Goal: Task Accomplishment & Management: Complete application form

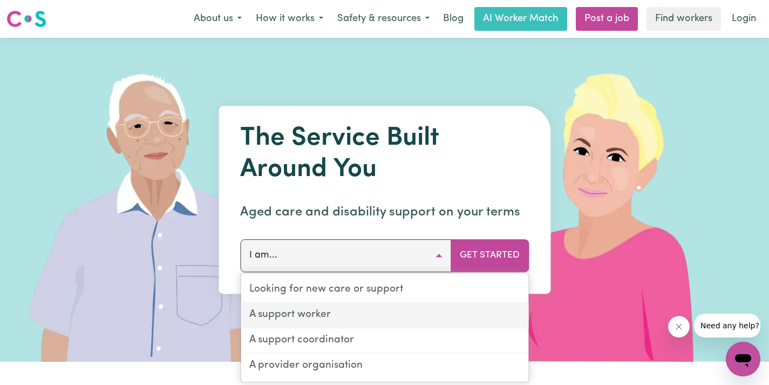
click at [388, 316] on link "A support worker" at bounding box center [384, 315] width 287 height 25
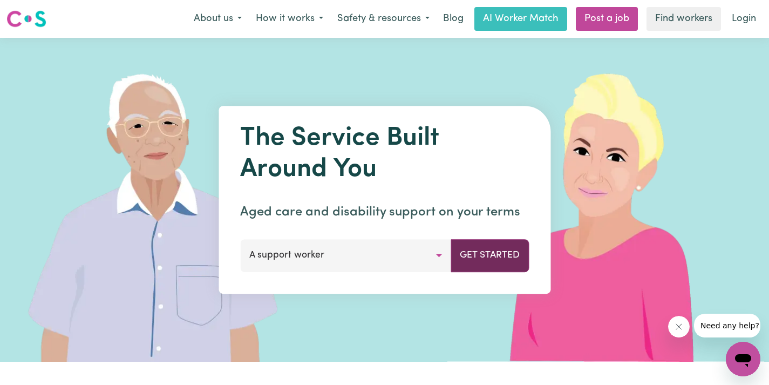
click at [462, 256] on button "Get Started" at bounding box center [489, 255] width 78 height 32
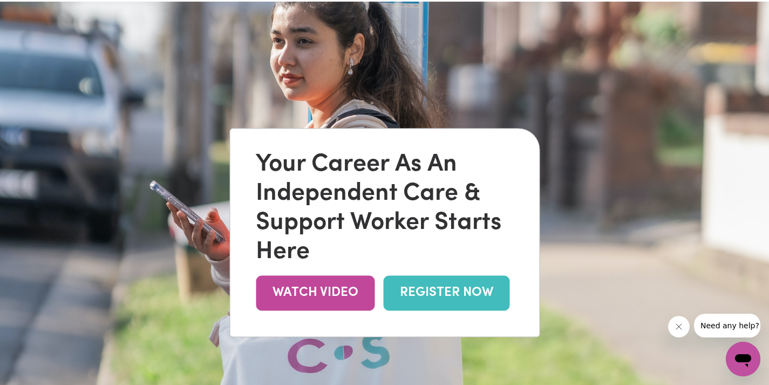
scroll to position [51, 0]
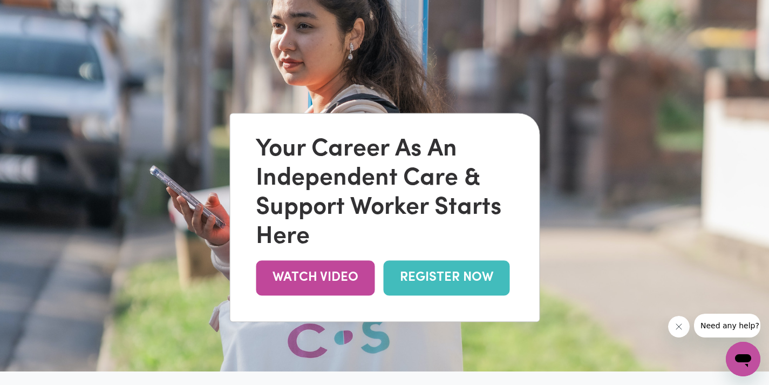
click at [488, 286] on link "REGISTER NOW" at bounding box center [446, 277] width 126 height 35
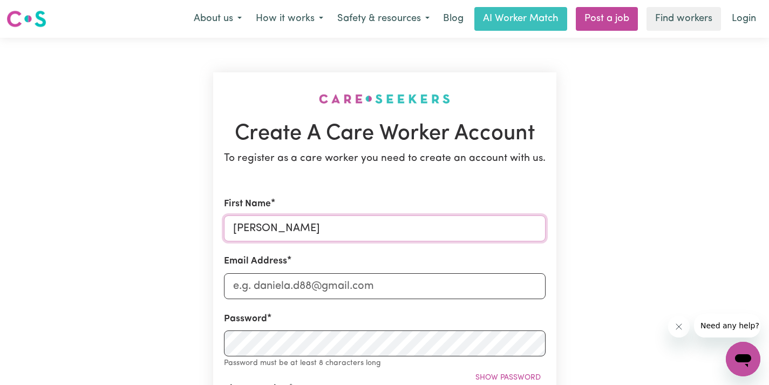
type input "[PERSON_NAME]"
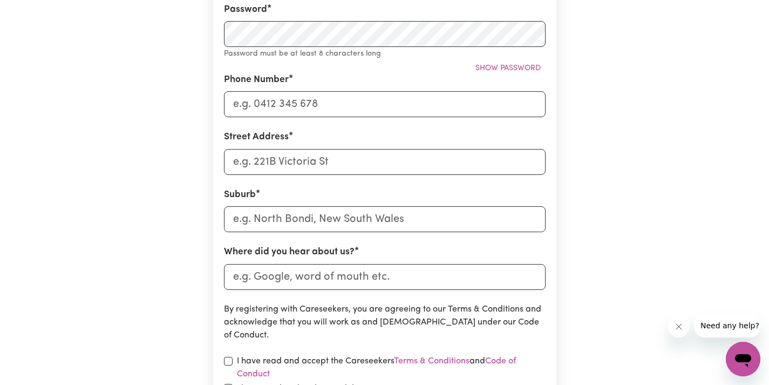
scroll to position [305, 0]
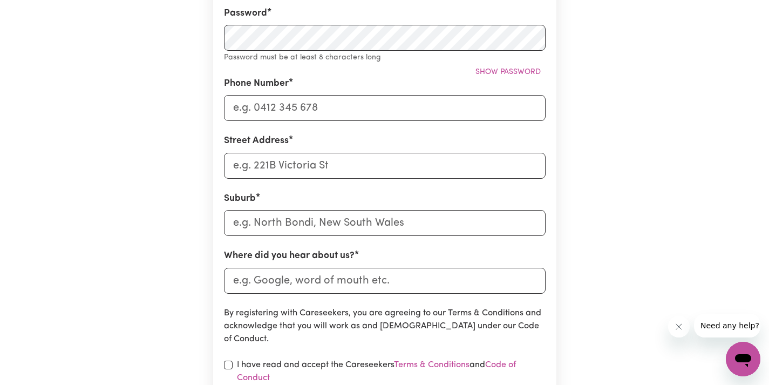
type input "[EMAIL_ADDRESS][DOMAIN_NAME]"
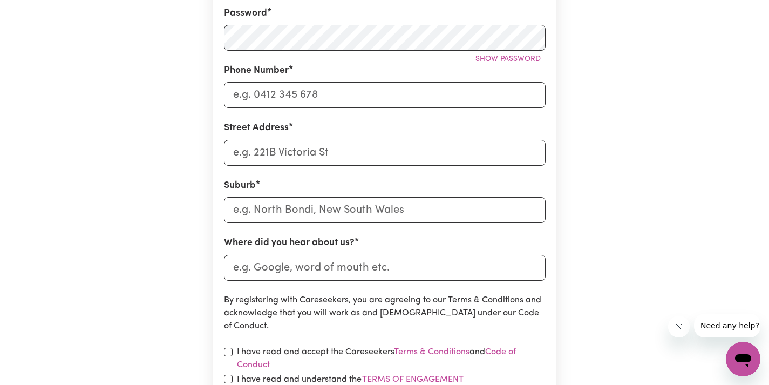
click at [266, 38] on div "Create A Care Worker Account To register as a care worker you need to create an…" at bounding box center [385, 119] width 356 height 774
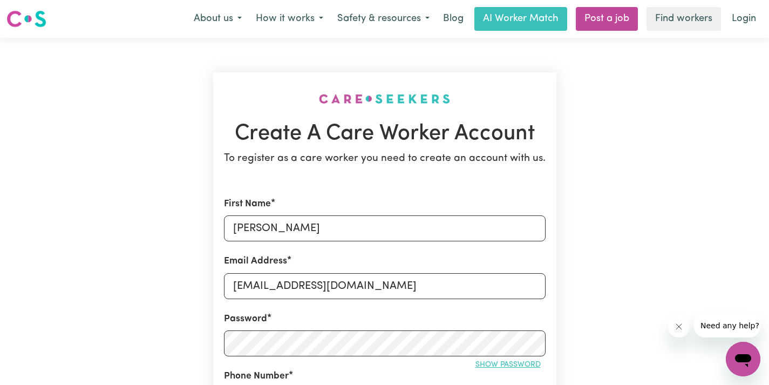
click at [513, 365] on span "Show password" at bounding box center [507, 364] width 65 height 8
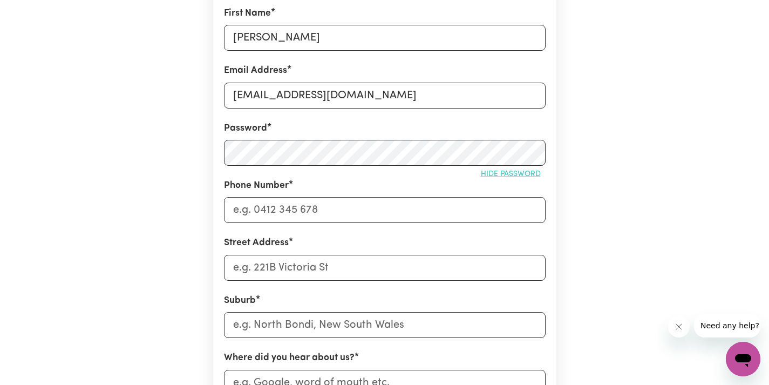
scroll to position [192, 0]
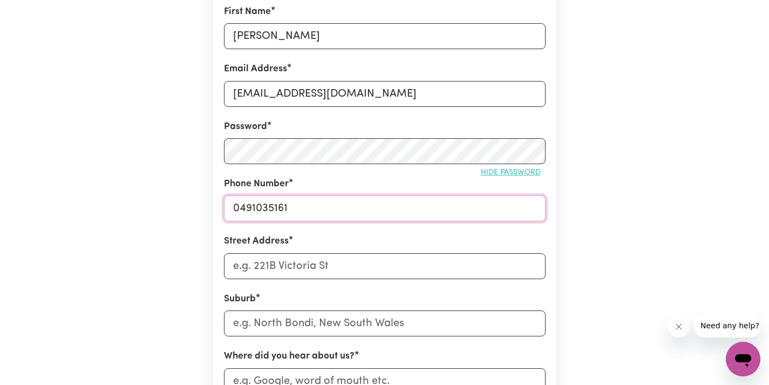
type input "0491035161"
type input "[STREET_ADDRESS]"
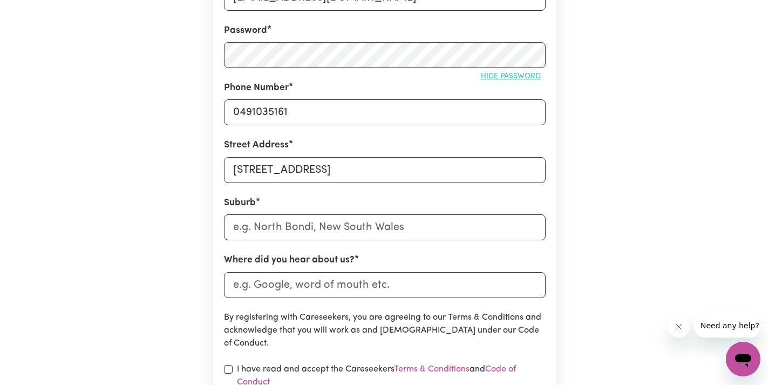
scroll to position [315, 0]
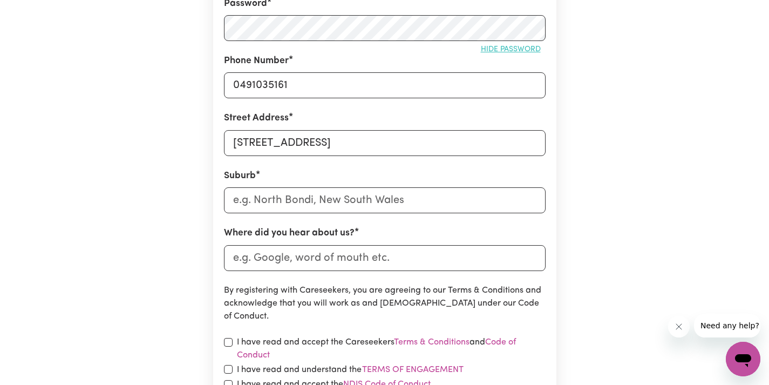
click at [383, 145] on input "[STREET_ADDRESS]" at bounding box center [384, 143] width 321 height 26
click at [373, 191] on input "text" at bounding box center [384, 200] width 321 height 26
type input "myr"
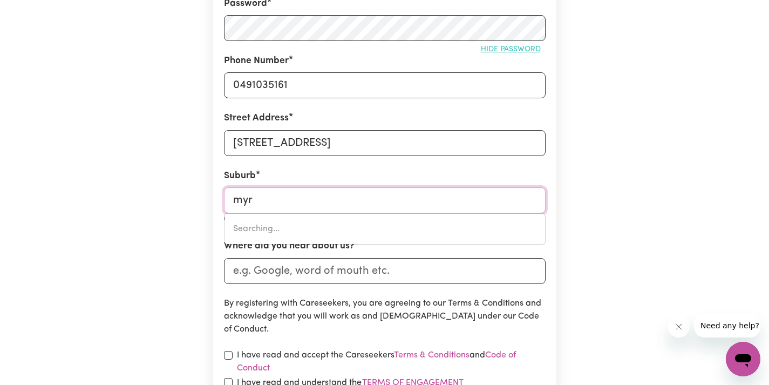
type input "myrNIONG, Victoria, 3341"
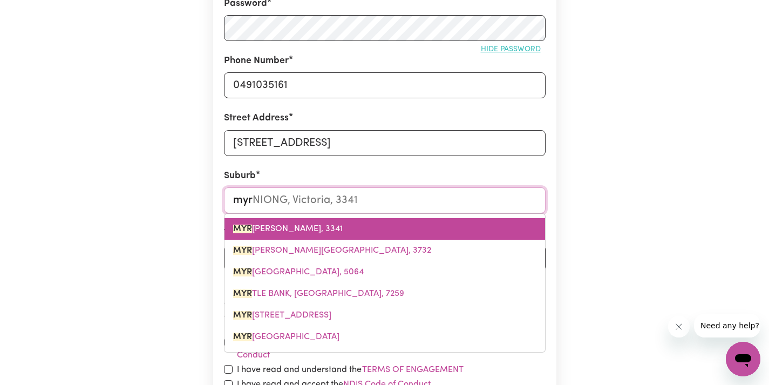
click at [319, 228] on span "[PERSON_NAME], Victoria, 3341" at bounding box center [287, 228] width 109 height 9
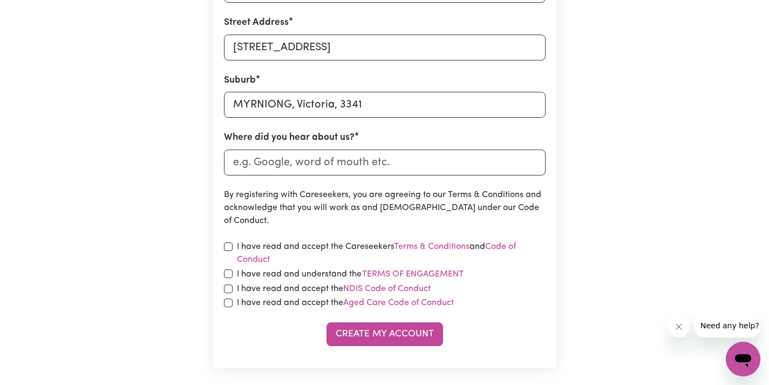
scroll to position [412, 0]
click at [410, 163] on input "Where did you hear about us?" at bounding box center [384, 161] width 321 height 26
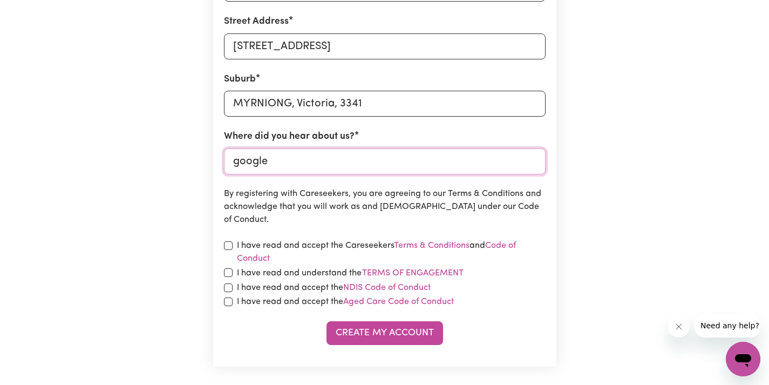
type input "google"
click at [233, 244] on div "I have read and accept the Careseekers Terms & Conditions and Code of Conduct" at bounding box center [384, 252] width 321 height 26
click at [229, 272] on input "checkbox" at bounding box center [228, 272] width 9 height 9
checkbox input "true"
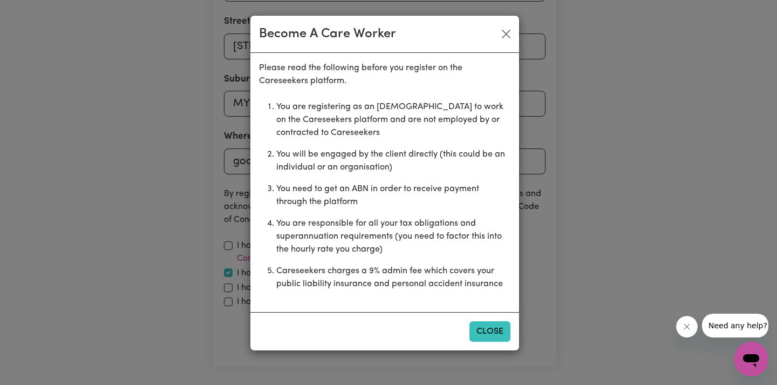
click at [497, 338] on button "Close" at bounding box center [489, 331] width 41 height 20
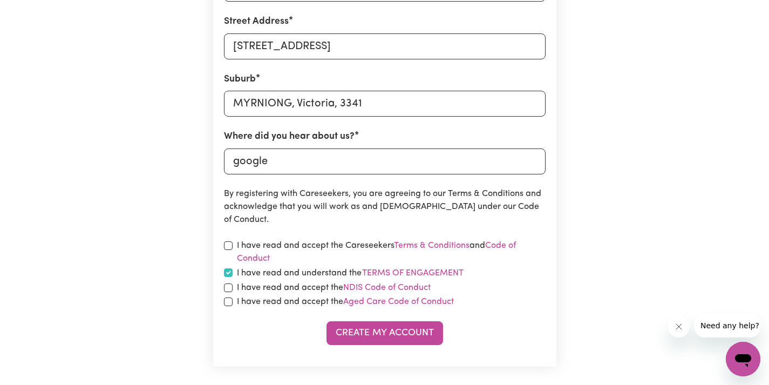
click at [231, 286] on input "checkbox" at bounding box center [228, 287] width 9 height 9
checkbox input "true"
click at [229, 302] on input "checkbox" at bounding box center [228, 301] width 9 height 9
checkbox input "true"
click at [227, 241] on input "checkbox" at bounding box center [228, 245] width 9 height 9
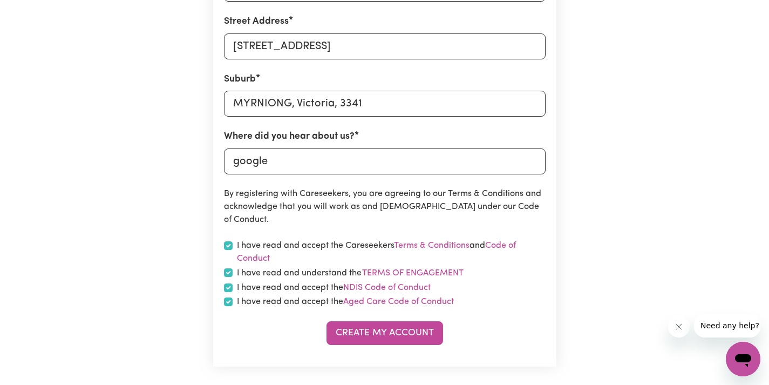
checkbox input "true"
click at [380, 338] on button "Create My Account" at bounding box center [384, 333] width 116 height 24
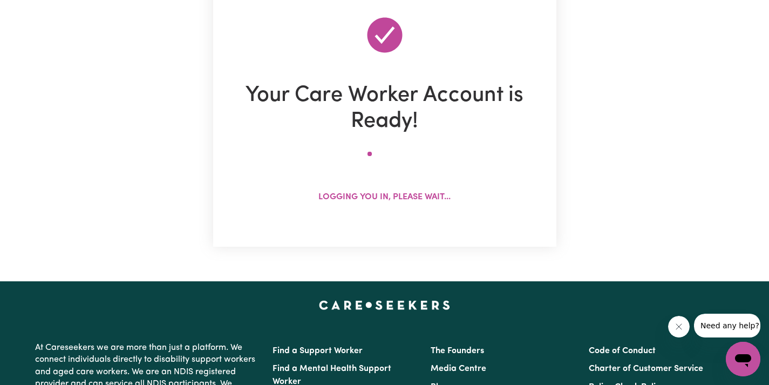
scroll to position [0, 0]
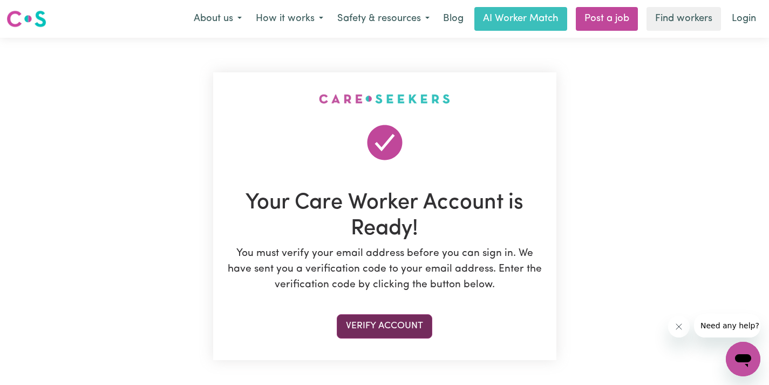
click at [409, 324] on button "Verify Account" at bounding box center [384, 326] width 95 height 24
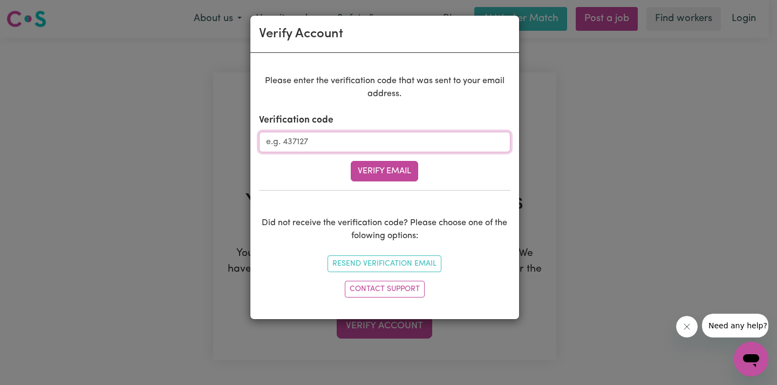
click at [355, 140] on input "Verification code" at bounding box center [384, 142] width 251 height 20
type input "104255"
click at [353, 175] on button "Verify Email" at bounding box center [384, 171] width 67 height 20
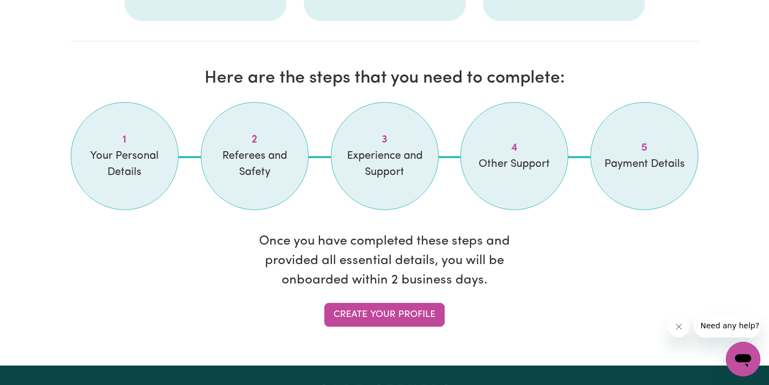
scroll to position [857, 0]
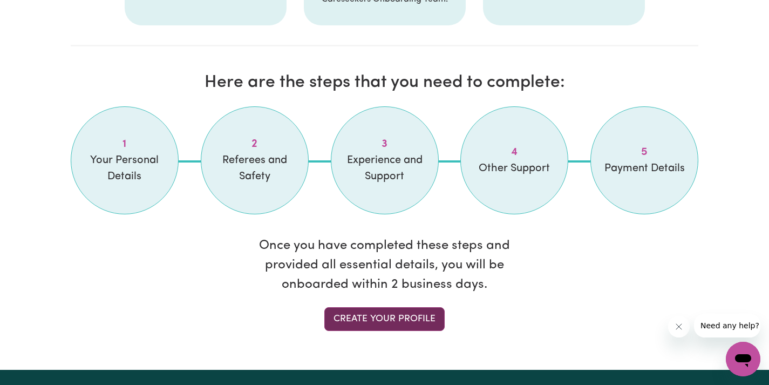
click at [384, 322] on link "Create your profile" at bounding box center [384, 319] width 120 height 24
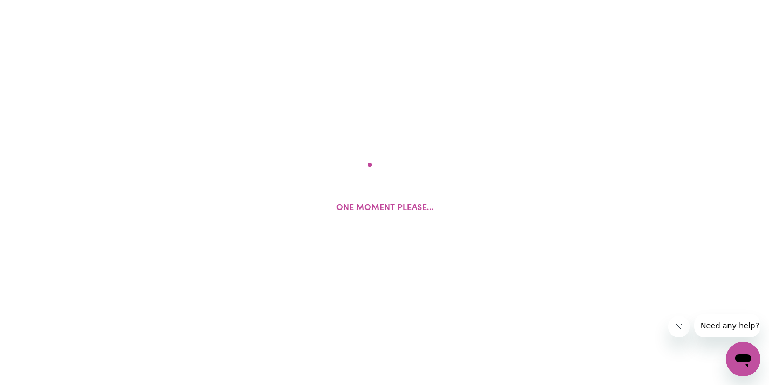
select select "Studying a healthcare related degree or qualification"
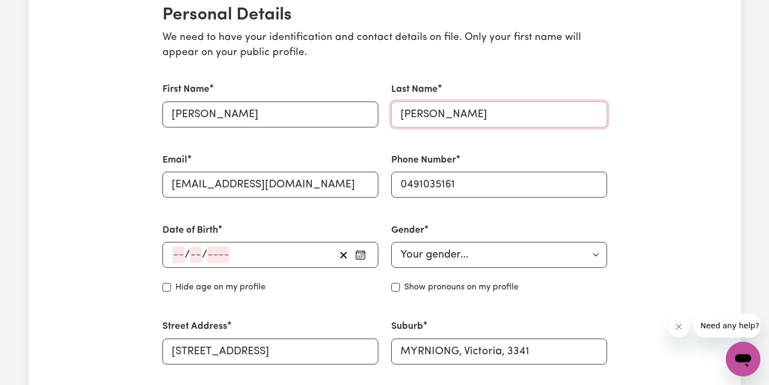
scroll to position [269, 0]
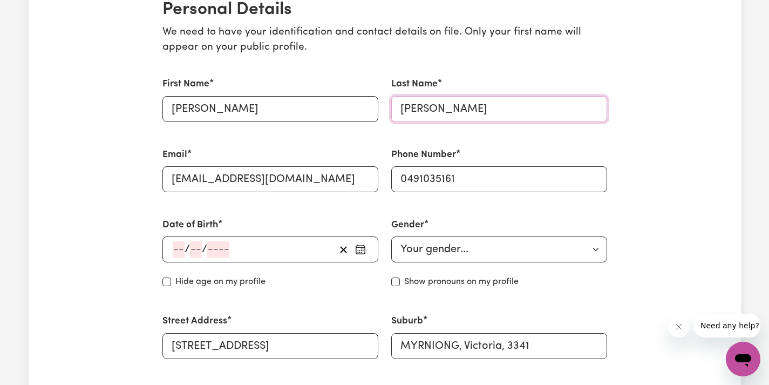
type input "[PERSON_NAME]"
click at [178, 244] on input "number" at bounding box center [179, 249] width 12 height 16
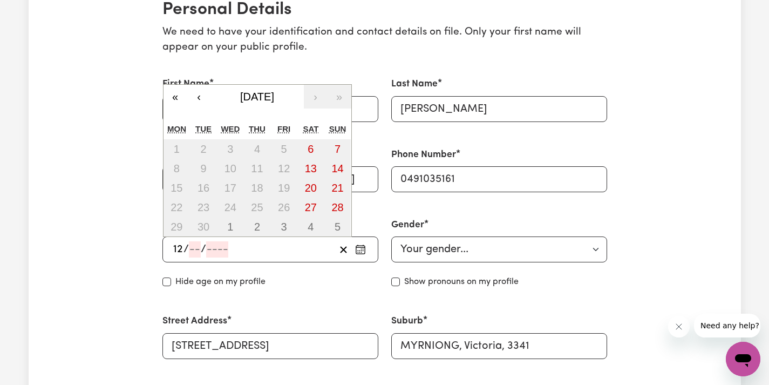
type input "12"
type input "01"
type input "200"
type input "[DATE]"
type input "1"
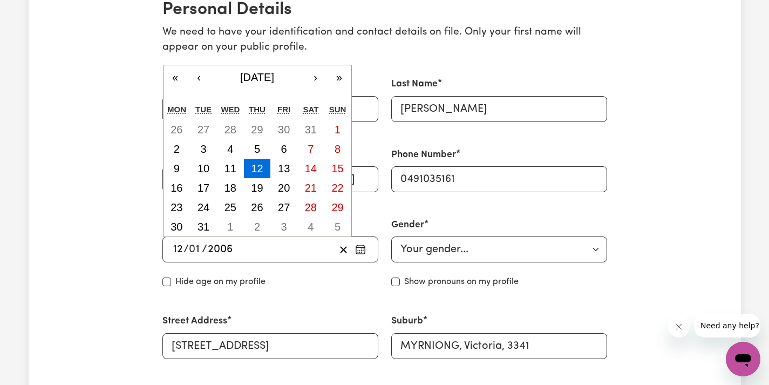
type input "2006"
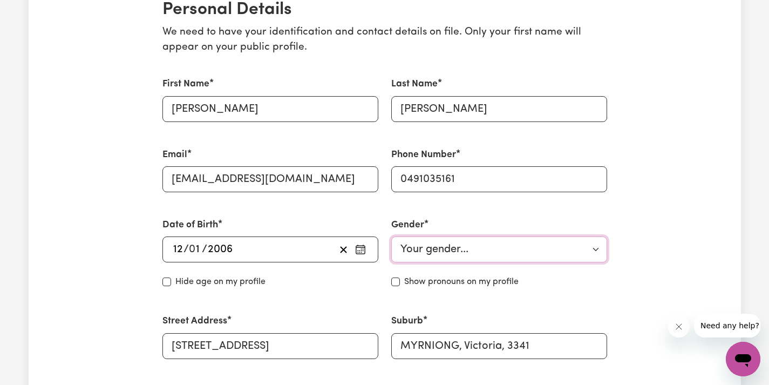
select select "[DEMOGRAPHIC_DATA]"
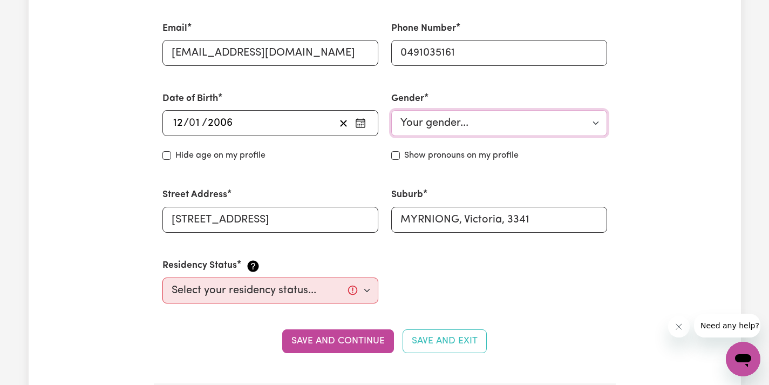
scroll to position [421, 0]
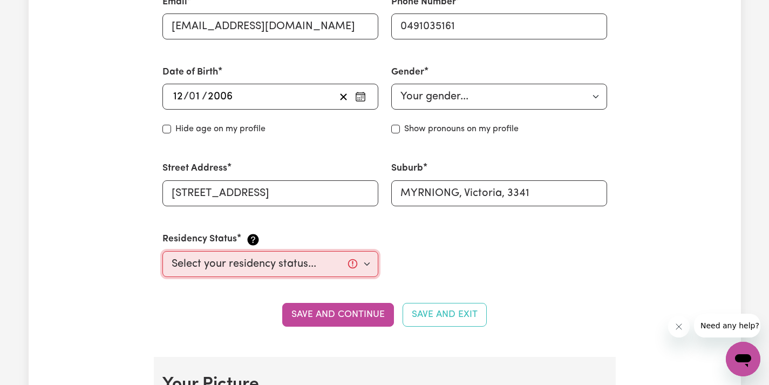
select select "[DEMOGRAPHIC_DATA] Citizen"
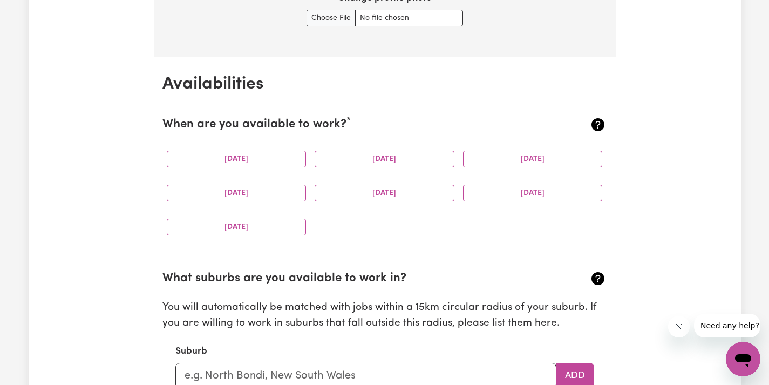
scroll to position [955, 0]
click at [290, 160] on button "[DATE]" at bounding box center [237, 158] width 140 height 17
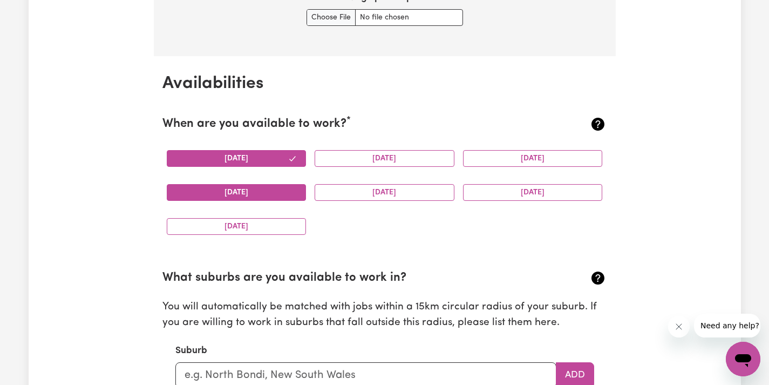
click at [293, 187] on button "[DATE]" at bounding box center [237, 192] width 140 height 17
click at [286, 231] on div "[DATE]" at bounding box center [236, 226] width 148 height 34
click at [293, 219] on button "[DATE]" at bounding box center [237, 226] width 140 height 17
click at [375, 179] on div "[DATE]" at bounding box center [384, 192] width 148 height 34
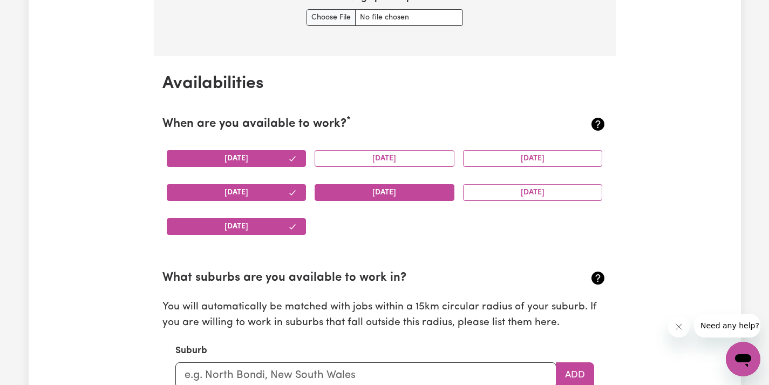
click at [378, 186] on button "[DATE]" at bounding box center [384, 192] width 140 height 17
click at [372, 157] on button "[DATE]" at bounding box center [384, 158] width 140 height 17
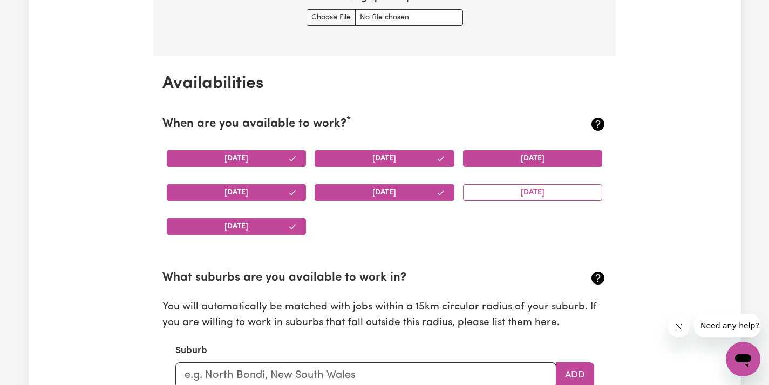
click at [492, 150] on button "[DATE]" at bounding box center [533, 158] width 140 height 17
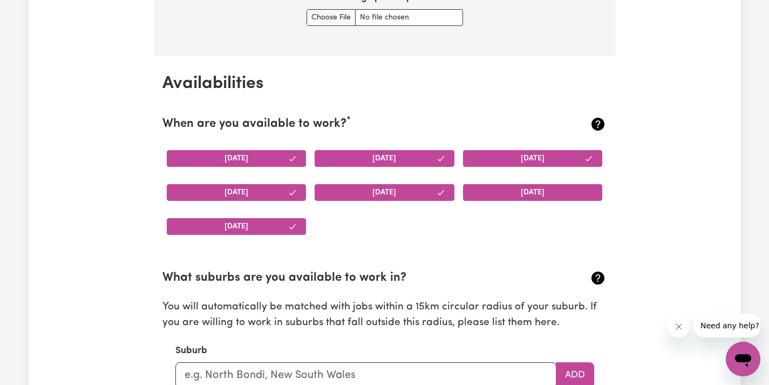
click at [515, 190] on button "[DATE]" at bounding box center [533, 192] width 140 height 17
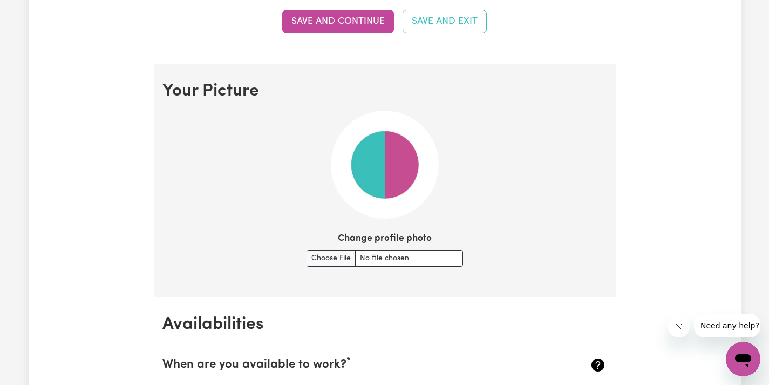
scroll to position [713, 0]
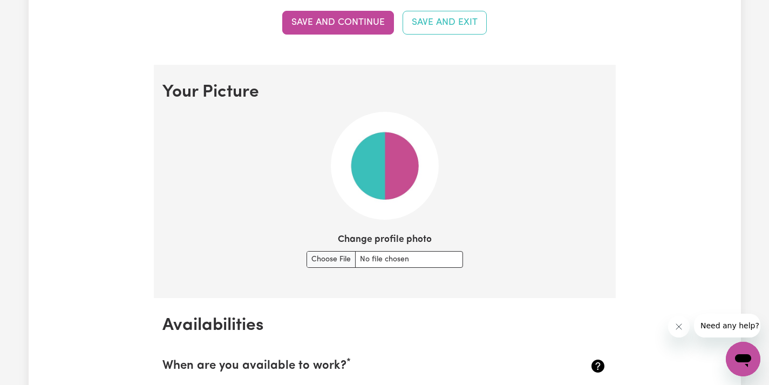
click at [398, 193] on img at bounding box center [385, 166] width 108 height 108
click at [402, 147] on img at bounding box center [385, 166] width 108 height 108
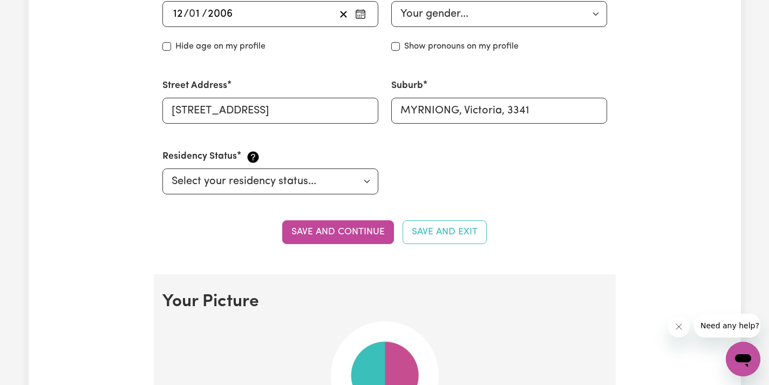
scroll to position [503, 0]
click at [363, 225] on button "Save and continue" at bounding box center [338, 233] width 112 height 24
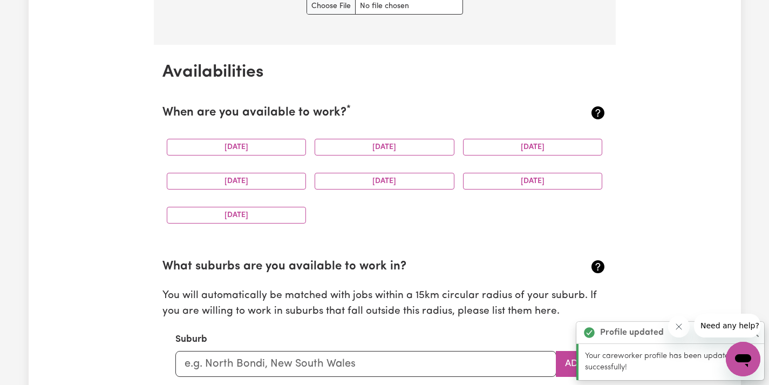
scroll to position [969, 0]
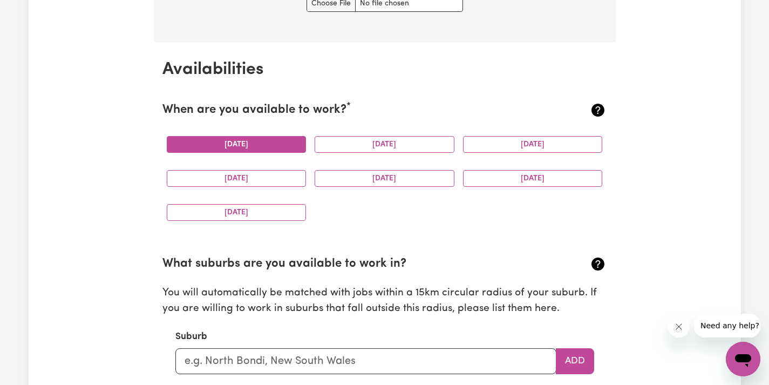
click at [269, 146] on button "[DATE]" at bounding box center [237, 144] width 140 height 17
click at [274, 177] on button "[DATE]" at bounding box center [237, 178] width 140 height 17
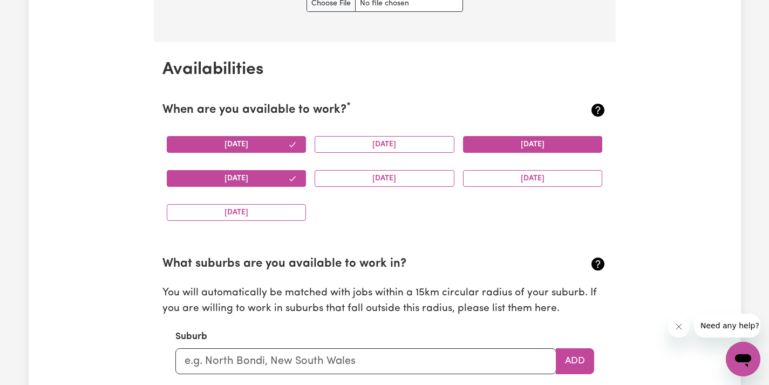
drag, startPoint x: 321, startPoint y: 146, endPoint x: 555, endPoint y: 139, distance: 234.2
click at [555, 139] on div "[DATE] [DATE] [DATE] [DATE] [DATE] [DATE] [DATE]" at bounding box center [384, 178] width 444 height 102
click at [555, 139] on button "[DATE]" at bounding box center [533, 144] width 140 height 17
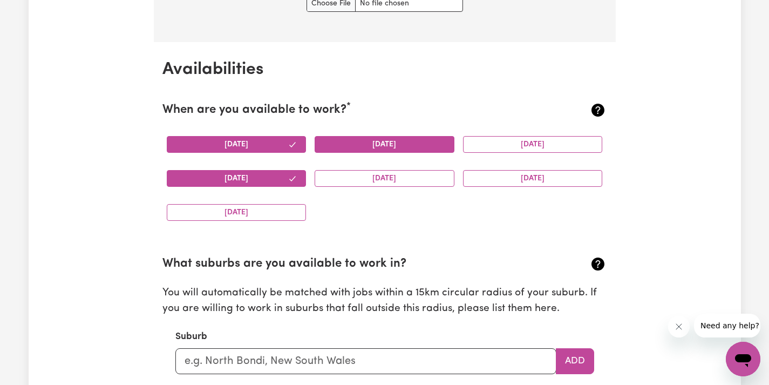
click at [431, 142] on button "[DATE]" at bounding box center [384, 144] width 140 height 17
click at [448, 170] on button "[DATE]" at bounding box center [384, 178] width 140 height 17
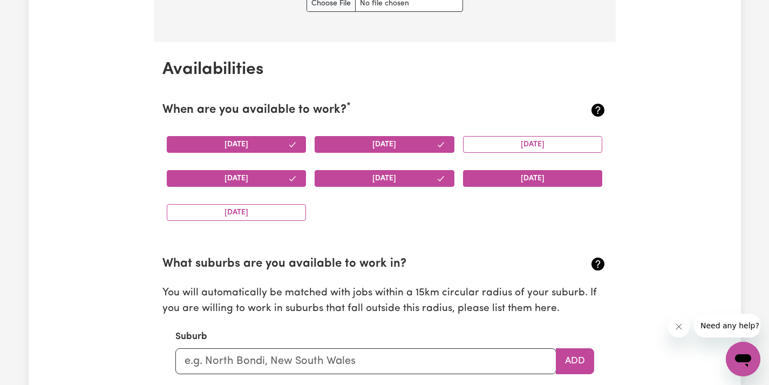
click at [498, 180] on button "[DATE]" at bounding box center [533, 178] width 140 height 17
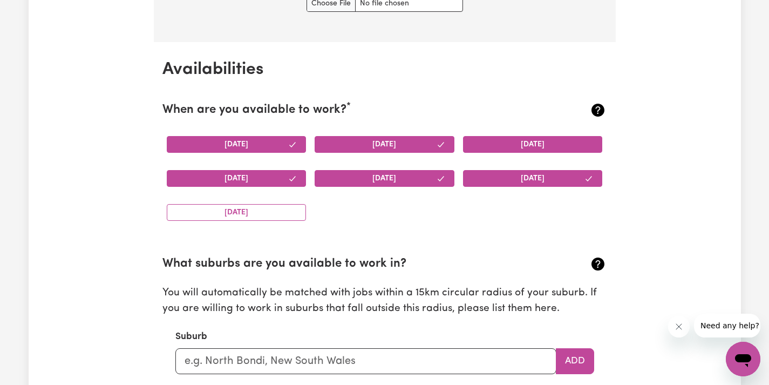
click at [493, 143] on button "[DATE]" at bounding box center [533, 144] width 140 height 17
click at [272, 212] on button "[DATE]" at bounding box center [237, 212] width 140 height 17
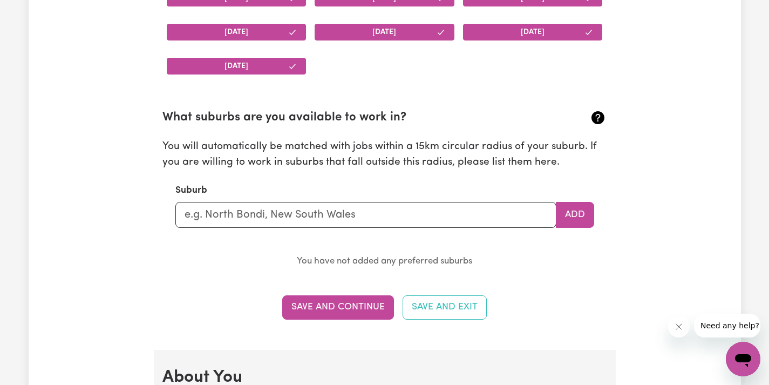
scroll to position [1123, 0]
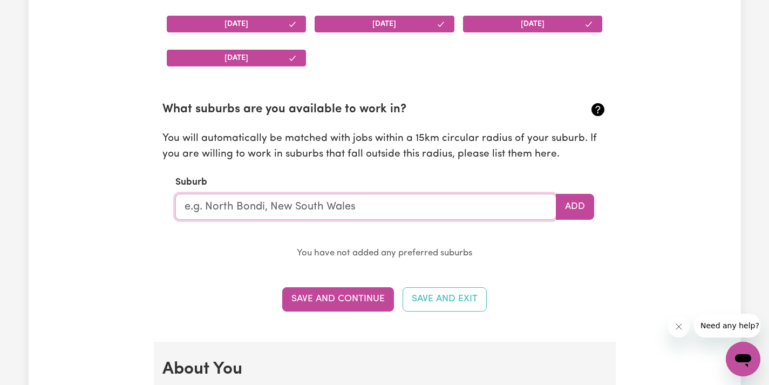
click at [359, 209] on input "text" at bounding box center [365, 207] width 381 height 26
type input "bacchu"
type input "[GEOGRAPHIC_DATA][PERSON_NAME]"
type input "bacchus"
type input "[GEOGRAPHIC_DATA][PERSON_NAME]"
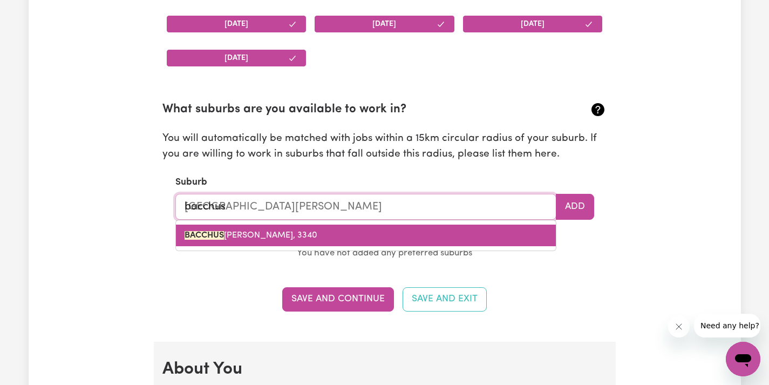
click at [344, 227] on link "[GEOGRAPHIC_DATA][PERSON_NAME]" at bounding box center [366, 235] width 380 height 22
type input "[GEOGRAPHIC_DATA][PERSON_NAME]"
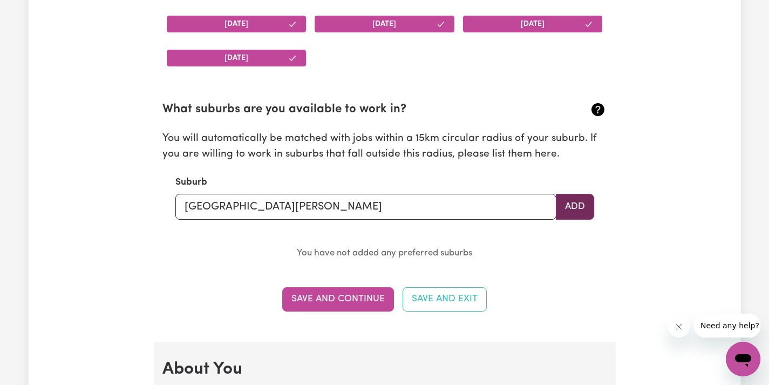
click at [567, 205] on button "Add" at bounding box center [575, 207] width 38 height 26
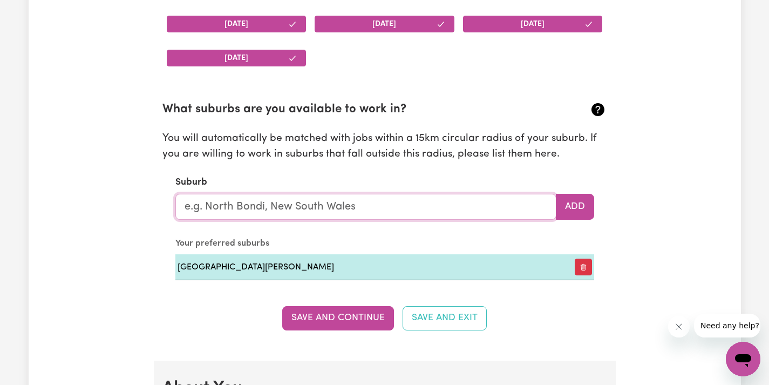
click at [435, 209] on input "text" at bounding box center [365, 207] width 381 height 26
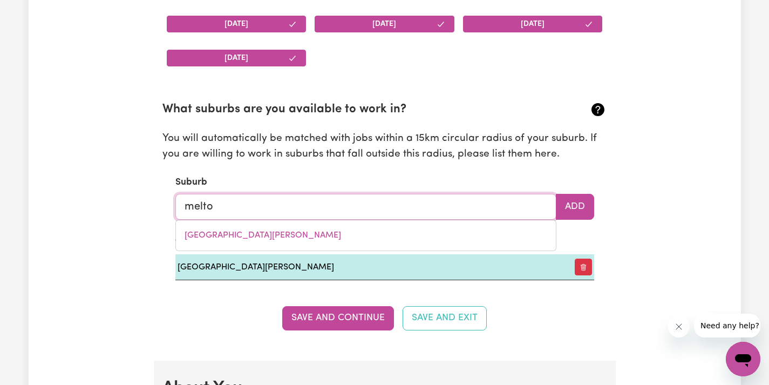
type input "[PERSON_NAME]"
type input "[GEOGRAPHIC_DATA], [GEOGRAPHIC_DATA], 5552"
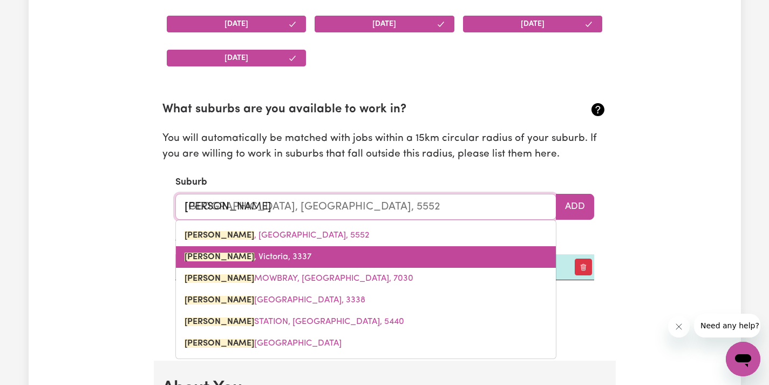
click at [361, 247] on link "[PERSON_NAME], 3337" at bounding box center [366, 257] width 380 height 22
type input "[PERSON_NAME], 3337"
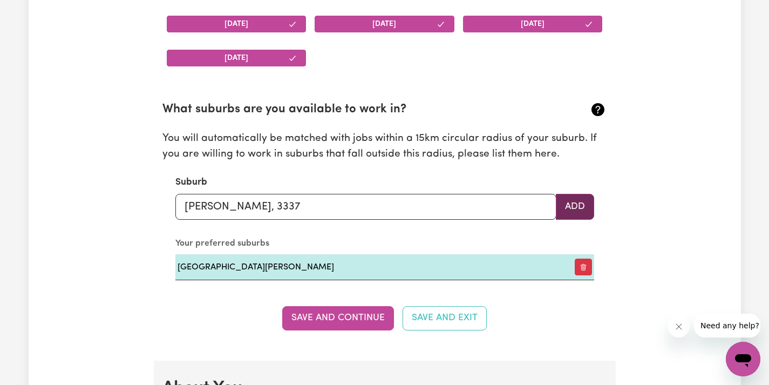
click at [565, 198] on button "Add" at bounding box center [575, 207] width 38 height 26
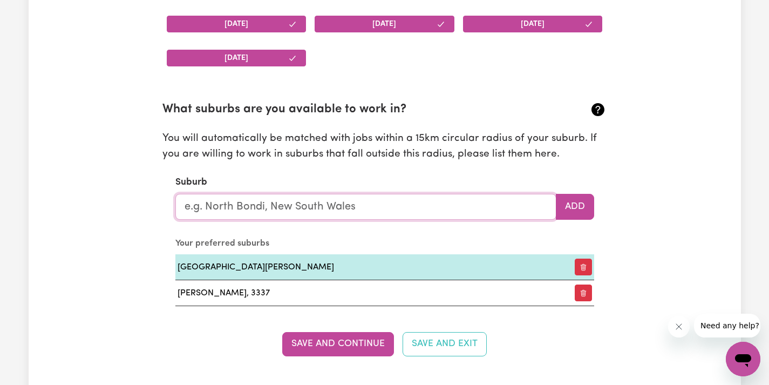
click at [453, 210] on input "text" at bounding box center [365, 207] width 381 height 26
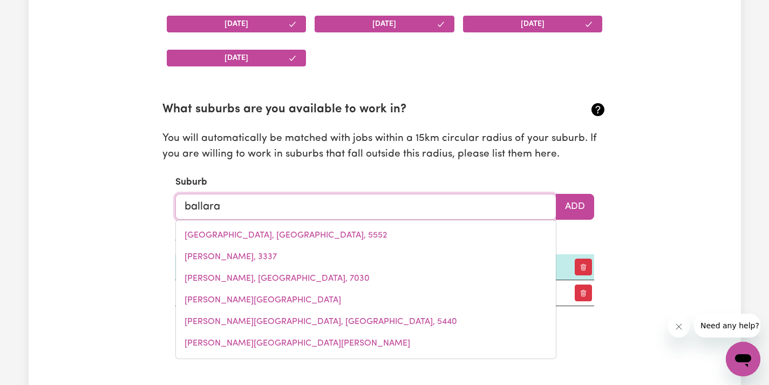
type input "ballarat"
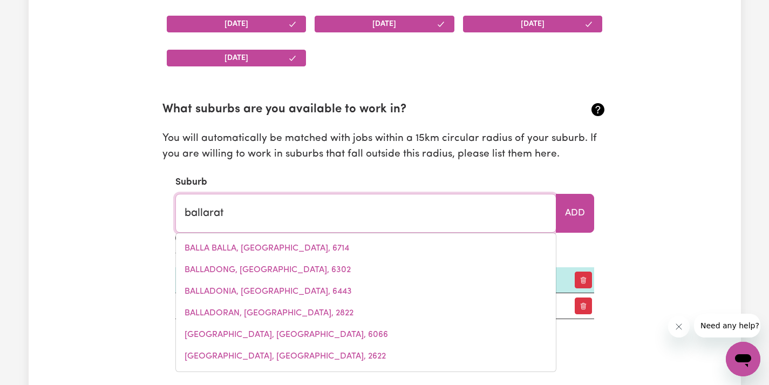
type input "ballarat, Victoria, 3350"
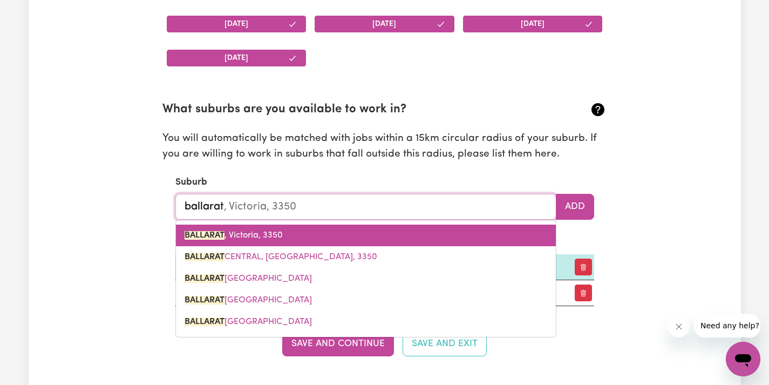
click at [348, 232] on link "BALLARAT , [GEOGRAPHIC_DATA], 3350" at bounding box center [366, 235] width 380 height 22
type input "BALLARAT, [GEOGRAPHIC_DATA], 3350"
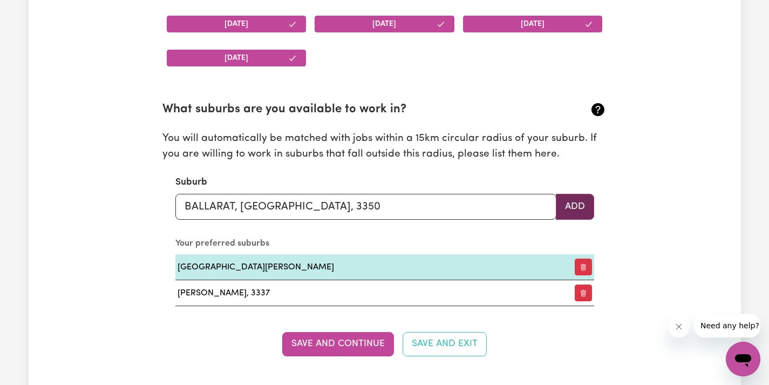
click at [584, 202] on button "Add" at bounding box center [575, 207] width 38 height 26
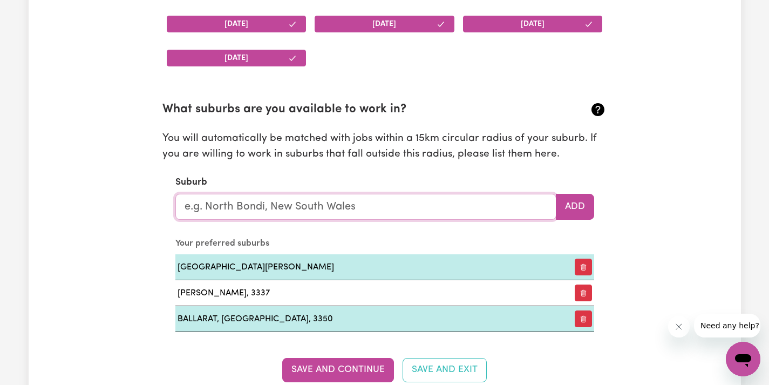
click at [499, 194] on input "text" at bounding box center [365, 207] width 381 height 26
type input "[MEDICAL_DATA]"
type input "balLARAT, Victoria, 3350"
type input "ball"
type input "ballARAT, Victoria, 3350"
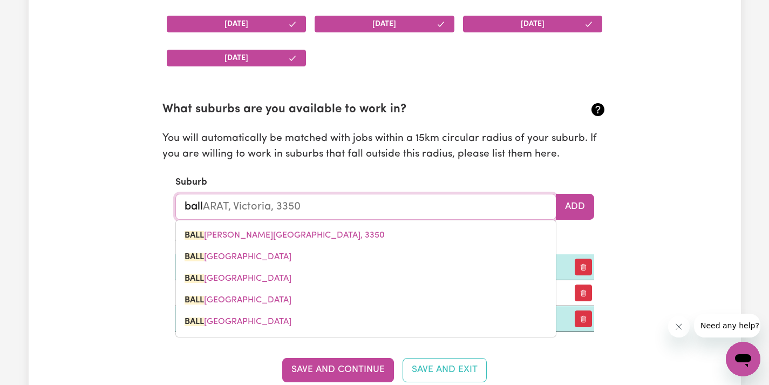
type input "balla"
type input "ballaRAT, Victoria, 3350"
type input "ballan"
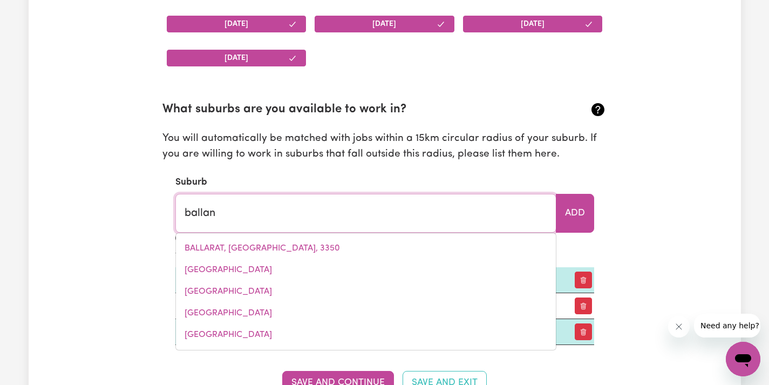
type input "[PERSON_NAME], 3342"
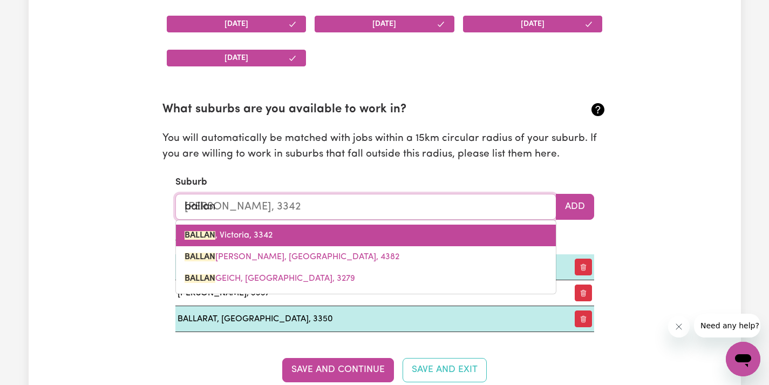
click at [353, 225] on link "[PERSON_NAME], 3342" at bounding box center [366, 235] width 380 height 22
type input "[PERSON_NAME], 3342"
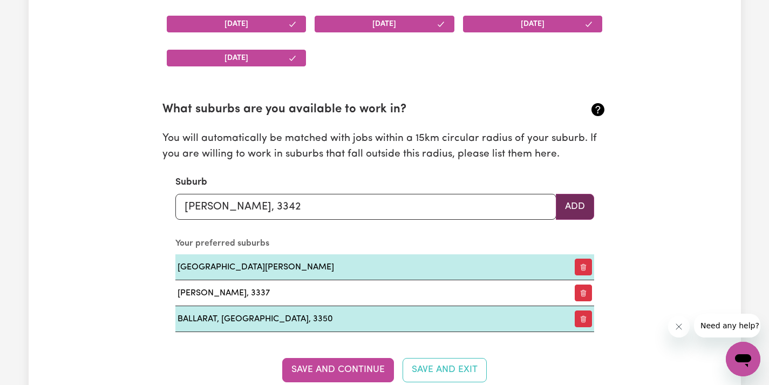
click at [571, 194] on button "Add" at bounding box center [575, 207] width 38 height 26
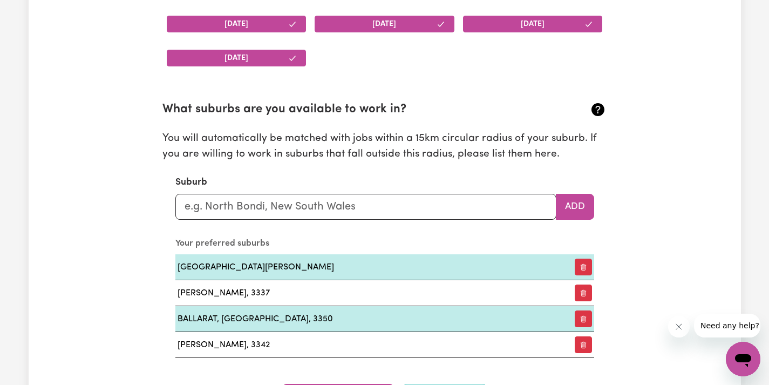
click at [432, 216] on section "What suburbs are you available to work in? You will automatically be matched wi…" at bounding box center [384, 221] width 444 height 274
click at [369, 200] on input "text" at bounding box center [365, 207] width 381 height 26
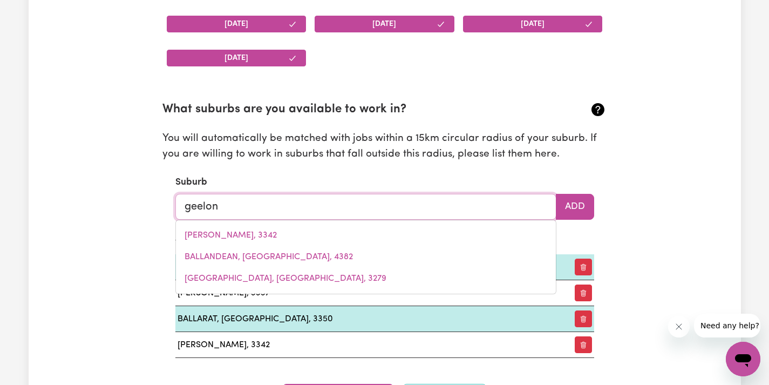
type input "geelong"
type input "geelong, [GEOGRAPHIC_DATA], 3220"
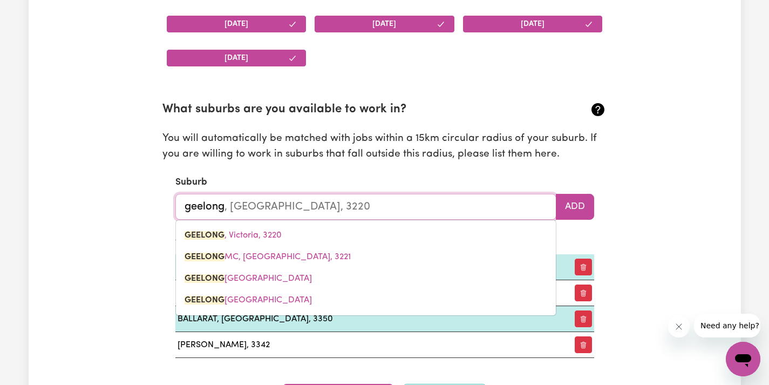
type input "Geelong"
type input "Geelong, [GEOGRAPHIC_DATA], 3220"
type input "GEELONG, [GEOGRAPHIC_DATA], 3220"
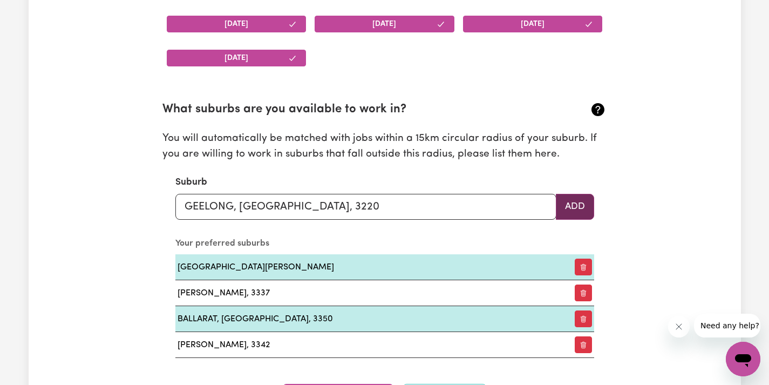
click at [575, 194] on button "Add" at bounding box center [575, 207] width 38 height 26
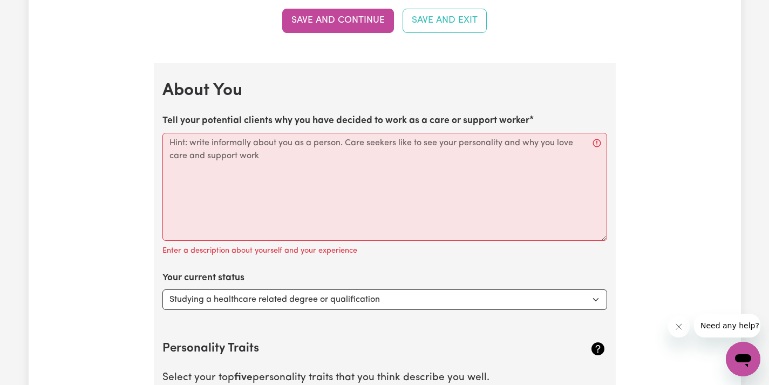
scroll to position [1525, 0]
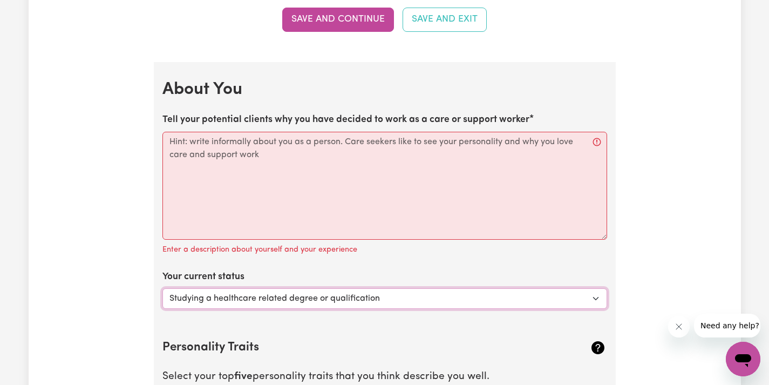
select select "Looking for extra work to fill my week and/or weekends"
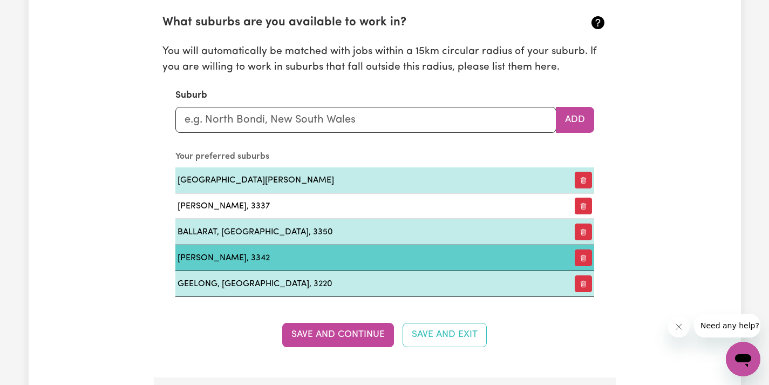
scroll to position [1247, 0]
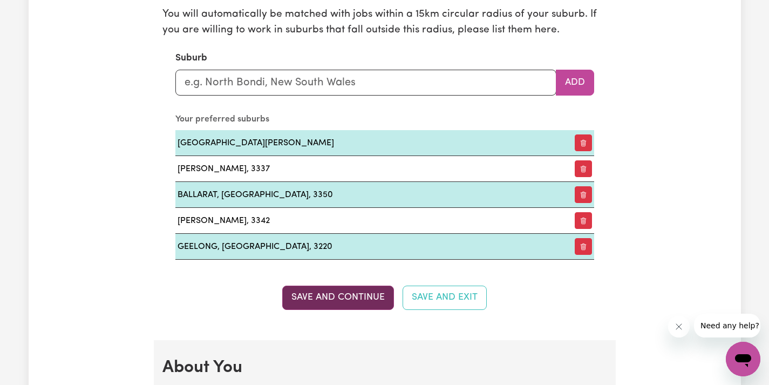
click at [331, 297] on button "Save and Continue" at bounding box center [338, 297] width 112 height 24
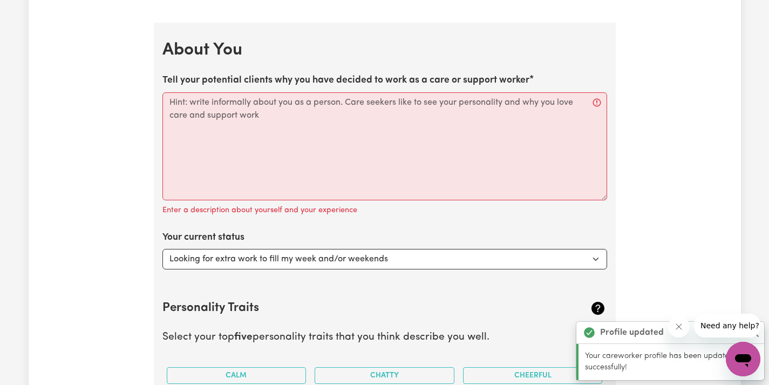
scroll to position [1581, 0]
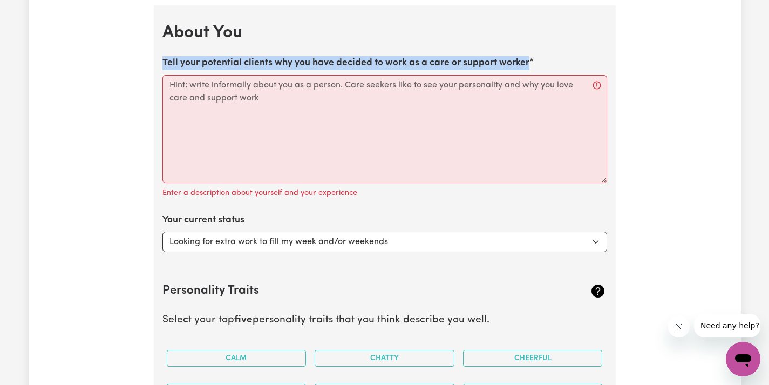
drag, startPoint x: 157, startPoint y: 59, endPoint x: 527, endPoint y: 65, distance: 369.5
copy label "Tell your potential clients why you have decided to work as a care or support w…"
click at [285, 108] on textarea "Tell your potential clients why you have decided to work as a care or support w…" at bounding box center [384, 129] width 444 height 108
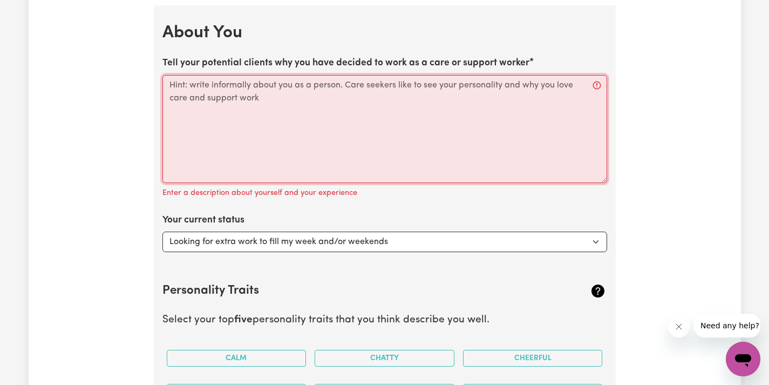
paste textarea "Hi! Im [PERSON_NAME], a passionate and dedicated disability support worker with…"
type textarea "Hi! Im [PERSON_NAME], a passionate and dedicated disability support worker with…"
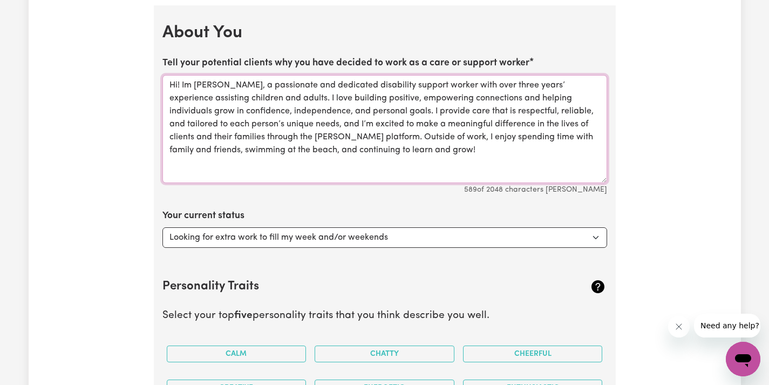
drag, startPoint x: 415, startPoint y: 148, endPoint x: 161, endPoint y: 66, distance: 266.9
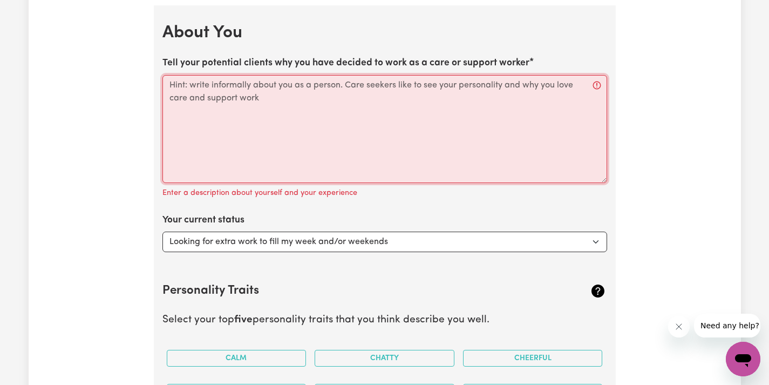
paste textarea "Hey! I’m [PERSON_NAME] — a friendly, down-to-earth support worker with over thr…"
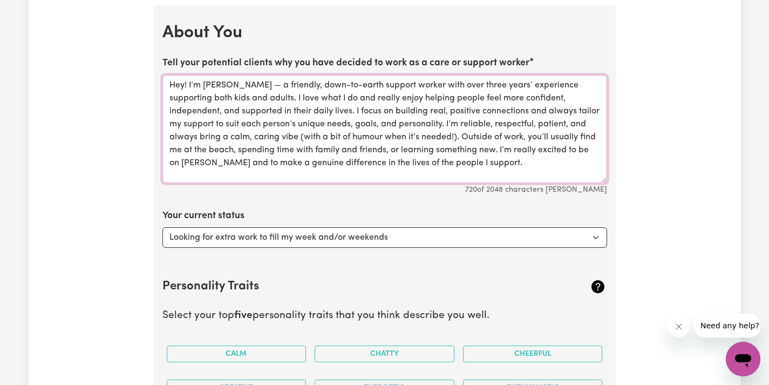
click at [249, 82] on textarea "Hey! I’m [PERSON_NAME] — a friendly, down-to-earth support worker with over thr…" at bounding box center [384, 129] width 444 height 108
click at [375, 119] on textarea "Hey! I’m [PERSON_NAME], a friendly, down-to-earth support worker with over thre…" at bounding box center [384, 129] width 444 height 108
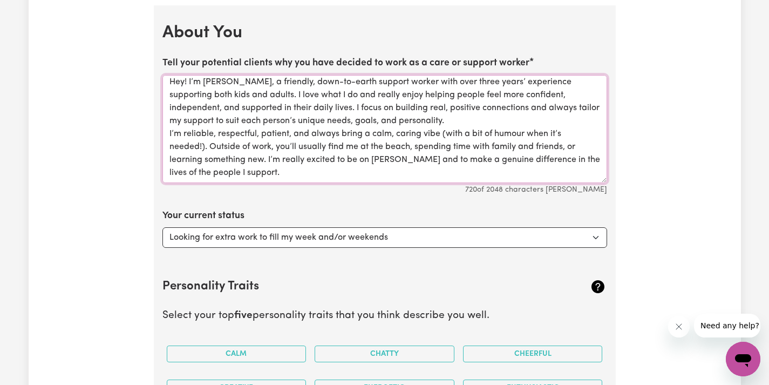
scroll to position [3, 0]
drag, startPoint x: 205, startPoint y: 141, endPoint x: 395, endPoint y: 122, distance: 191.3
click at [395, 122] on textarea "Hey! I’m [PERSON_NAME], a friendly, down-to-earth support worker with over thre…" at bounding box center [384, 129] width 444 height 108
drag, startPoint x: 231, startPoint y: 153, endPoint x: 301, endPoint y: 153, distance: 70.1
click at [301, 153] on textarea "Hey! I’m [PERSON_NAME], a friendly, down-to-earth support worker with over thre…" at bounding box center [384, 129] width 444 height 108
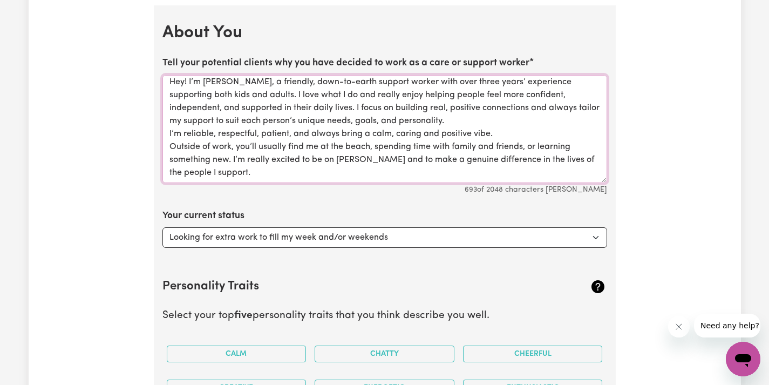
click at [332, 153] on textarea "Hey! I’m [PERSON_NAME], a friendly, down-to-earth support worker with over thre…" at bounding box center [384, 129] width 444 height 108
drag, startPoint x: 234, startPoint y: 153, endPoint x: 243, endPoint y: 167, distance: 17.1
click at [243, 167] on textarea "Hey! I’m [PERSON_NAME], a friendly, down-to-earth support worker with over thre…" at bounding box center [384, 129] width 444 height 108
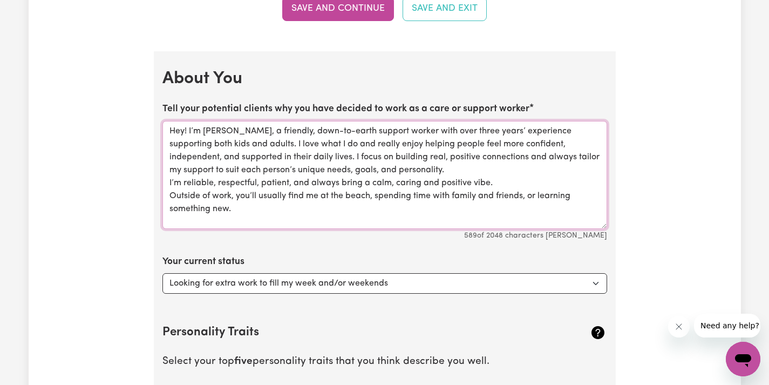
scroll to position [1528, 0]
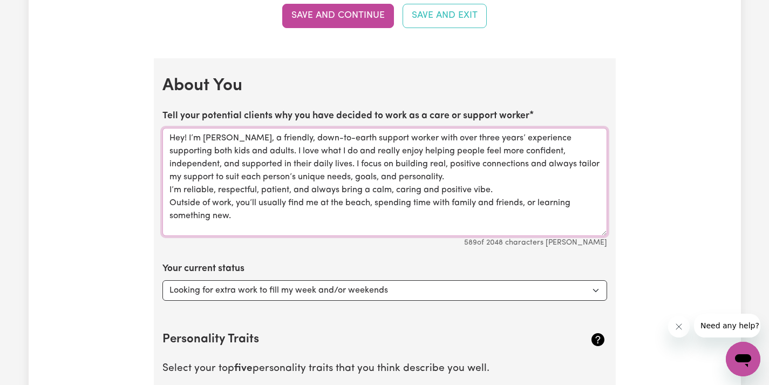
type textarea "Hey! I’m [PERSON_NAME], a friendly, down-to-earth support worker with over thre…"
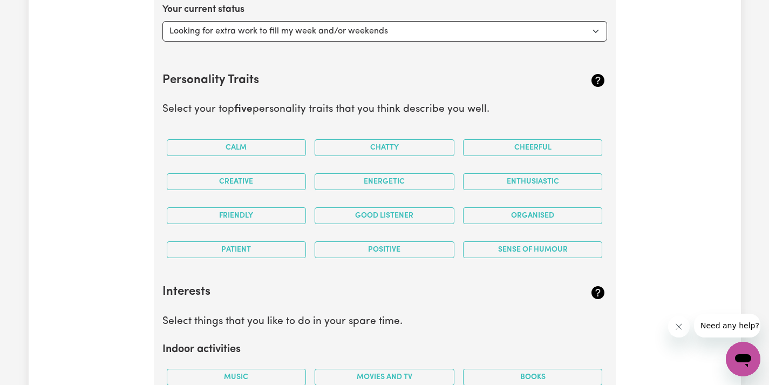
scroll to position [1799, 0]
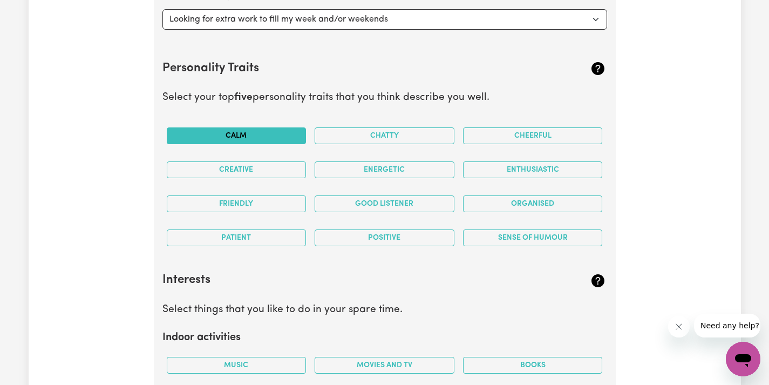
click at [268, 127] on button "Calm" at bounding box center [237, 135] width 140 height 17
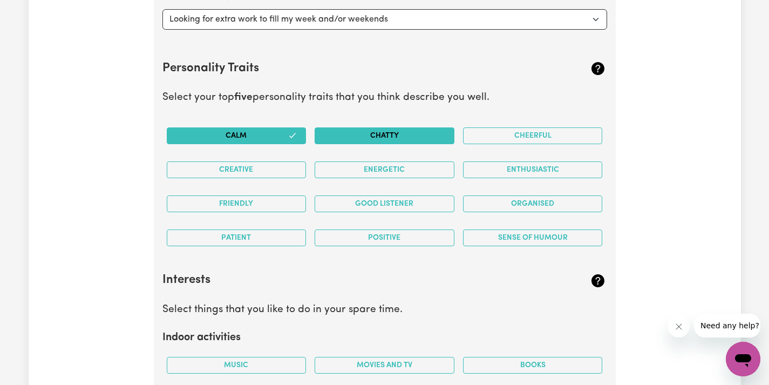
click at [335, 137] on button "Chatty" at bounding box center [384, 135] width 140 height 17
click at [288, 161] on button "Creative" at bounding box center [237, 169] width 140 height 17
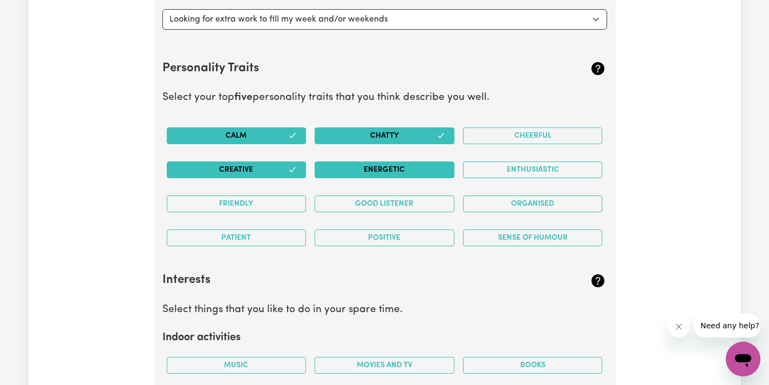
click at [344, 161] on button "Energetic" at bounding box center [384, 169] width 140 height 17
click at [483, 168] on button "Enthusiastic" at bounding box center [533, 169] width 140 height 17
click at [477, 161] on button "Enthusiastic" at bounding box center [533, 169] width 140 height 17
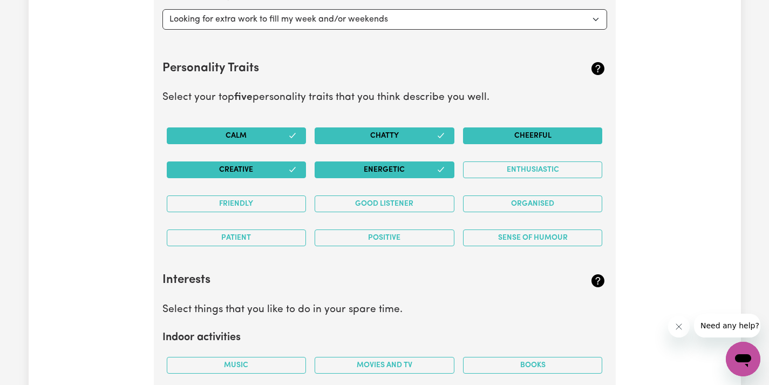
click at [490, 127] on button "Cheerful" at bounding box center [533, 135] width 140 height 17
click at [479, 229] on button "Sense of Humour" at bounding box center [533, 237] width 140 height 17
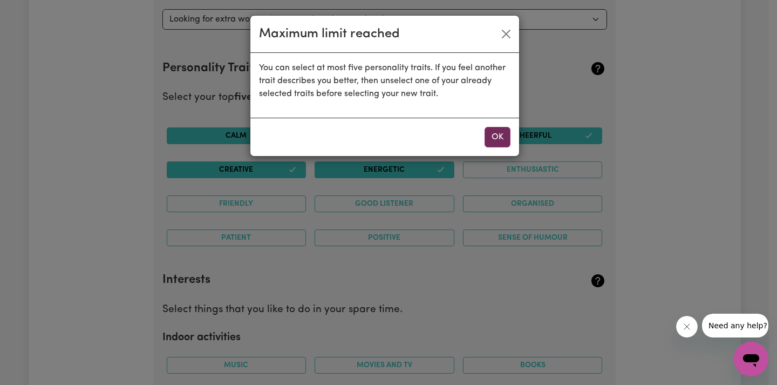
click at [502, 142] on button "OK" at bounding box center [497, 137] width 26 height 20
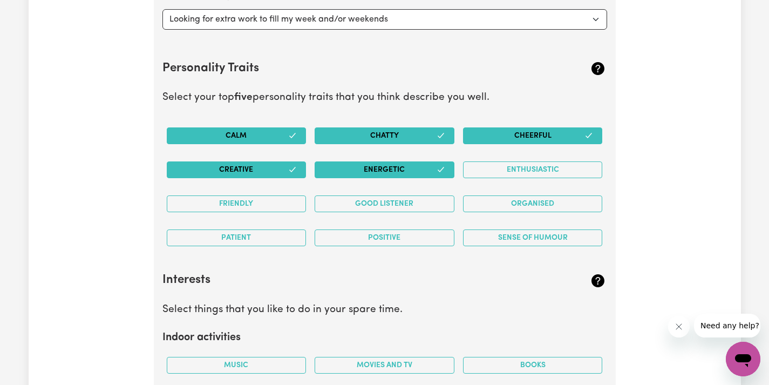
click at [271, 133] on button "Calm" at bounding box center [237, 135] width 140 height 17
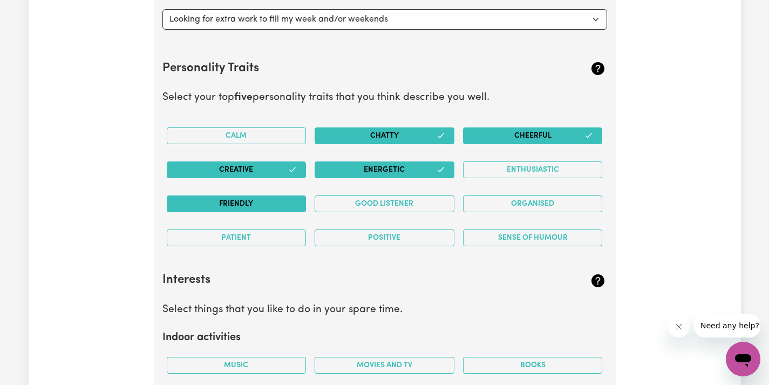
click at [278, 199] on button "Friendly" at bounding box center [237, 203] width 140 height 17
click at [281, 238] on button "Patient" at bounding box center [237, 237] width 140 height 17
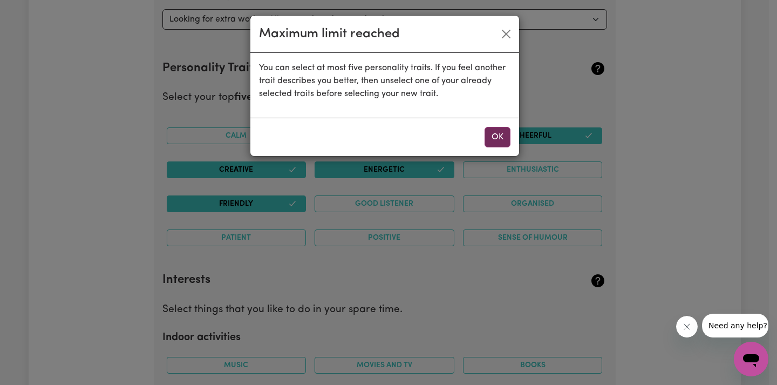
click at [507, 142] on button "OK" at bounding box center [497, 137] width 26 height 20
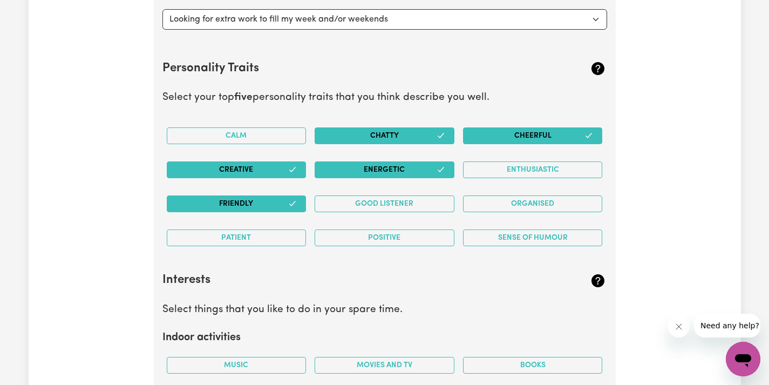
click at [422, 132] on button "Chatty" at bounding box center [384, 135] width 140 height 17
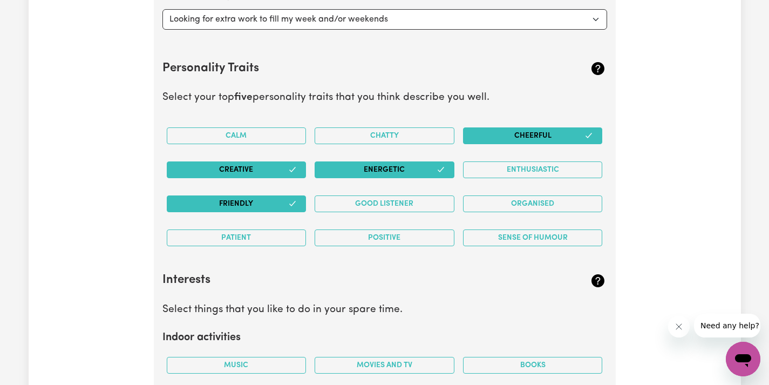
click at [551, 127] on button "Cheerful" at bounding box center [533, 135] width 140 height 17
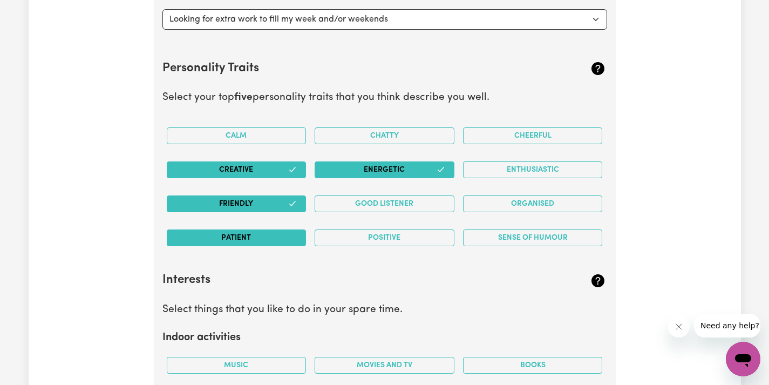
click at [291, 229] on button "Patient" at bounding box center [237, 237] width 140 height 17
click at [388, 238] on button "Positive" at bounding box center [384, 237] width 140 height 17
click at [415, 164] on button "Energetic" at bounding box center [384, 169] width 140 height 17
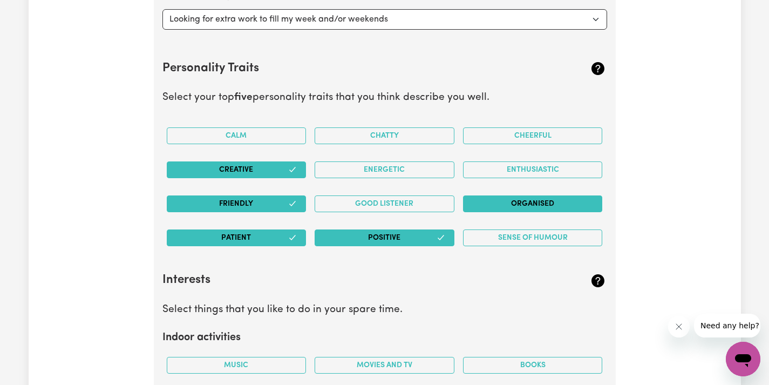
click at [488, 195] on button "Organised" at bounding box center [533, 203] width 140 height 17
click at [427, 166] on button "Energetic" at bounding box center [384, 169] width 140 height 17
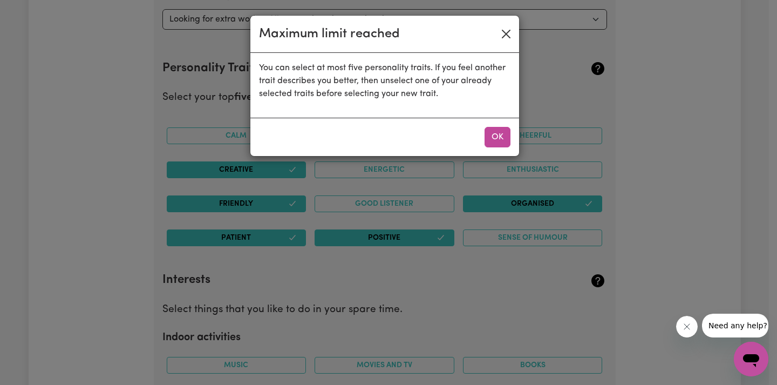
click at [509, 28] on button "Close" at bounding box center [505, 33] width 17 height 17
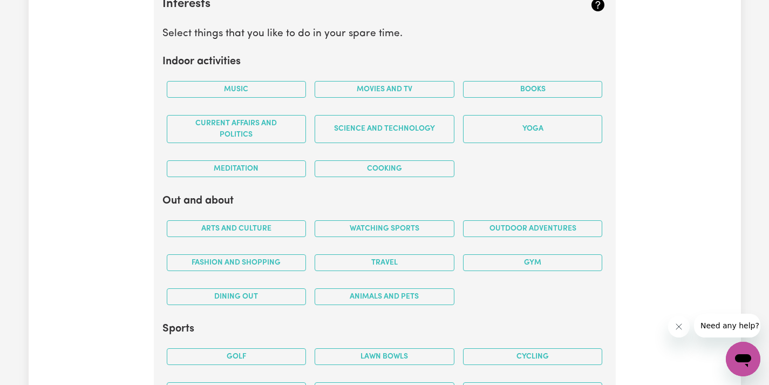
scroll to position [2074, 0]
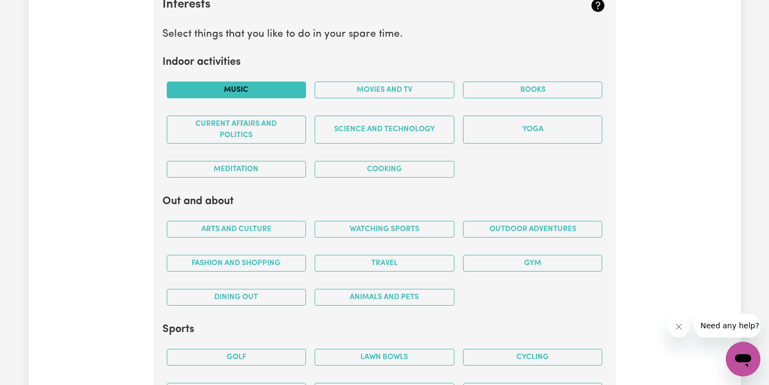
click at [285, 84] on button "Music" at bounding box center [237, 89] width 140 height 17
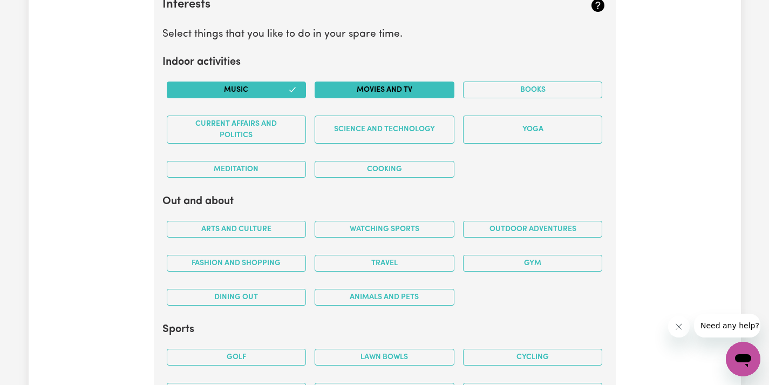
click at [346, 85] on button "Movies and TV" at bounding box center [384, 89] width 140 height 17
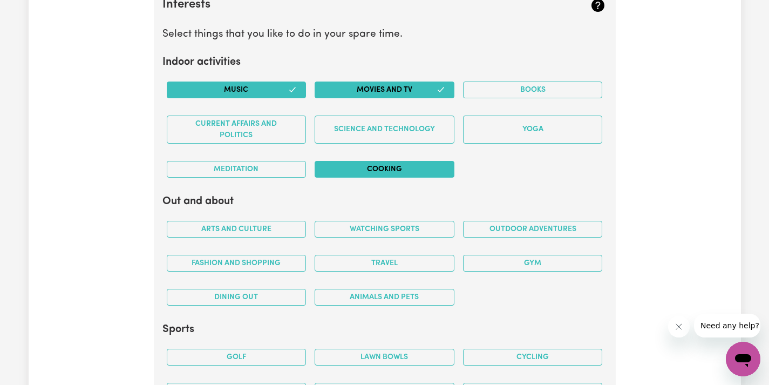
click at [433, 161] on button "Cooking" at bounding box center [384, 169] width 140 height 17
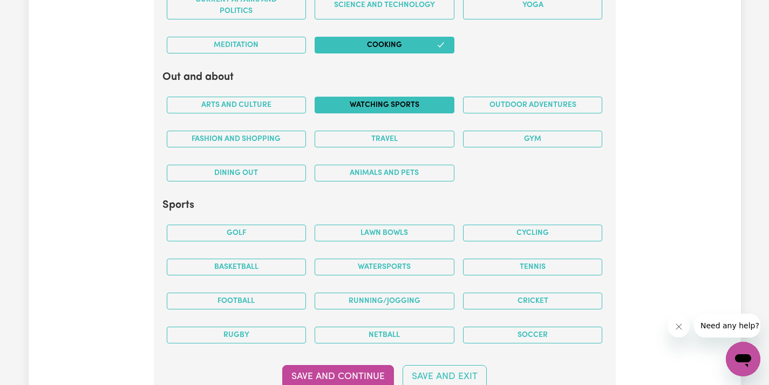
scroll to position [2198, 0]
click at [393, 98] on button "Watching sports" at bounding box center [384, 105] width 140 height 17
click at [415, 164] on button "Animals and pets" at bounding box center [384, 172] width 140 height 17
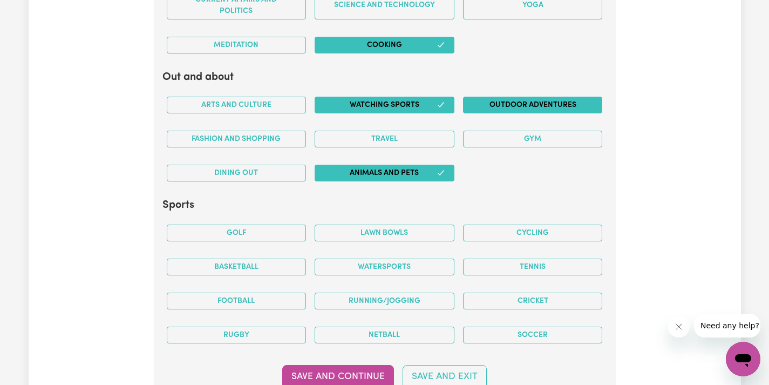
click at [480, 105] on button "Outdoor adventures" at bounding box center [533, 105] width 140 height 17
click at [293, 131] on button "Fashion and shopping" at bounding box center [237, 139] width 140 height 17
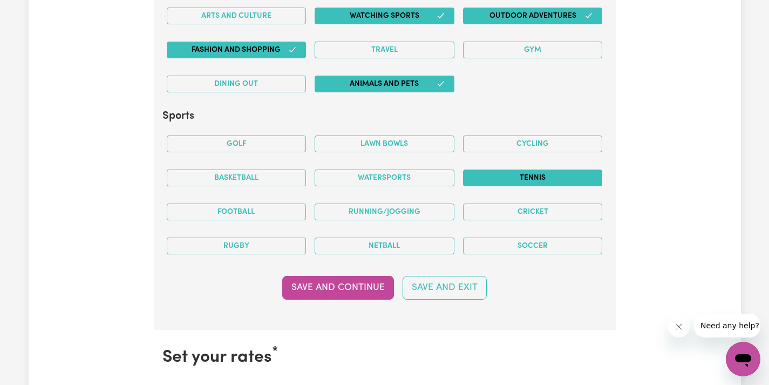
scroll to position [2288, 0]
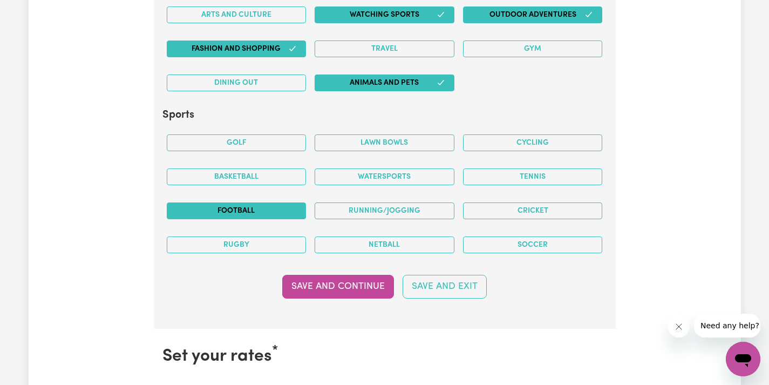
click at [284, 210] on button "Football" at bounding box center [237, 210] width 140 height 17
click at [362, 236] on button "Netball" at bounding box center [384, 244] width 140 height 17
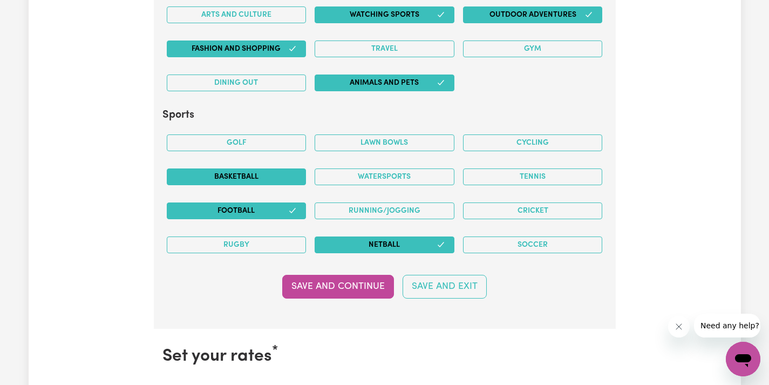
click at [266, 169] on button "Basketball" at bounding box center [237, 176] width 140 height 17
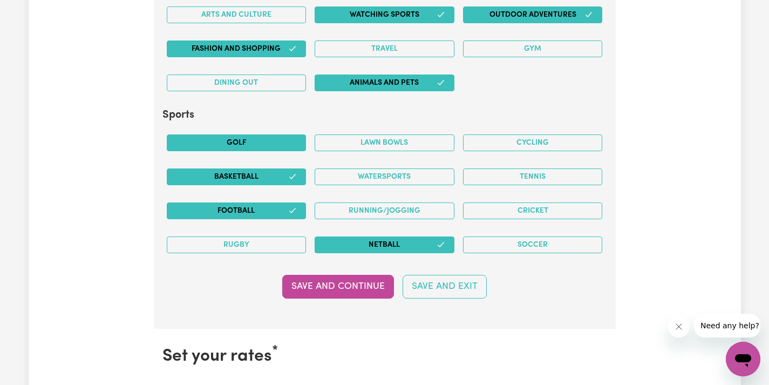
click at [261, 134] on button "Golf" at bounding box center [237, 142] width 140 height 17
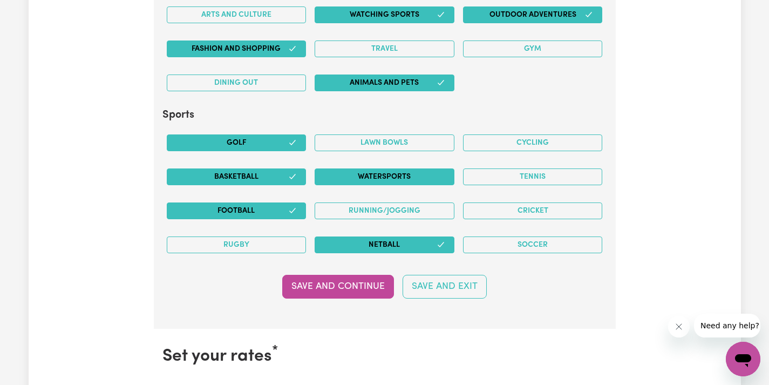
click at [438, 174] on button "Watersports" at bounding box center [384, 176] width 140 height 17
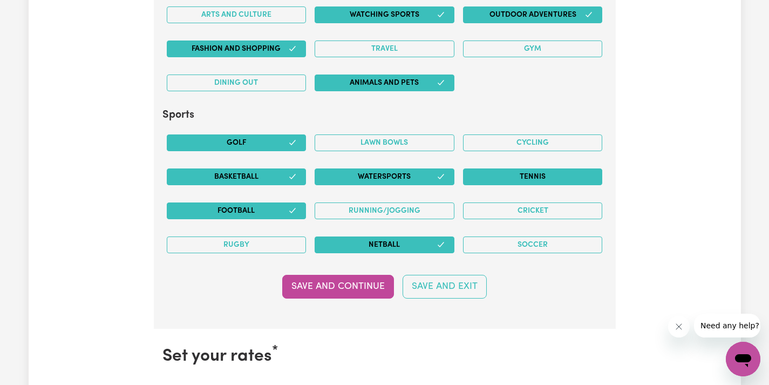
click at [546, 173] on button "Tennis" at bounding box center [533, 176] width 140 height 17
click at [571, 208] on button "Cricket" at bounding box center [533, 210] width 140 height 17
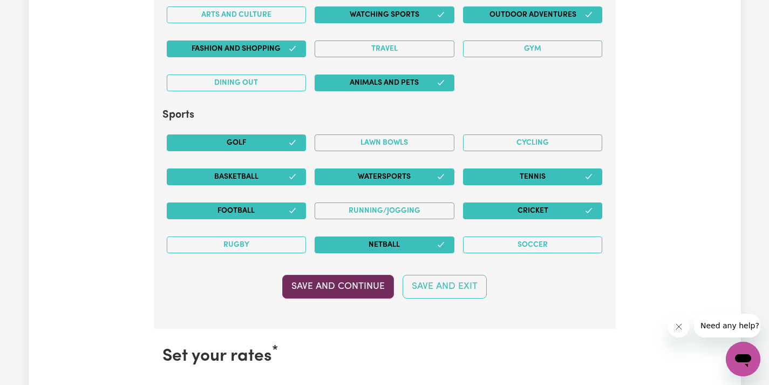
click at [376, 282] on button "Save and Continue" at bounding box center [338, 287] width 112 height 24
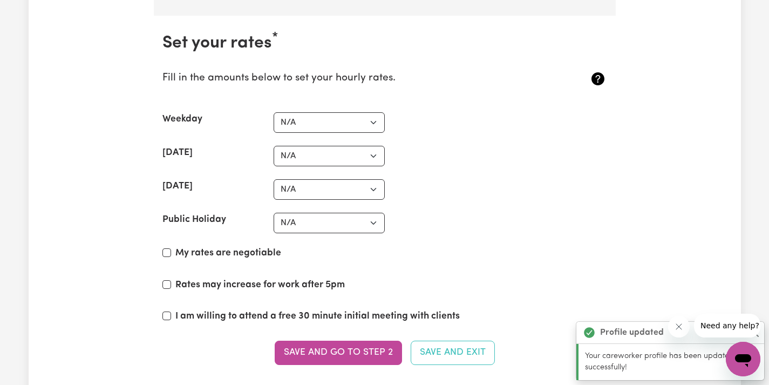
scroll to position [2610, 0]
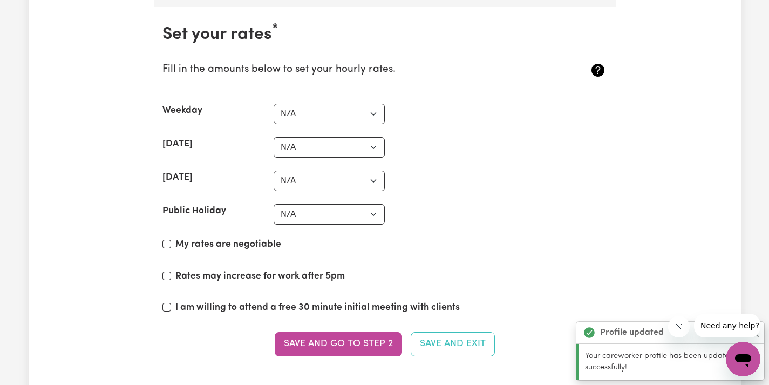
click at [593, 68] on icon at bounding box center [597, 69] width 17 height 17
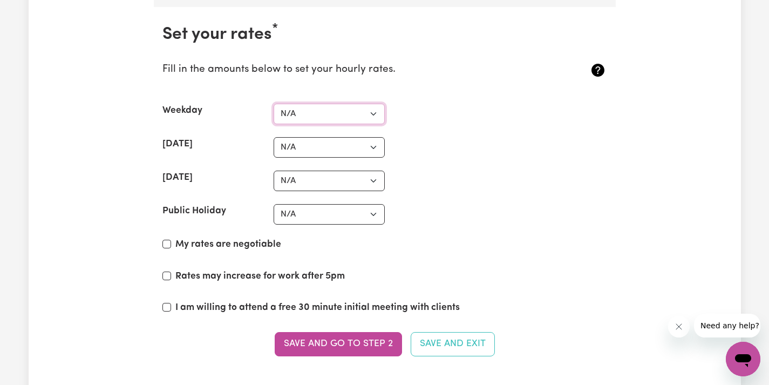
click at [367, 104] on select "N/A $37 $38 $39 $40 $41 $42 $43 $44 $45 $46 $47 $48 $49 $50 $51 $52 $53 $54 $55…" at bounding box center [328, 114] width 111 height 20
select select "60"
select select "75"
select select "85"
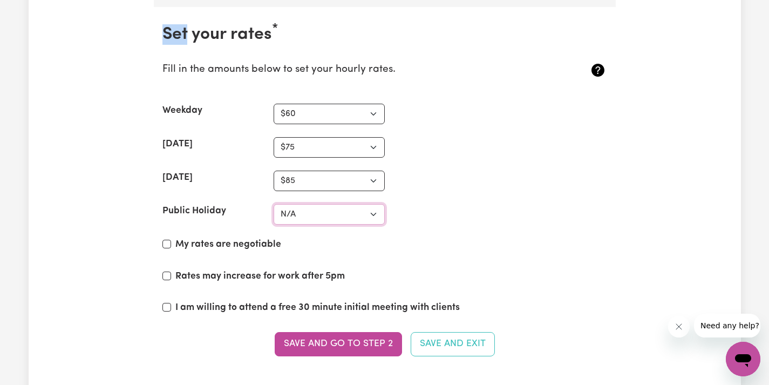
select select "150"
click at [436, 237] on div "My rates are negotiable" at bounding box center [384, 246] width 444 height 18
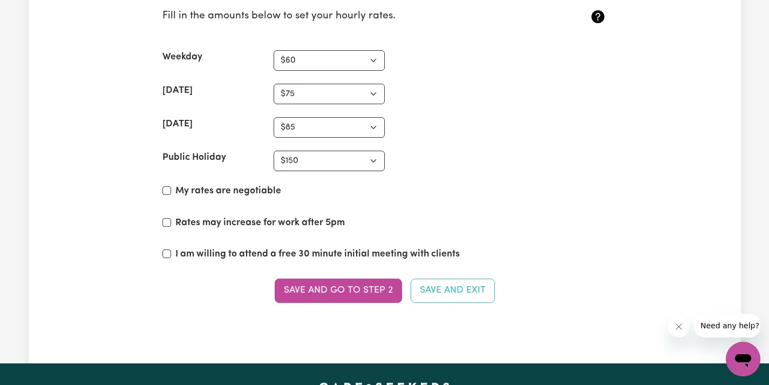
scroll to position [2673, 0]
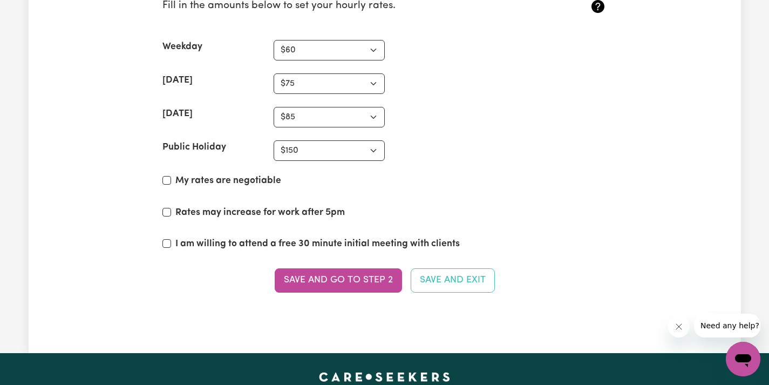
click at [205, 205] on label "Rates may increase for work after 5pm" at bounding box center [259, 212] width 169 height 14
click at [171, 208] on input "Rates may increase for work after 5pm" at bounding box center [166, 212] width 9 height 9
checkbox input "true"
click at [203, 239] on label "I am willing to attend a free 30 minute initial meeting with clients" at bounding box center [317, 244] width 284 height 14
click at [171, 239] on input "I am willing to attend a free 30 minute initial meeting with clients" at bounding box center [166, 243] width 9 height 9
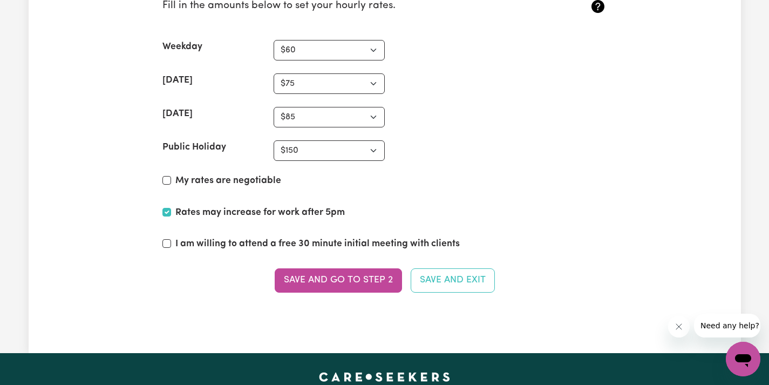
checkbox input "true"
click at [169, 176] on input "My rates are negotiable" at bounding box center [166, 180] width 9 height 9
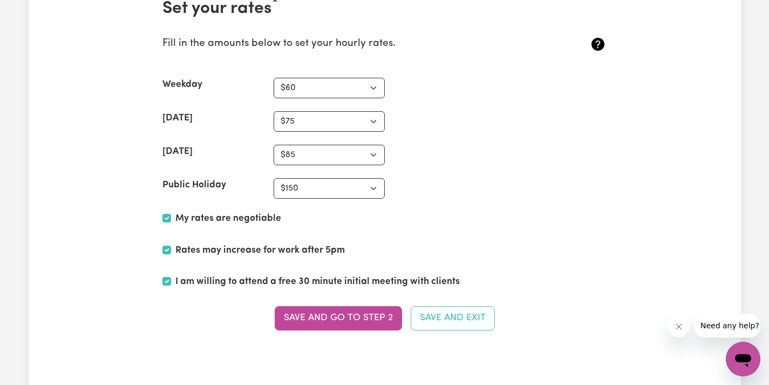
scroll to position [2636, 0]
click at [259, 211] on label "My rates are negotiable" at bounding box center [228, 218] width 106 height 14
click at [171, 214] on input "My rates are negotiable" at bounding box center [166, 218] width 9 height 9
checkbox input "false"
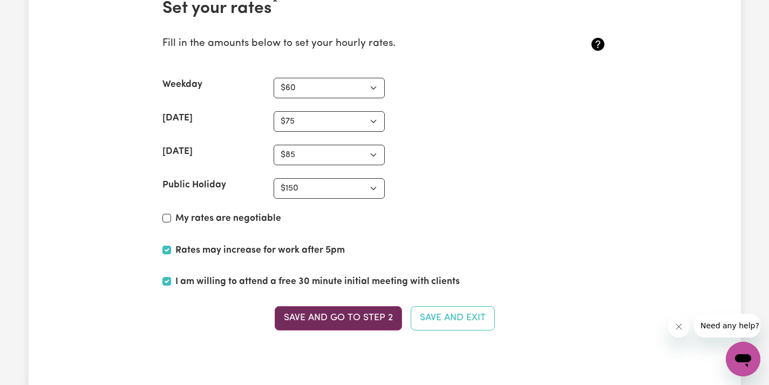
click at [345, 308] on button "Save and go to Step 2" at bounding box center [338, 318] width 127 height 24
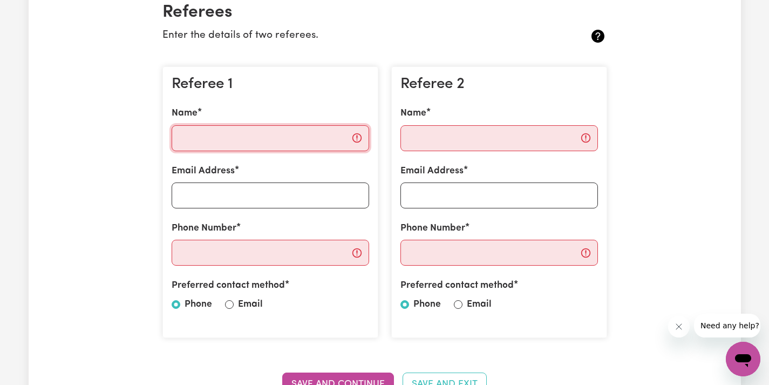
scroll to position [266, 0]
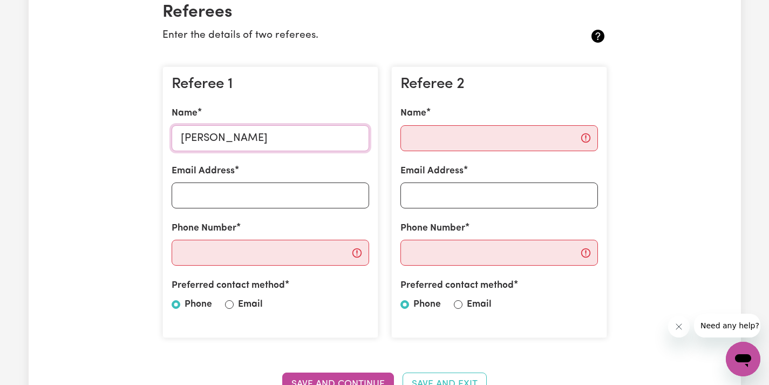
type input "[PERSON_NAME]"
type input "[EMAIL_ADDRESS][DOMAIN_NAME]"
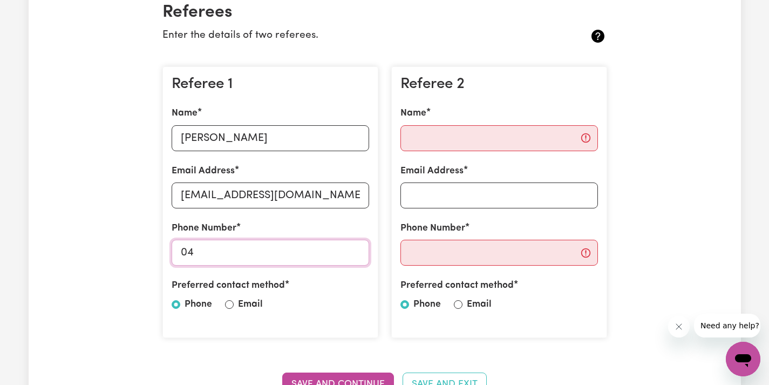
type input "0"
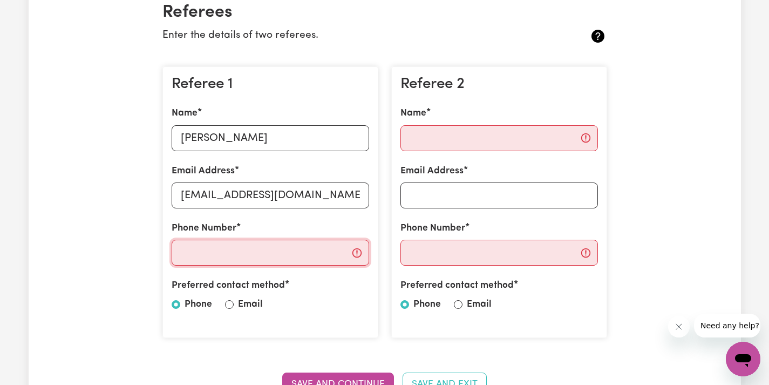
type input "0"
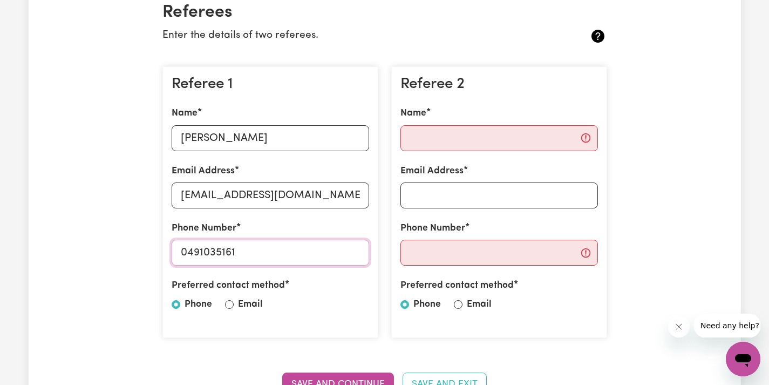
type input "0491035161"
click at [233, 300] on input "Email" at bounding box center [229, 304] width 9 height 9
radio input "true"
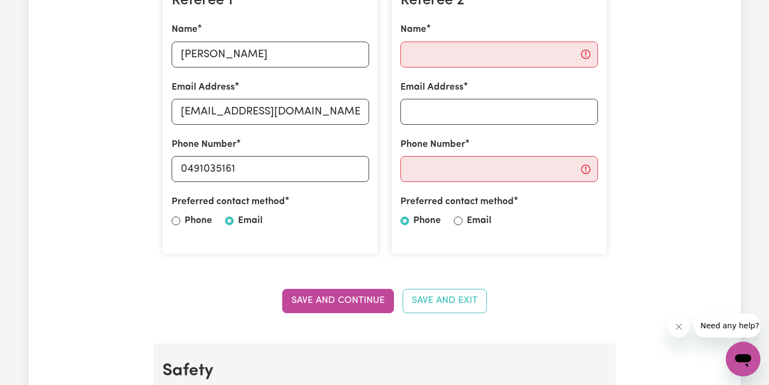
scroll to position [360, 0]
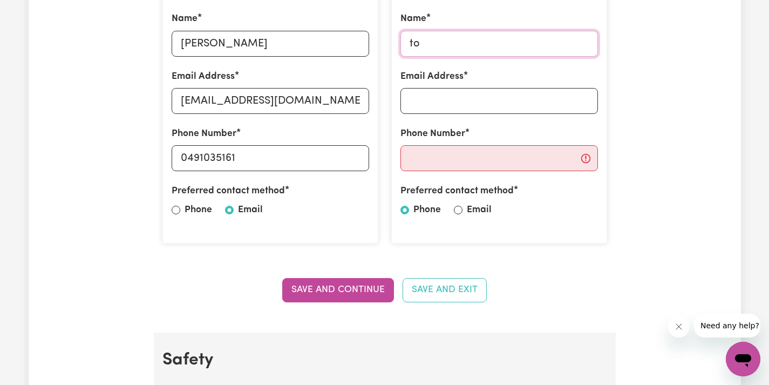
type input "t"
type input "[PERSON_NAME]"
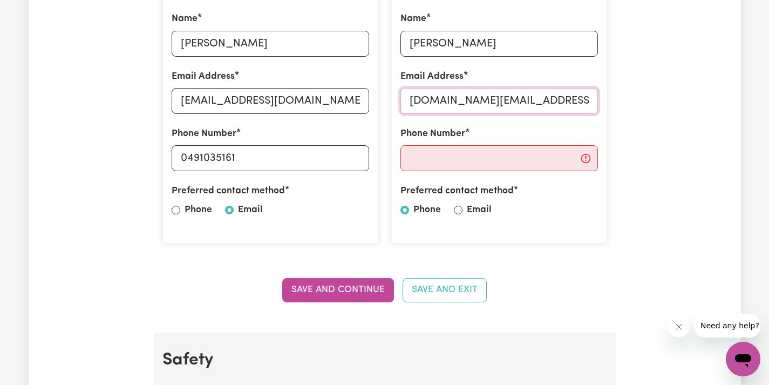
type input "[DOMAIN_NAME][EMAIL_ADDRESS][DOMAIN_NAME]"
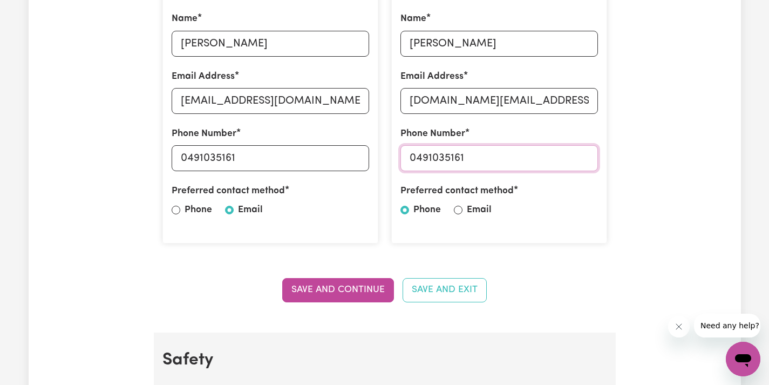
type input "0491035161"
click at [457, 211] on div at bounding box center [458, 209] width 9 height 13
click at [457, 207] on input "Email" at bounding box center [458, 209] width 9 height 9
radio input "true"
click at [342, 293] on button "Save and Continue" at bounding box center [338, 290] width 112 height 24
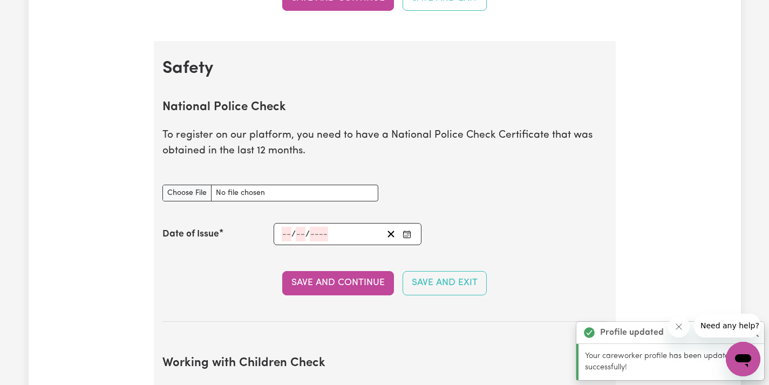
scroll to position [689, 0]
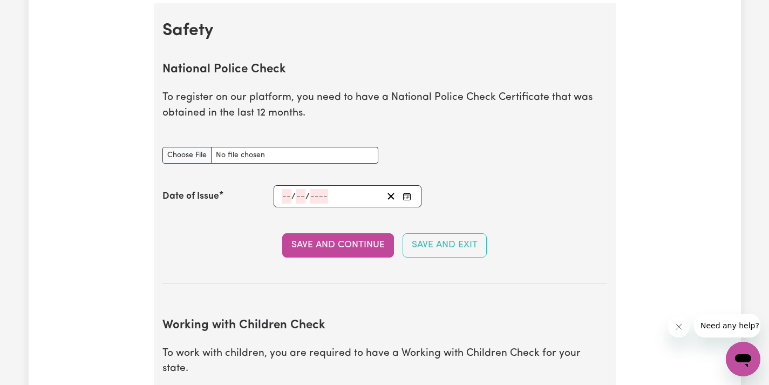
click at [290, 194] on input "number" at bounding box center [287, 196] width 10 height 15
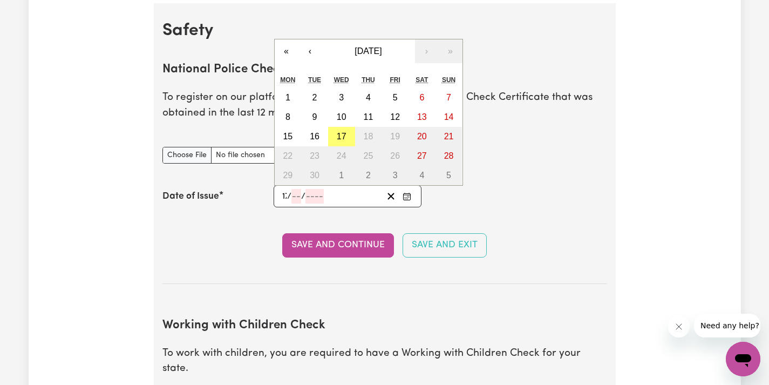
type input "17"
type input "09"
type input "0002-09-17"
type input "9"
type input "2"
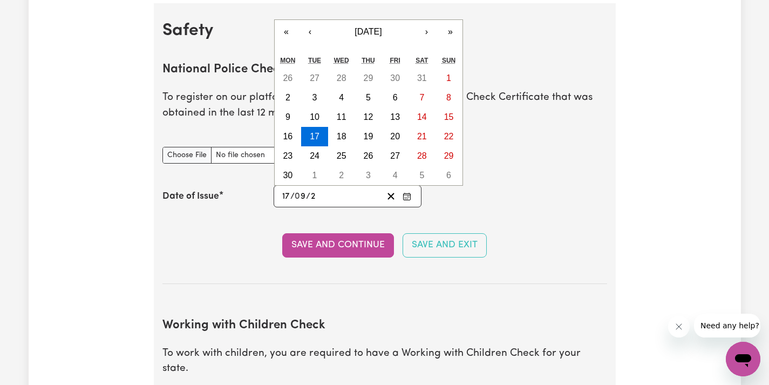
type input "0020-09-17"
type input "20"
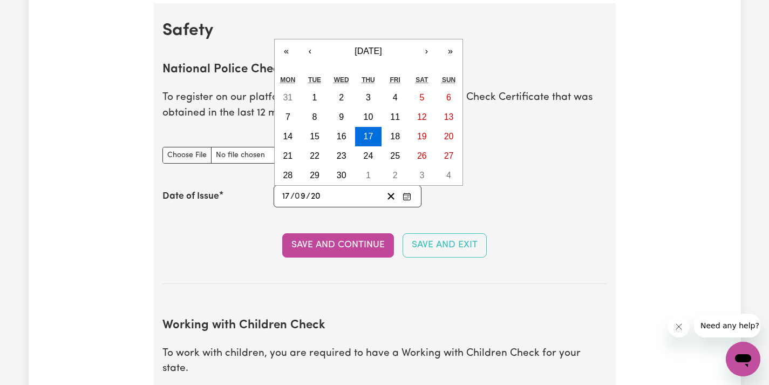
type input "0202-09-17"
type input "202"
type input "[DATE]"
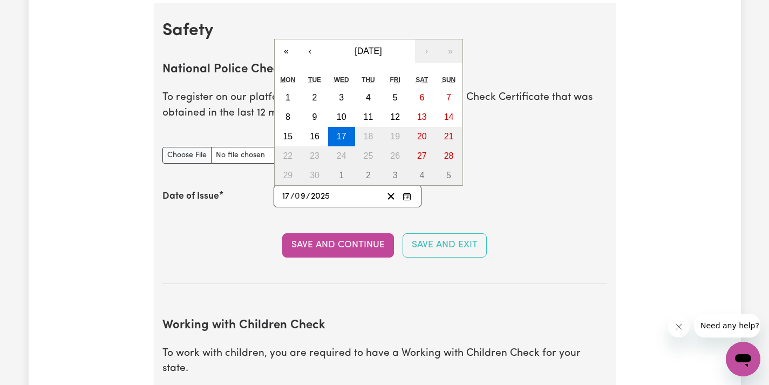
type input "2025"
click at [495, 207] on section "National Police Check To register on our platform, you need to have a National …" at bounding box center [384, 164] width 444 height 238
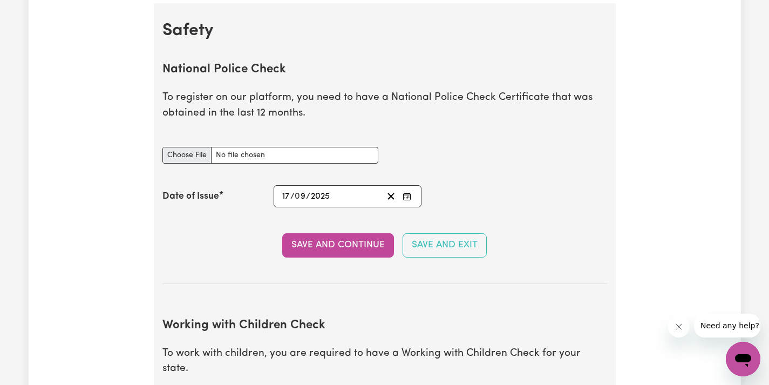
click at [207, 151] on input "National Police Check document" at bounding box center [270, 155] width 216 height 17
type input "C:\fakepath\report_neumann_11820471-6037609 2.pdf"
click at [365, 240] on button "Save and Continue" at bounding box center [338, 245] width 112 height 24
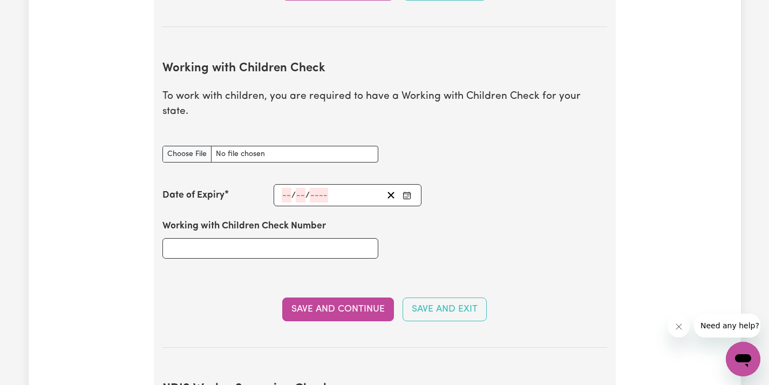
scroll to position [1005, 0]
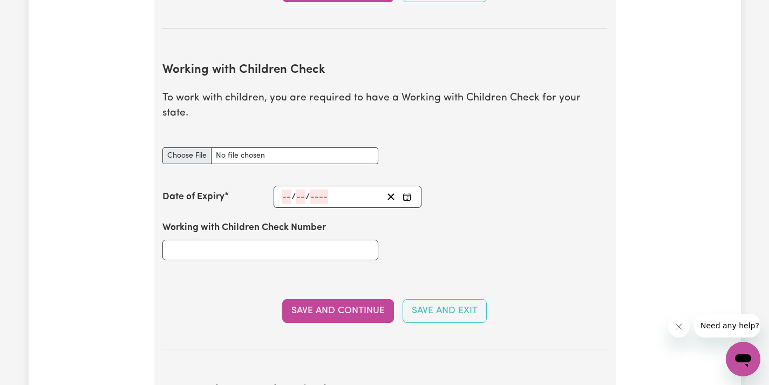
click at [203, 147] on input "Working with Children Check document" at bounding box center [270, 155] width 216 height 17
type input "C:\fakepath\IMG_2328.jpg"
click at [286, 189] on input "number" at bounding box center [287, 196] width 10 height 15
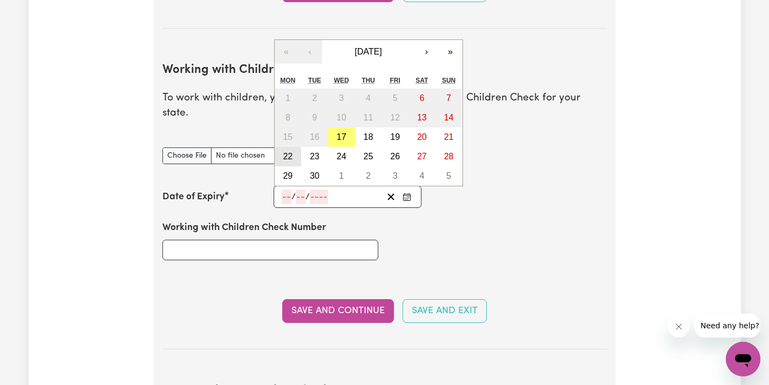
click at [278, 147] on button "22" at bounding box center [288, 156] width 27 height 19
type input "[DATE]"
type input "22"
type input "9"
type input "2025"
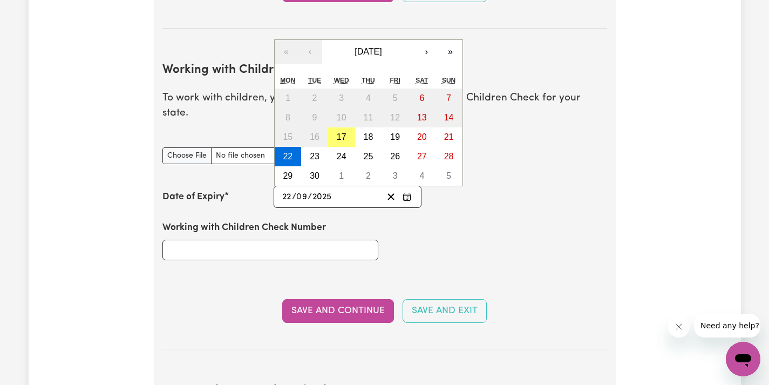
click at [306, 189] on input "9" at bounding box center [302, 196] width 11 height 15
type input "1"
click at [328, 189] on input "2025" at bounding box center [321, 196] width 20 height 15
type input "202"
type input "[DATE]"
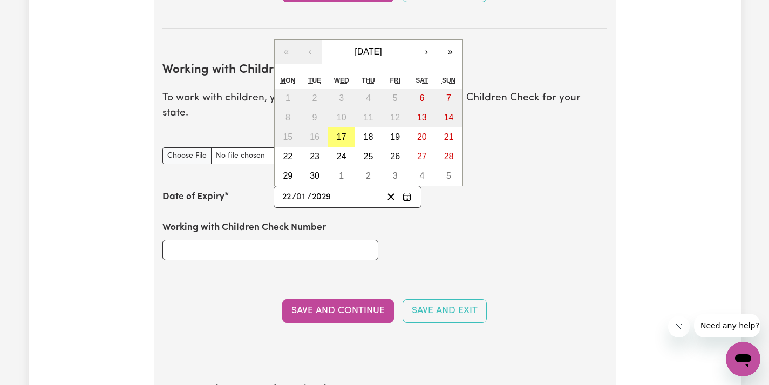
type input "2029"
click at [448, 234] on div "Working with Children Check Number" at bounding box center [384, 240] width 457 height 65
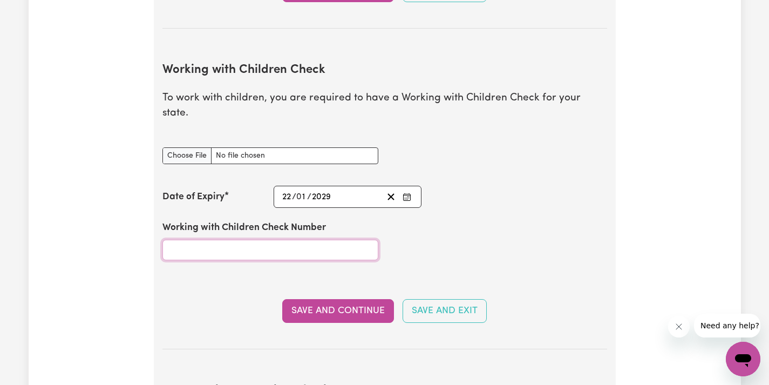
click at [337, 239] on input "Working with Children Check Number" at bounding box center [270, 249] width 216 height 20
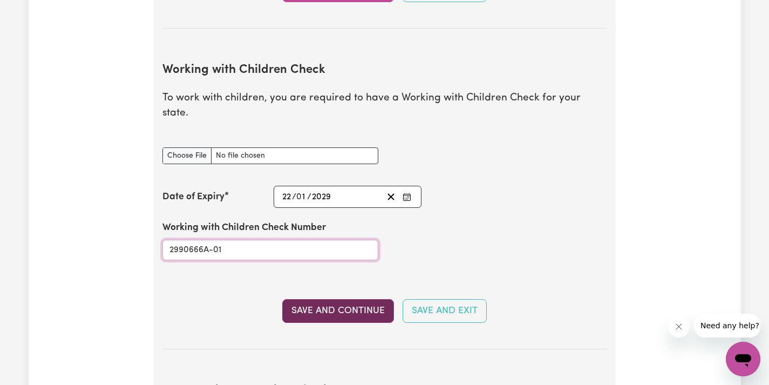
type input "2990666A-01"
click at [360, 299] on button "Save and Continue" at bounding box center [338, 311] width 112 height 24
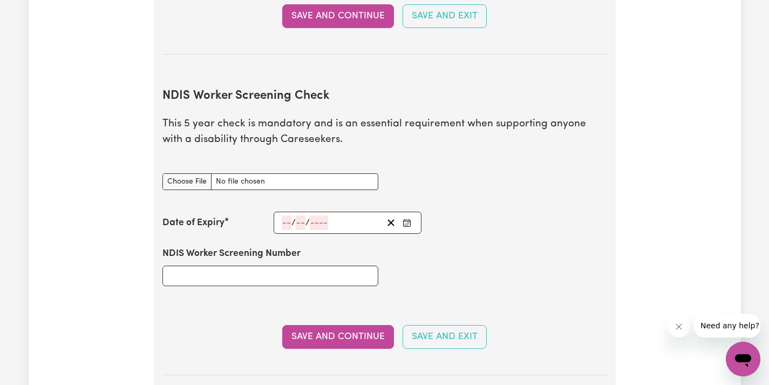
scroll to position [1367, 0]
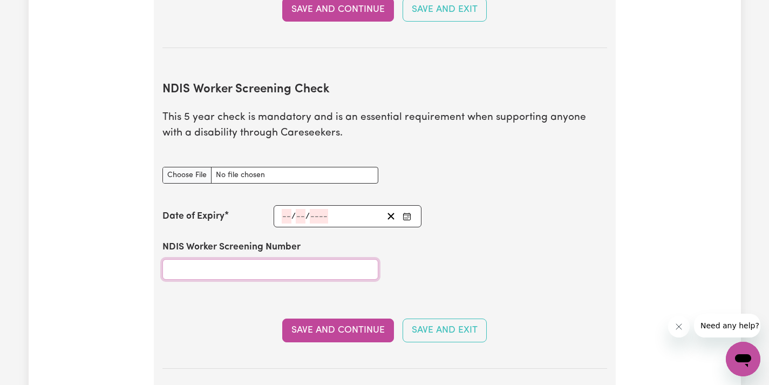
click at [300, 259] on input "NDIS Worker Screening Number" at bounding box center [270, 269] width 216 height 20
type input "43512019"
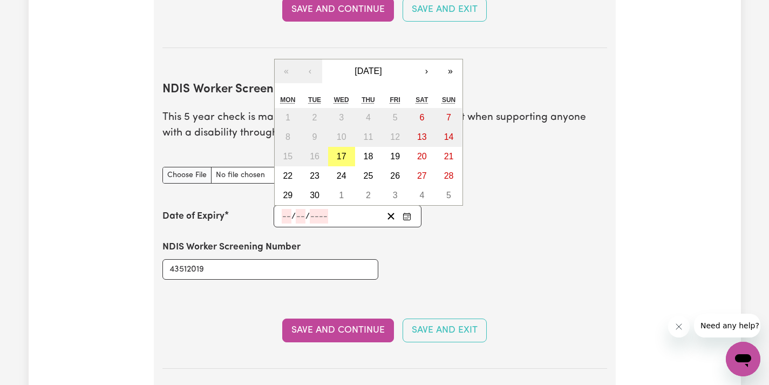
click at [282, 209] on input "number" at bounding box center [287, 216] width 10 height 15
type input "13"
type input "09"
type input "202"
type input "[DATE]"
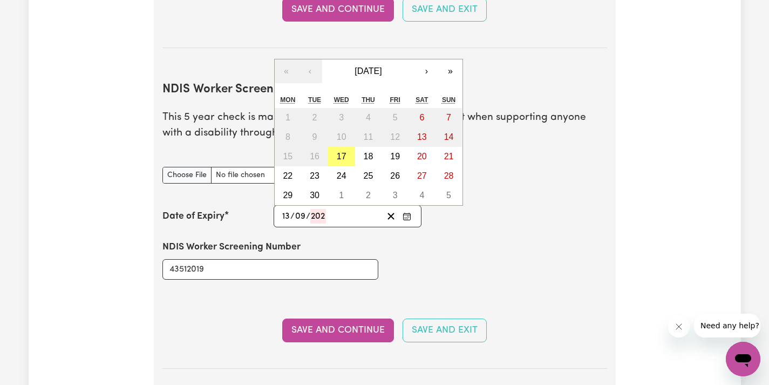
type input "9"
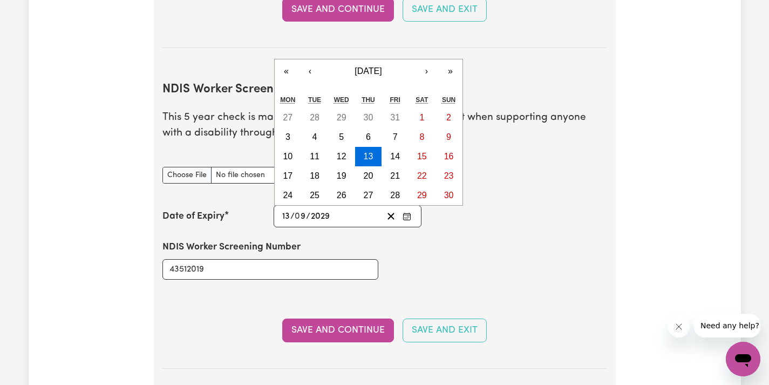
type input "2029"
click at [446, 241] on div "NDIS Worker Screening Number 43512019" at bounding box center [384, 259] width 457 height 65
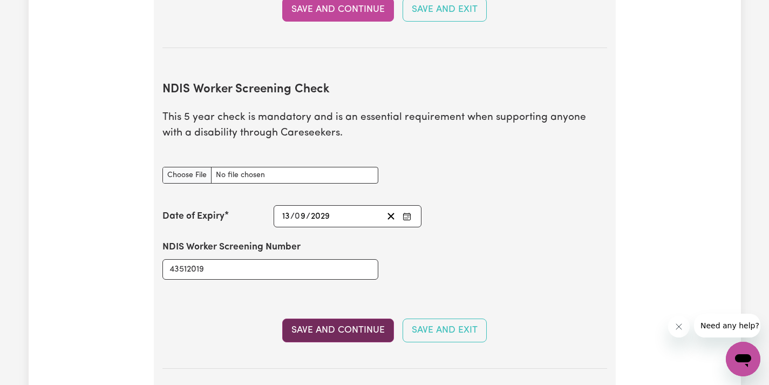
click at [364, 318] on button "Save and Continue" at bounding box center [338, 330] width 112 height 24
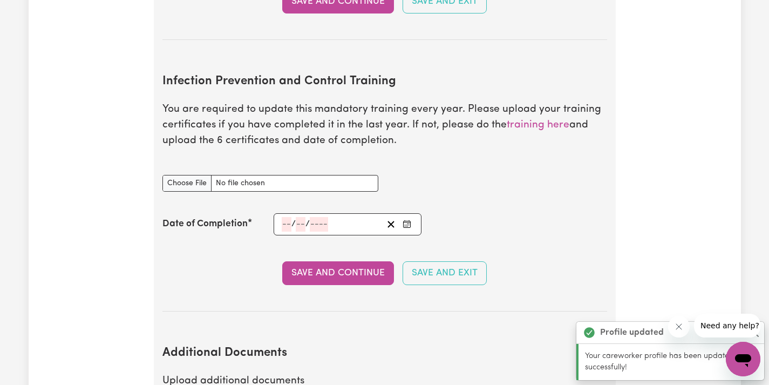
scroll to position [1681, 0]
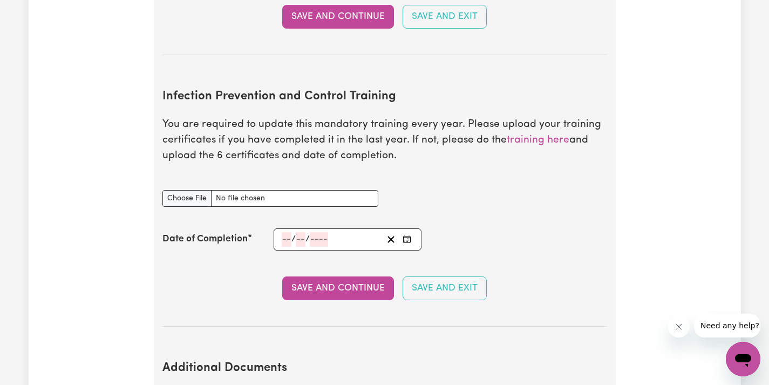
click at [288, 232] on input "number" at bounding box center [287, 239] width 10 height 15
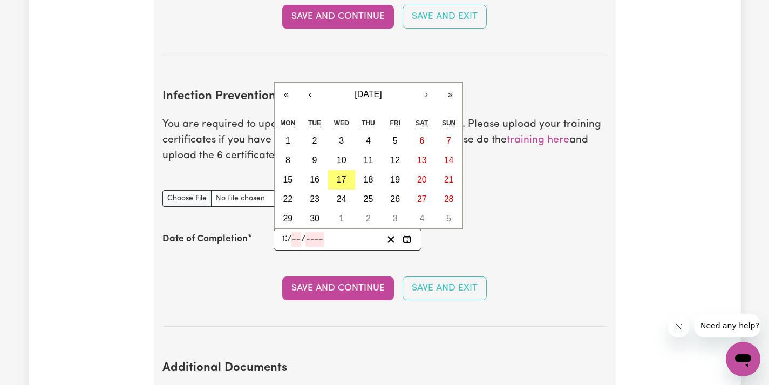
type input "13"
type input "09"
type input "0002-09-13"
type input "9"
type input "2"
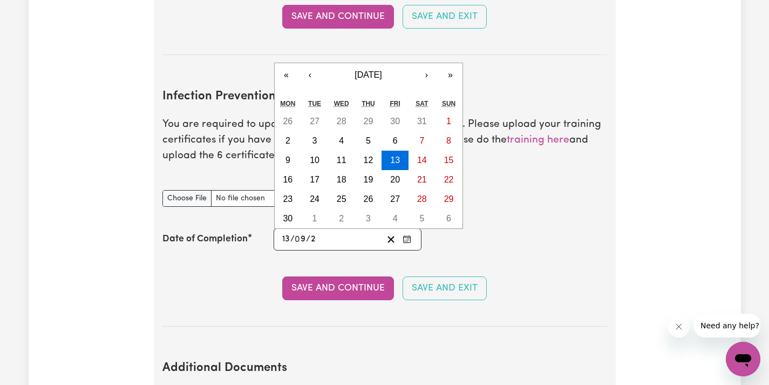
type input "0020-09-13"
type input "20"
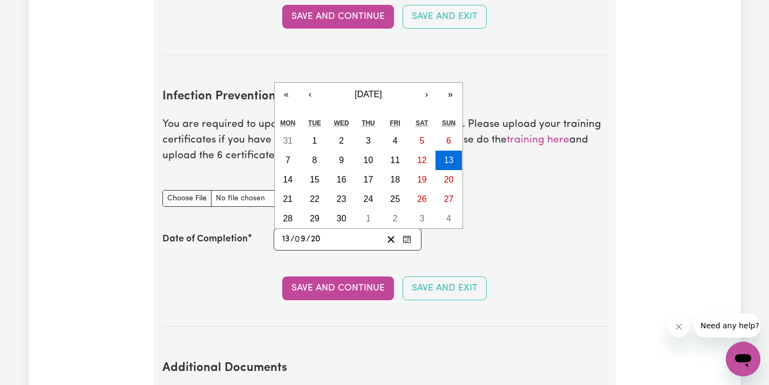
type input "0202-09-13"
type input "202"
type input "[DATE]"
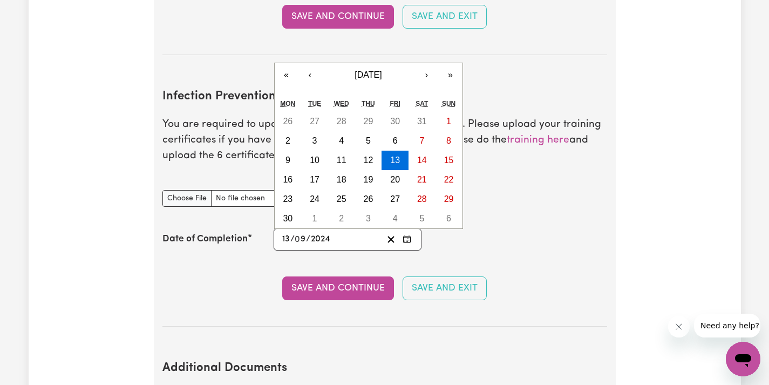
type input "2024"
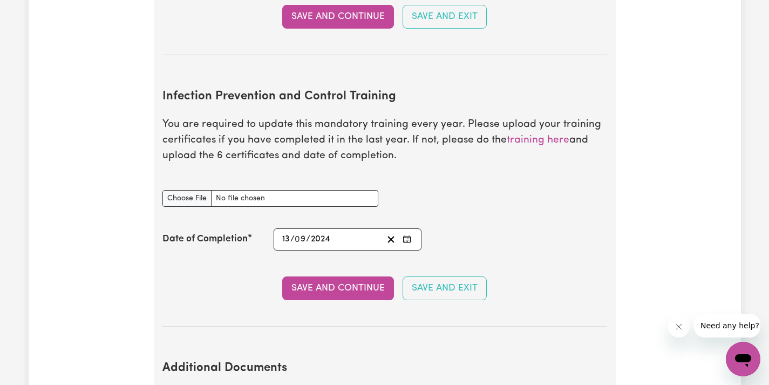
click at [529, 228] on div "Date of Completion [DATE] 13 / 0 9 / 2024 « ‹ [DATE] › » Mon Tue Wed Thu Fri Sa…" at bounding box center [384, 239] width 444 height 22
click at [186, 190] on input "Infection Prevention and Control Training document" at bounding box center [270, 198] width 216 height 17
type input "C:\fakepath\IMG_6395.jpeg"
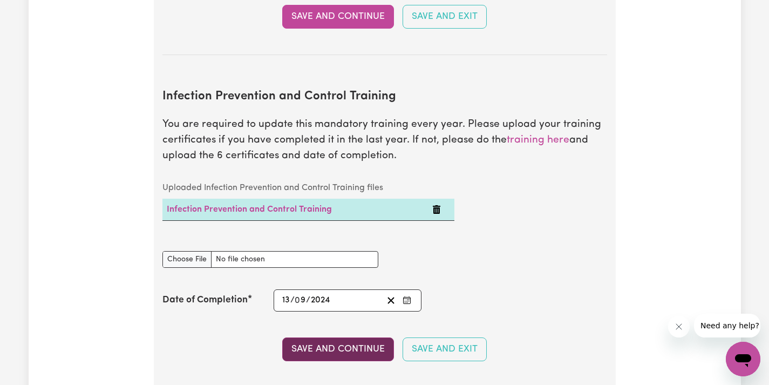
click at [351, 337] on button "Save and Continue" at bounding box center [338, 349] width 112 height 24
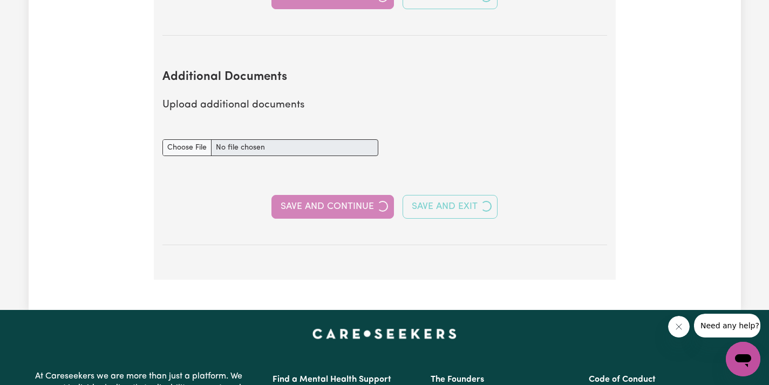
scroll to position [2060, 0]
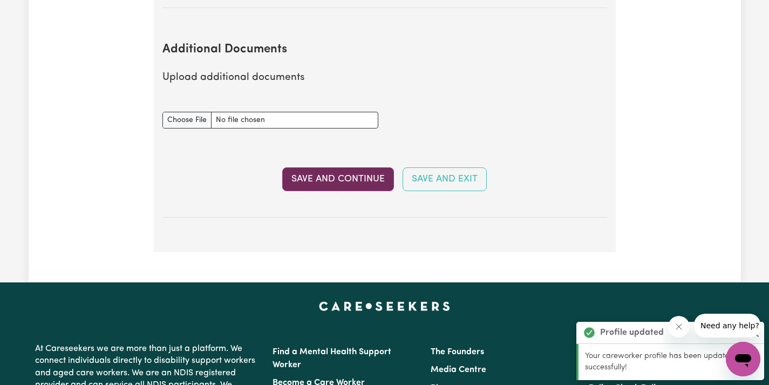
click at [375, 167] on button "Save and Continue" at bounding box center [338, 179] width 112 height 24
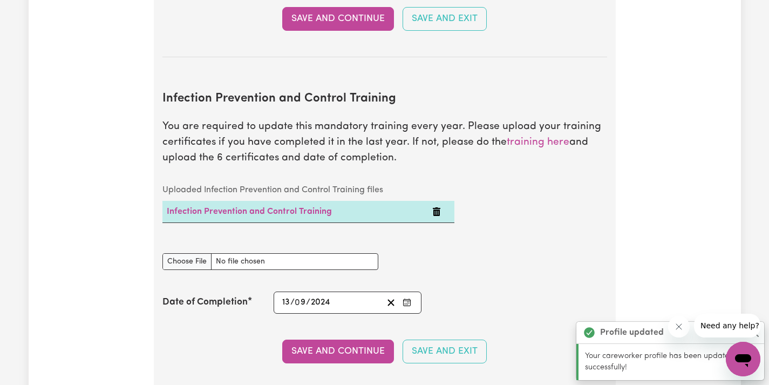
select select "Certificate III (Individual Support)"
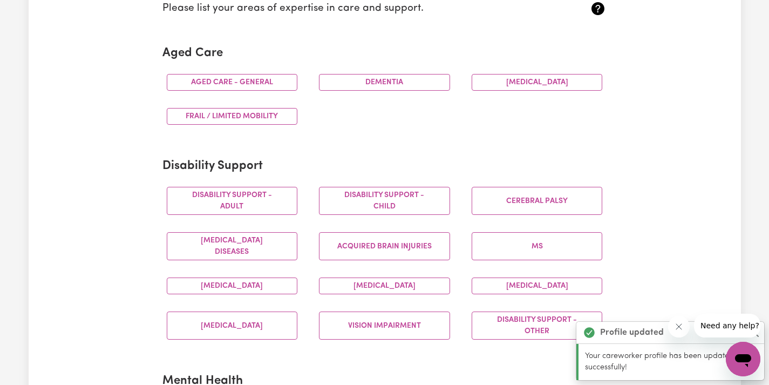
scroll to position [313, 0]
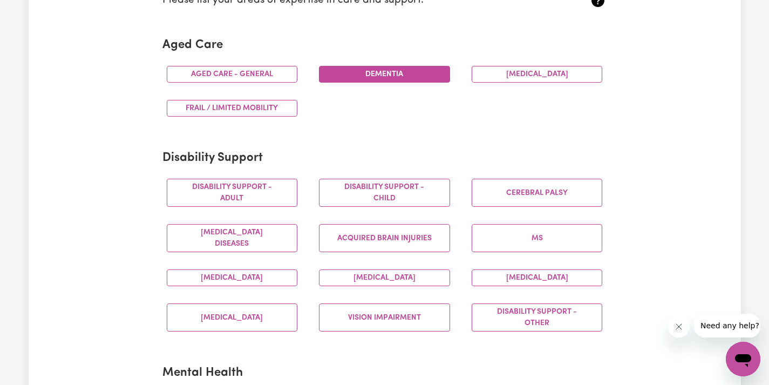
click at [378, 70] on button "Dementia" at bounding box center [384, 74] width 131 height 17
click at [258, 67] on button "Aged care - General" at bounding box center [232, 74] width 131 height 17
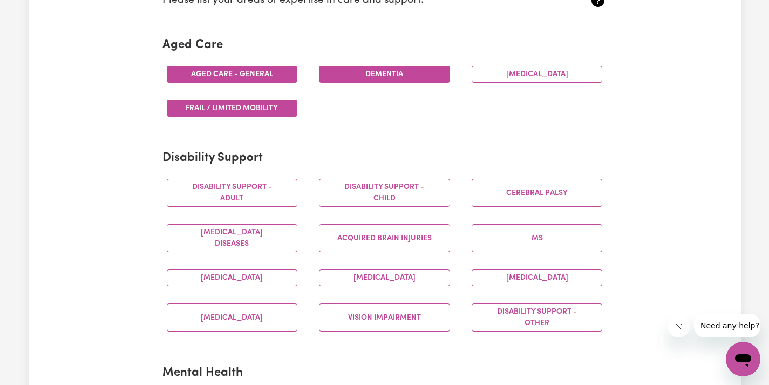
click at [271, 104] on button "Frail / limited mobility" at bounding box center [232, 108] width 131 height 17
click at [520, 72] on button "[MEDICAL_DATA]" at bounding box center [536, 74] width 131 height 17
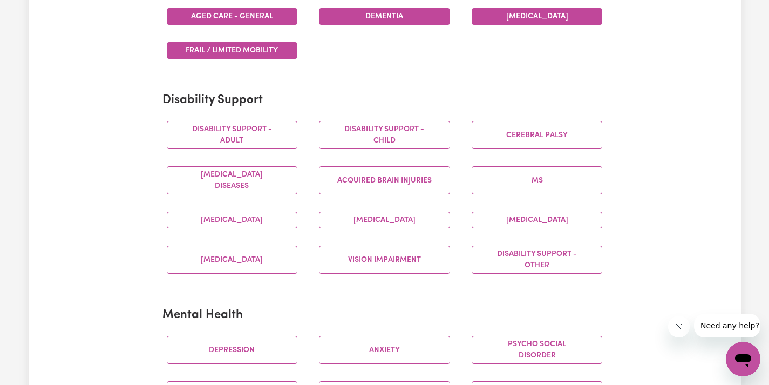
scroll to position [373, 0]
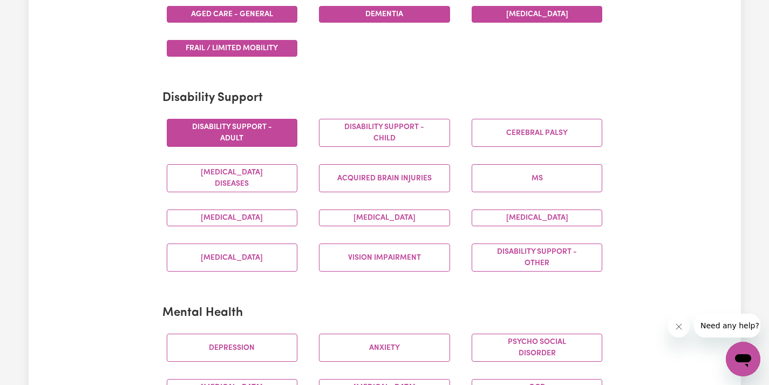
click at [275, 131] on button "Disability support - Adult" at bounding box center [232, 133] width 131 height 28
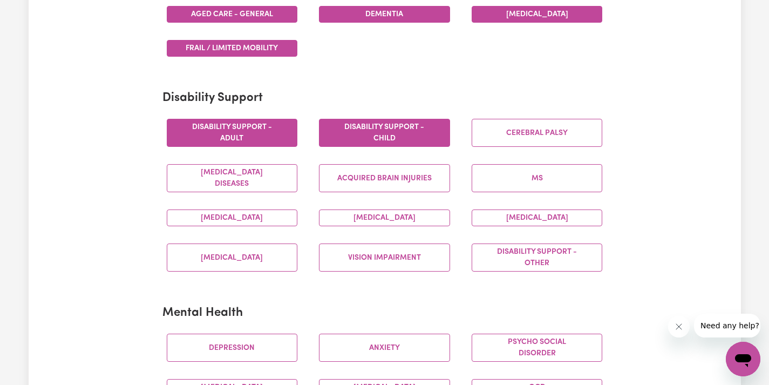
click at [395, 130] on button "Disability support - Child" at bounding box center [384, 133] width 131 height 28
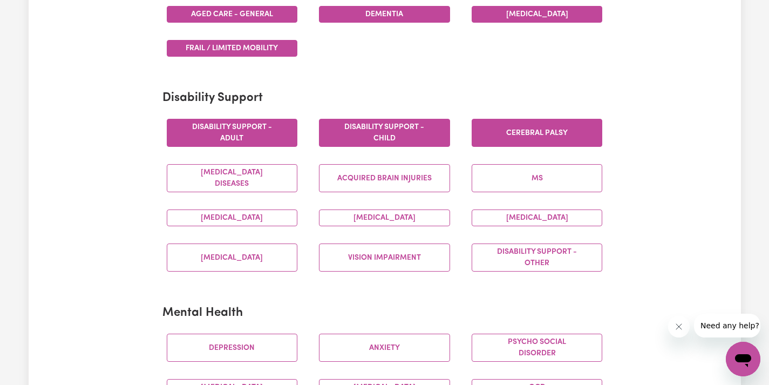
click at [507, 126] on button "Cerebral Palsy" at bounding box center [536, 133] width 131 height 28
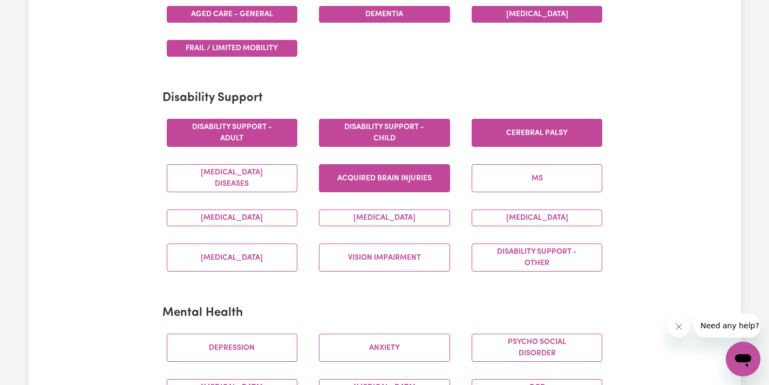
click at [427, 175] on button "Acquired Brain Injuries" at bounding box center [384, 178] width 131 height 28
click at [479, 215] on button "[MEDICAL_DATA]" at bounding box center [536, 217] width 131 height 17
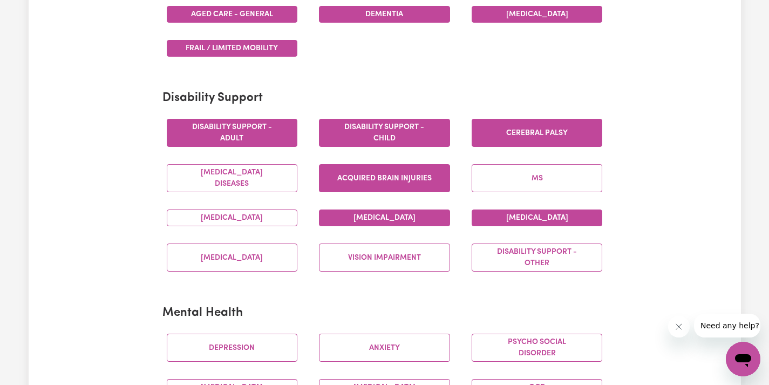
click at [423, 219] on button "[MEDICAL_DATA]" at bounding box center [384, 217] width 131 height 17
click at [246, 219] on button "[MEDICAL_DATA]" at bounding box center [232, 217] width 131 height 17
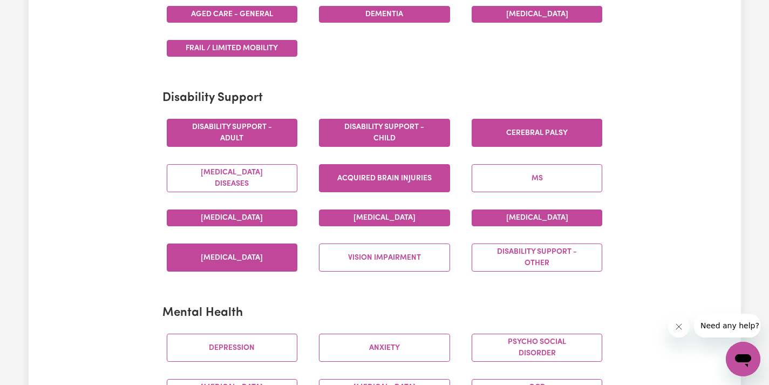
click at [259, 265] on button "[MEDICAL_DATA]" at bounding box center [232, 257] width 131 height 28
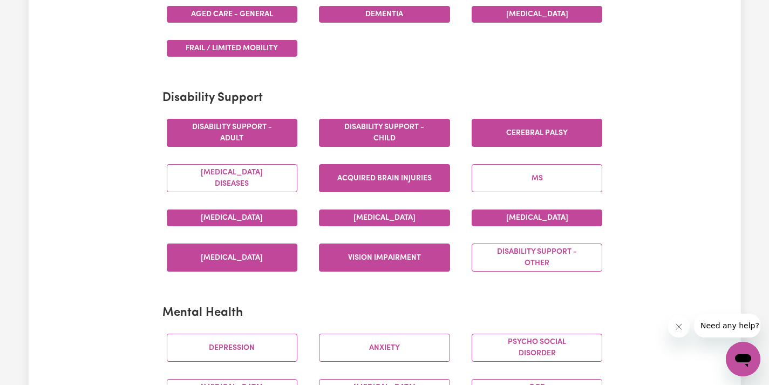
click at [368, 251] on button "Vision impairment" at bounding box center [384, 257] width 131 height 28
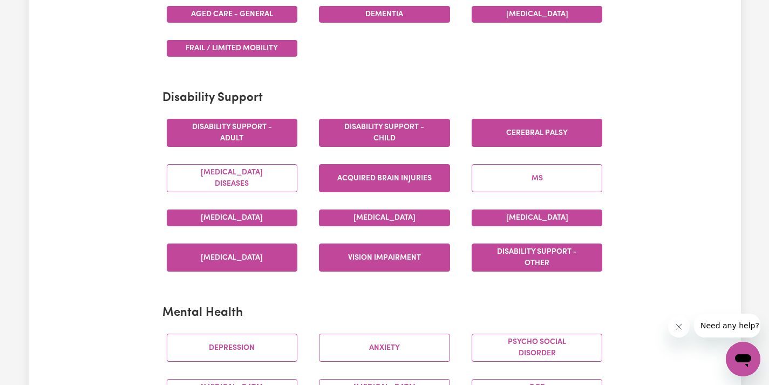
click at [544, 251] on button "Disability support - Other" at bounding box center [536, 257] width 131 height 28
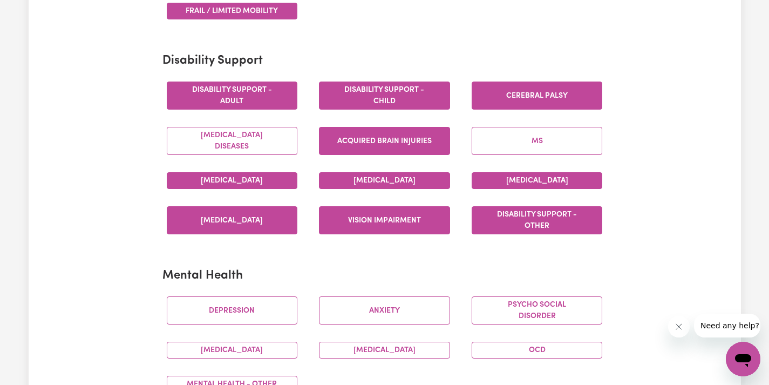
scroll to position [417, 0]
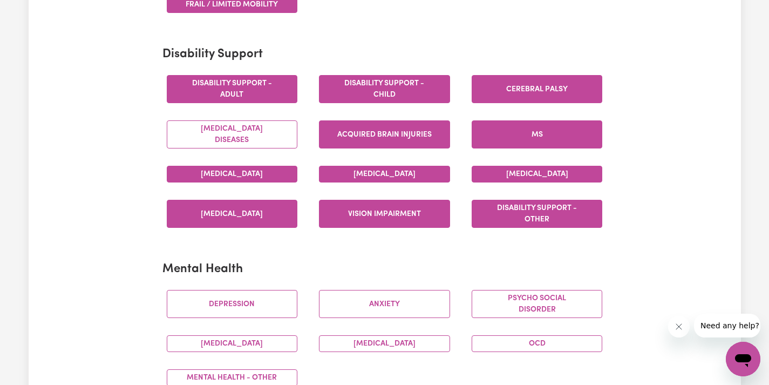
click at [563, 125] on button "MS" at bounding box center [536, 134] width 131 height 28
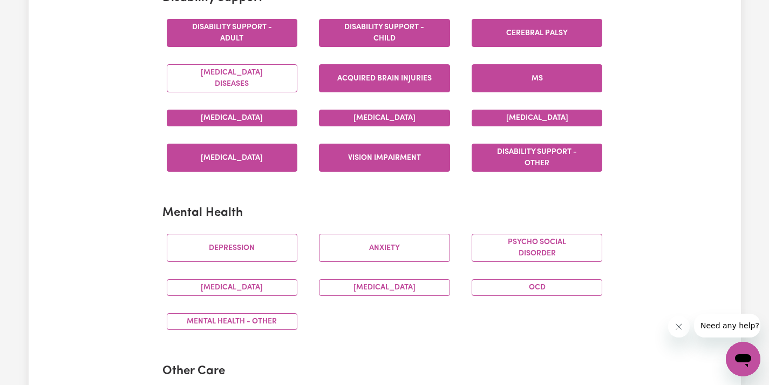
scroll to position [492, 0]
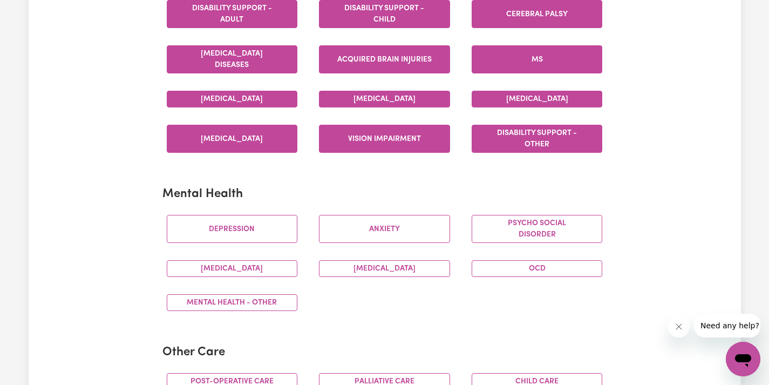
click at [276, 56] on button "[MEDICAL_DATA] Diseases" at bounding box center [232, 59] width 131 height 28
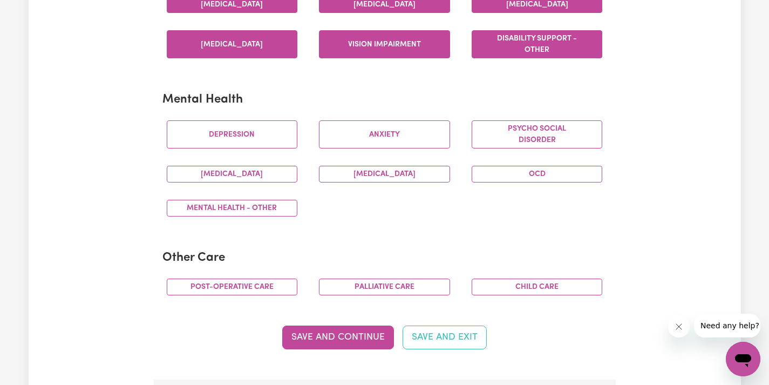
scroll to position [592, 0]
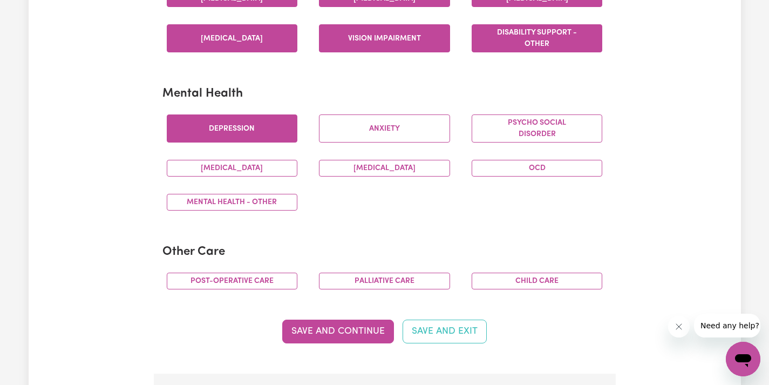
click at [249, 124] on button "Depression" at bounding box center [232, 128] width 131 height 28
click at [255, 161] on button "[MEDICAL_DATA]" at bounding box center [232, 168] width 131 height 17
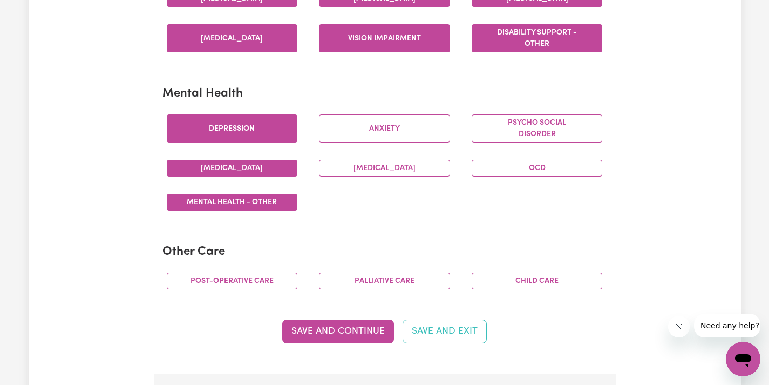
click at [265, 194] on button "Mental Health - Other" at bounding box center [232, 202] width 131 height 17
click at [342, 169] on button "[MEDICAL_DATA]" at bounding box center [384, 168] width 131 height 17
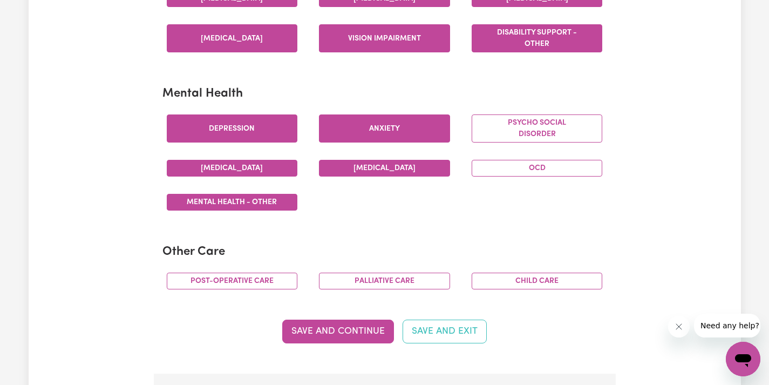
click at [339, 131] on button "Anxiety" at bounding box center [384, 128] width 131 height 28
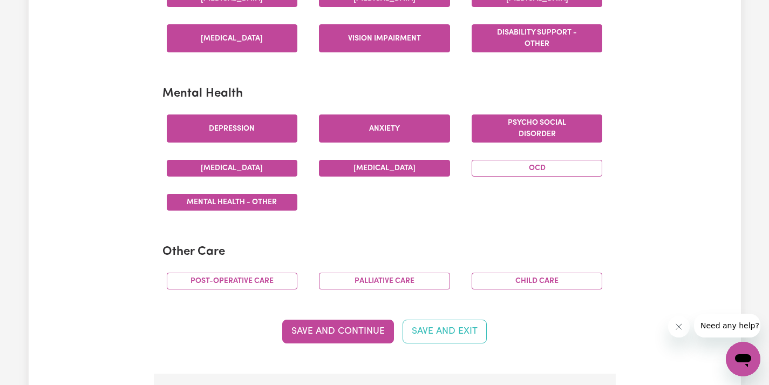
click at [531, 122] on button "Psycho social disorder" at bounding box center [536, 128] width 131 height 28
click at [541, 166] on button "OCD" at bounding box center [536, 168] width 131 height 17
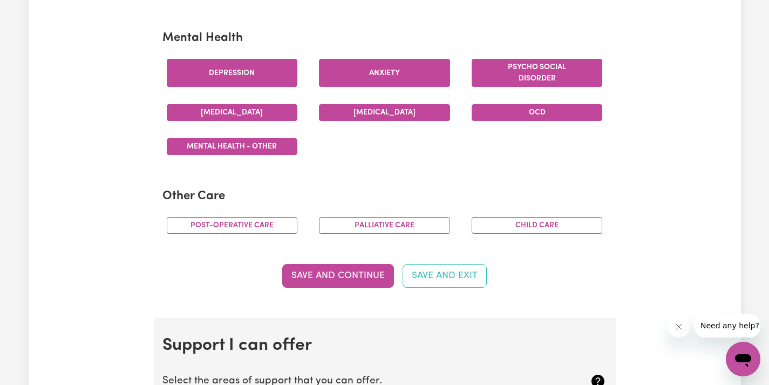
scroll to position [662, 0]
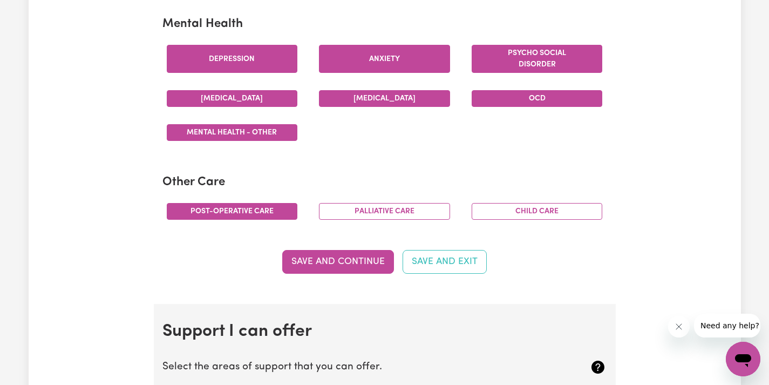
click at [282, 204] on button "Post-operative care" at bounding box center [232, 211] width 131 height 17
click at [368, 203] on button "Palliative care" at bounding box center [384, 211] width 131 height 17
click at [412, 212] on button "Palliative care" at bounding box center [384, 211] width 131 height 17
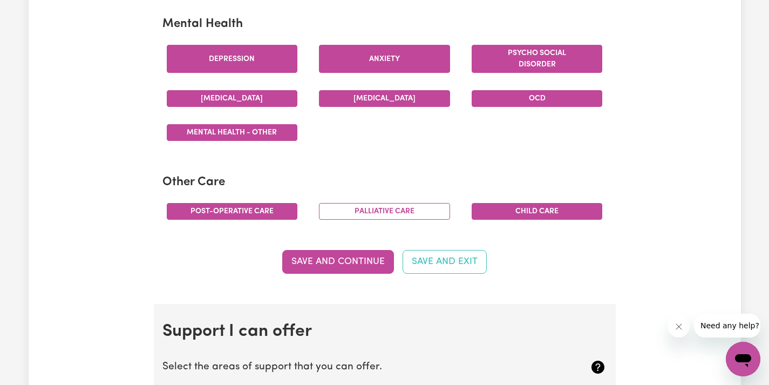
click at [486, 204] on button "Child care" at bounding box center [536, 211] width 131 height 17
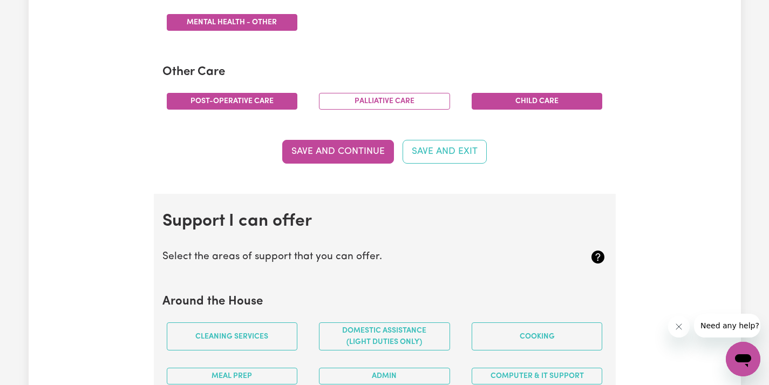
scroll to position [779, 0]
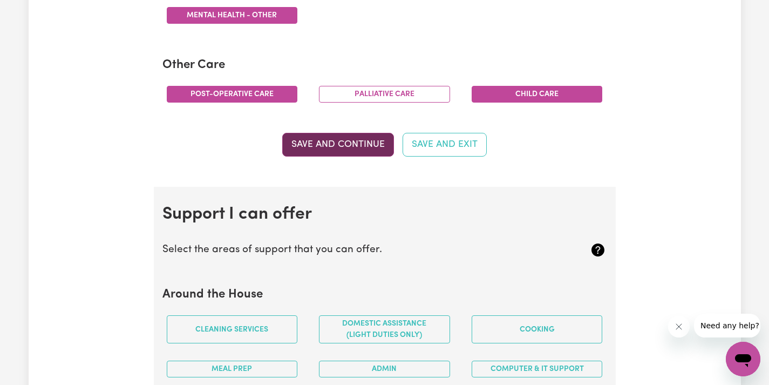
click at [361, 145] on button "Save and Continue" at bounding box center [338, 145] width 112 height 24
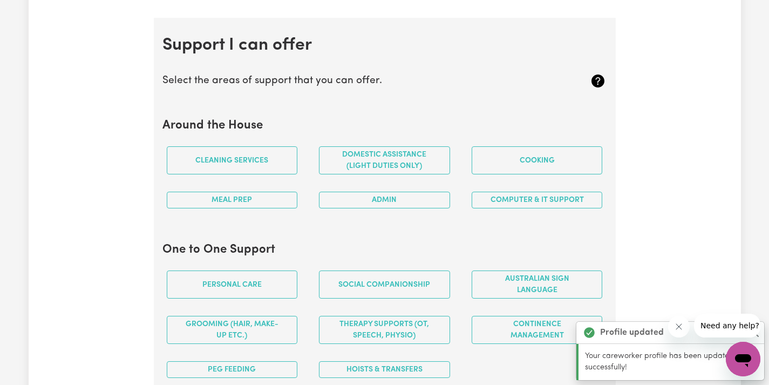
scroll to position [962, 0]
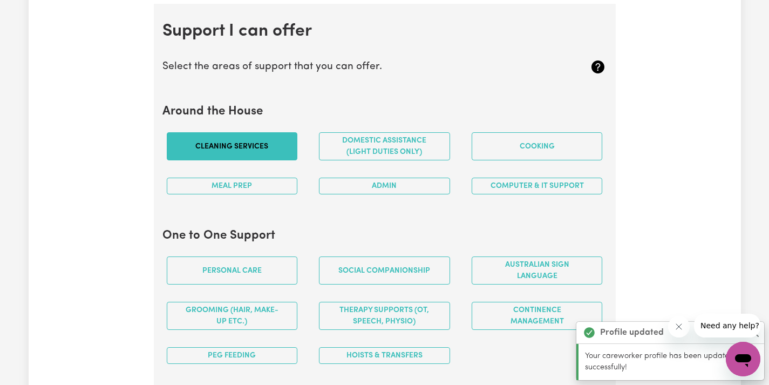
click at [285, 150] on button "Cleaning services" at bounding box center [232, 146] width 131 height 28
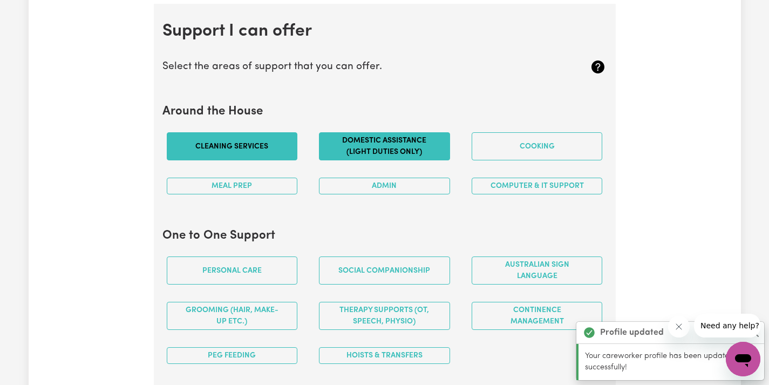
click at [371, 145] on button "Domestic assistance (light duties only)" at bounding box center [384, 146] width 131 height 28
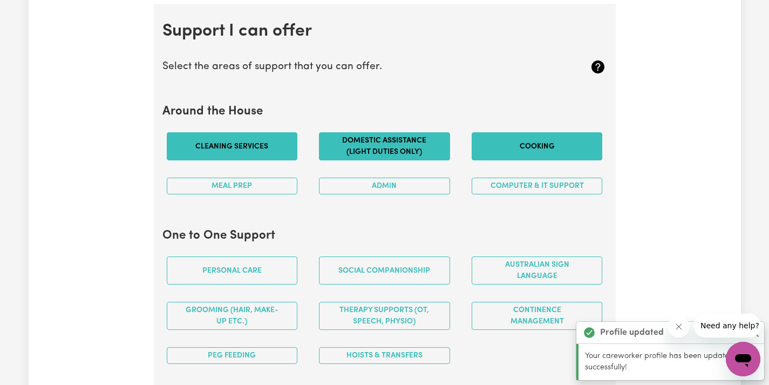
click at [498, 148] on button "Cooking" at bounding box center [536, 146] width 131 height 28
click at [503, 185] on button "Computer & IT Support" at bounding box center [536, 185] width 131 height 17
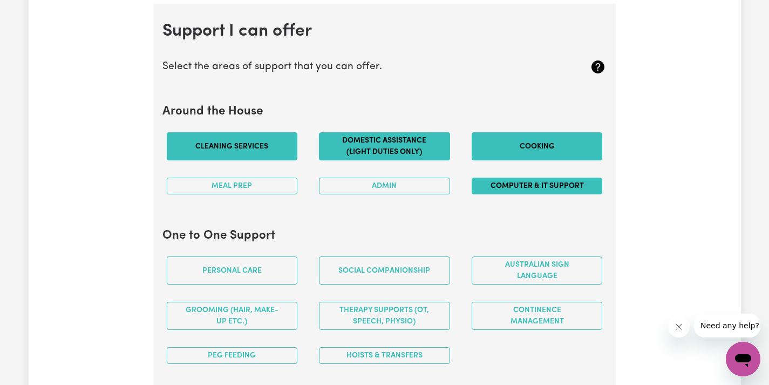
click at [486, 185] on button "Computer & IT Support" at bounding box center [536, 185] width 131 height 17
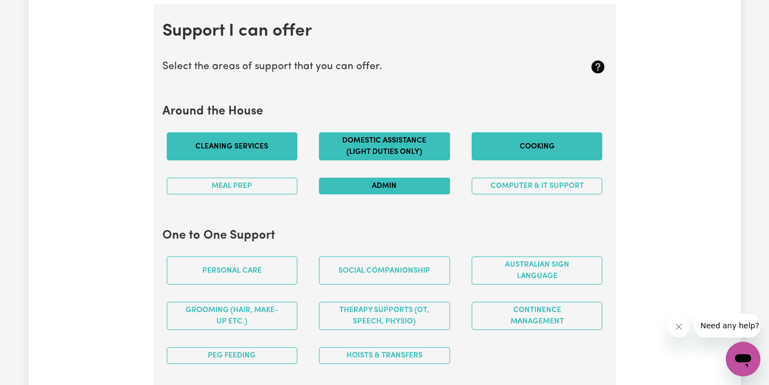
click at [442, 180] on button "Admin" at bounding box center [384, 185] width 131 height 17
click at [285, 184] on button "Meal prep" at bounding box center [232, 185] width 131 height 17
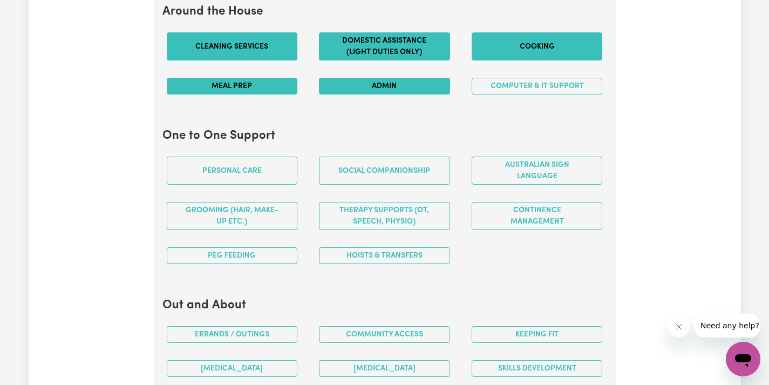
scroll to position [1083, 0]
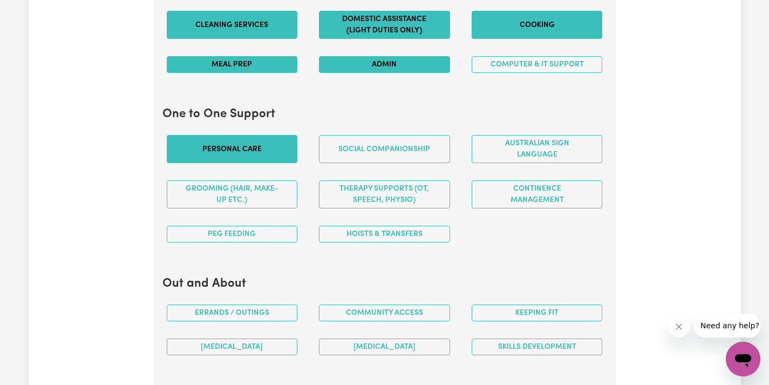
click at [291, 156] on button "Personal care" at bounding box center [232, 149] width 131 height 28
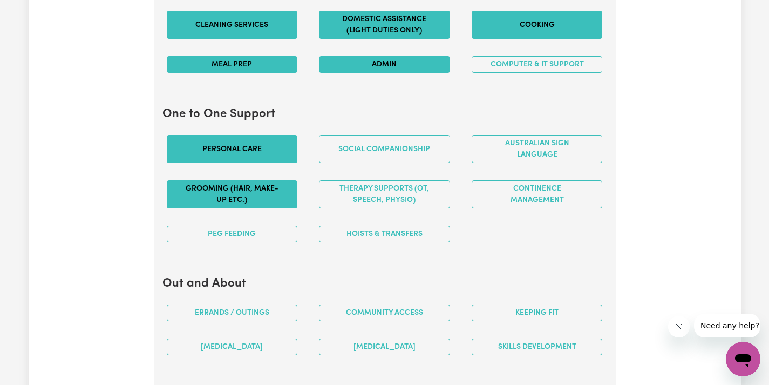
click at [285, 186] on button "Grooming (hair, make-up etc.)" at bounding box center [232, 194] width 131 height 28
click at [276, 226] on button "PEG feeding" at bounding box center [232, 233] width 131 height 17
click at [275, 225] on button "PEG feeding" at bounding box center [232, 233] width 131 height 17
click at [366, 227] on button "Hoists & transfers" at bounding box center [384, 233] width 131 height 17
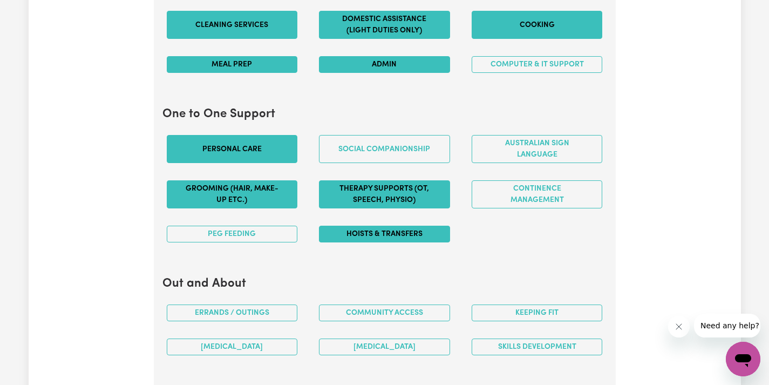
click at [362, 180] on button "Therapy Supports (OT, speech, physio)" at bounding box center [384, 194] width 131 height 28
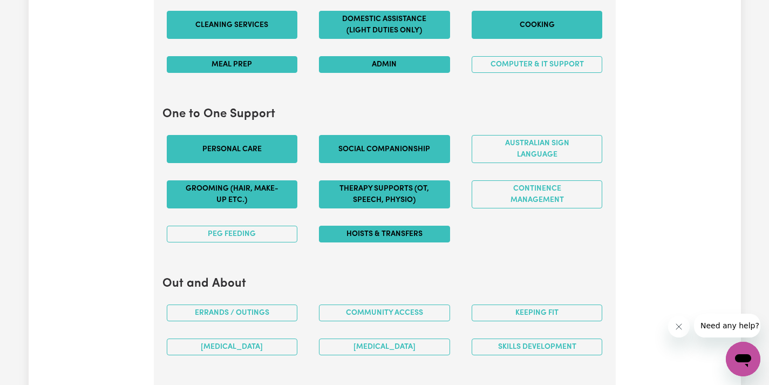
click at [356, 154] on button "Social companionship" at bounding box center [384, 149] width 131 height 28
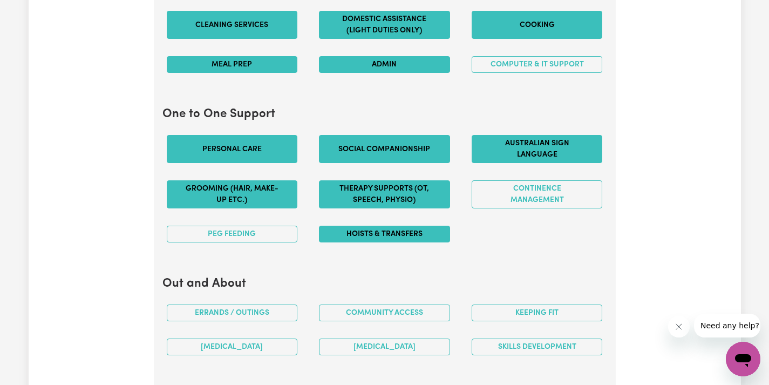
click at [489, 147] on button "Australian Sign Language" at bounding box center [536, 149] width 131 height 28
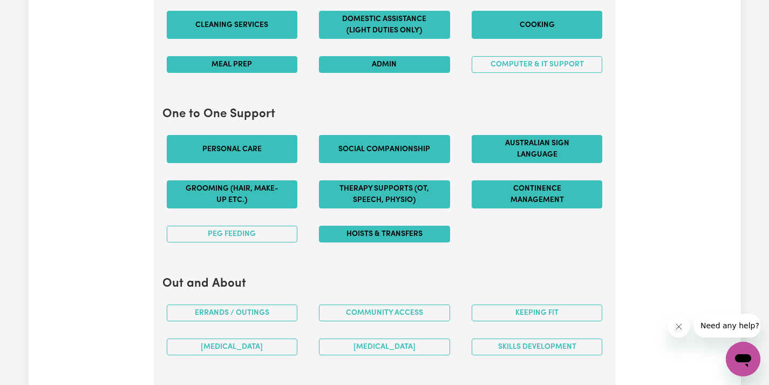
click at [505, 180] on button "Continence management" at bounding box center [536, 194] width 131 height 28
click at [423, 227] on button "Hoists & transfers" at bounding box center [384, 233] width 131 height 17
click at [427, 232] on button "Hoists & transfers" at bounding box center [384, 233] width 131 height 17
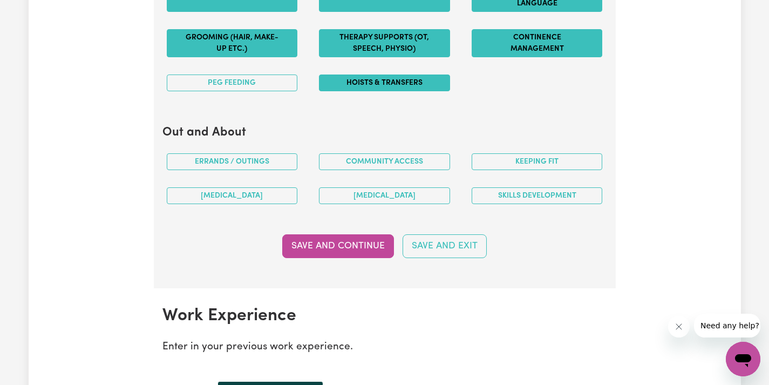
scroll to position [1244, 0]
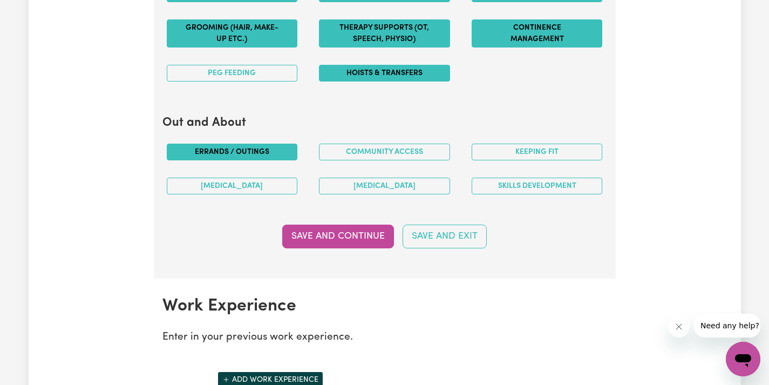
click at [269, 150] on button "Errands / Outings" at bounding box center [232, 151] width 131 height 17
click at [275, 179] on button "[MEDICAL_DATA]" at bounding box center [232, 185] width 131 height 17
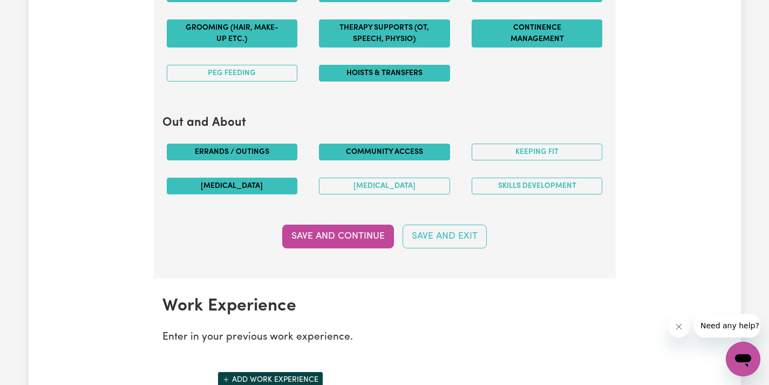
click at [375, 143] on button "Community access" at bounding box center [384, 151] width 131 height 17
click at [391, 177] on button "[MEDICAL_DATA]" at bounding box center [384, 185] width 131 height 17
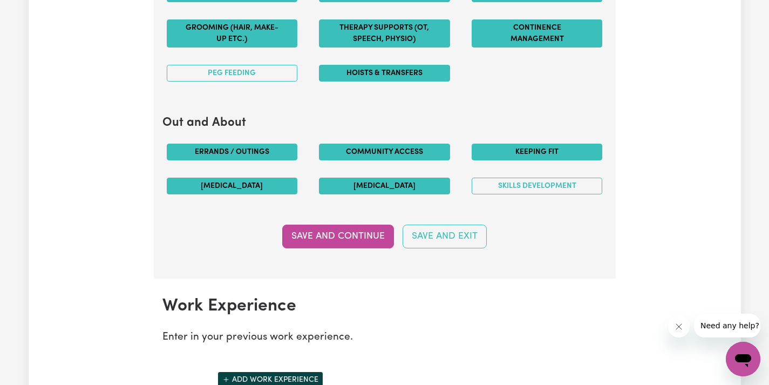
click at [483, 148] on button "Keeping fit" at bounding box center [536, 151] width 131 height 17
click at [504, 183] on button "Skills Development" at bounding box center [536, 185] width 131 height 17
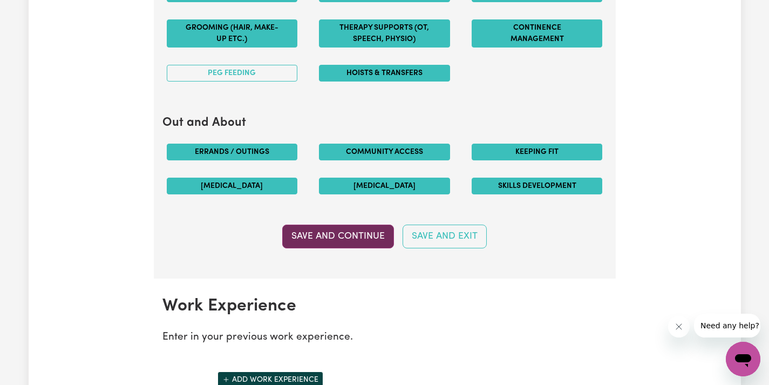
click at [330, 231] on button "Save and Continue" at bounding box center [338, 236] width 112 height 24
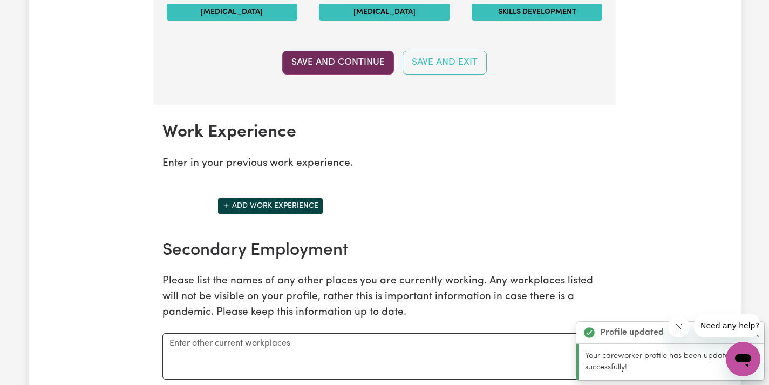
scroll to position [1516, 0]
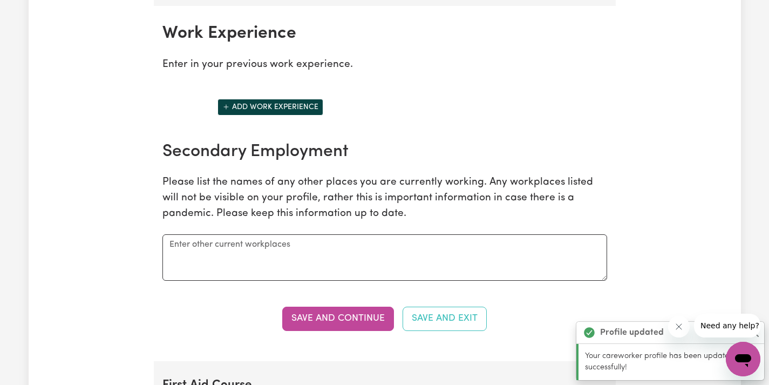
click at [292, 101] on button "Add work experience" at bounding box center [270, 107] width 106 height 17
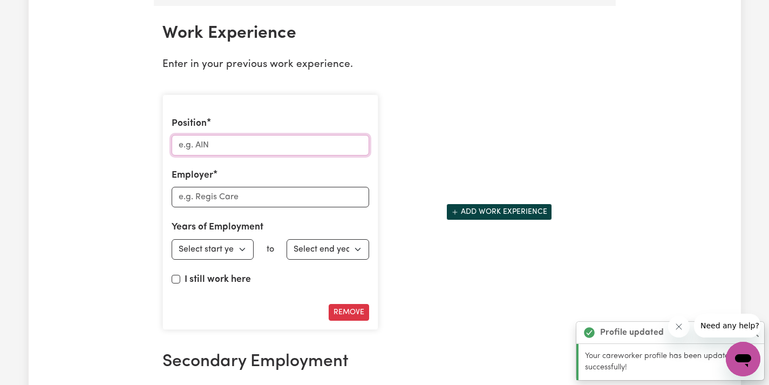
click at [277, 141] on input "Position" at bounding box center [270, 145] width 197 height 20
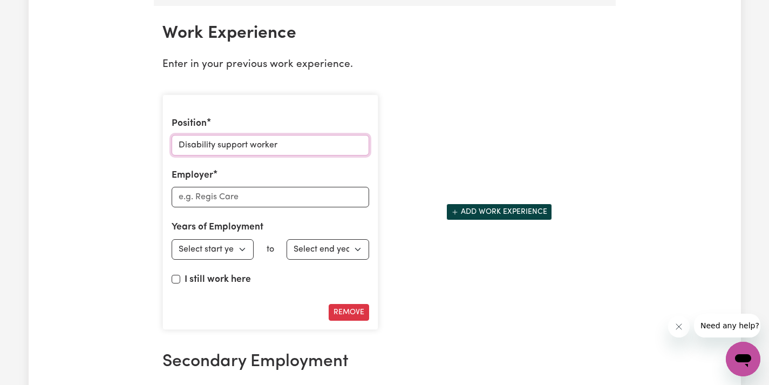
type input "Disability support worker"
click at [243, 193] on input "Employer" at bounding box center [270, 197] width 197 height 20
type input "connect"
select select "2024"
click at [221, 272] on label "I still work here" at bounding box center [217, 279] width 66 height 14
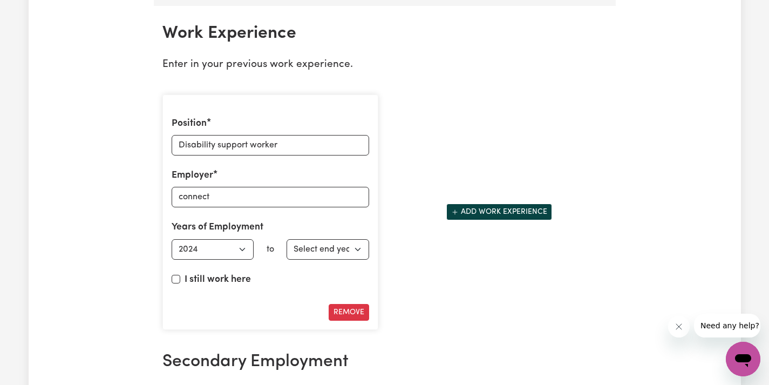
click at [180, 275] on input "I still work here" at bounding box center [176, 279] width 9 height 9
checkbox input "true"
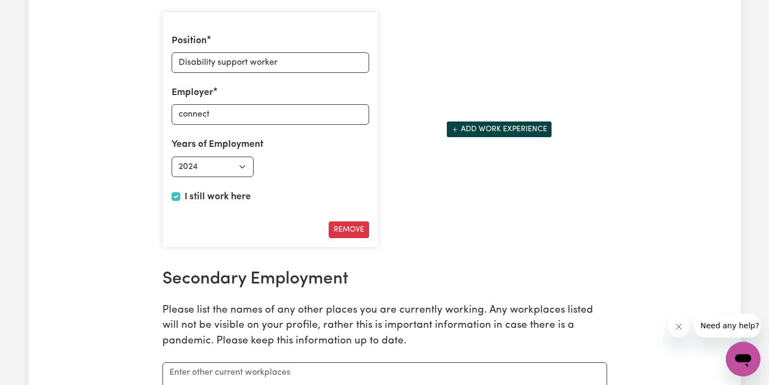
scroll to position [1600, 0]
click at [540, 120] on button "Add work experience" at bounding box center [499, 128] width 106 height 17
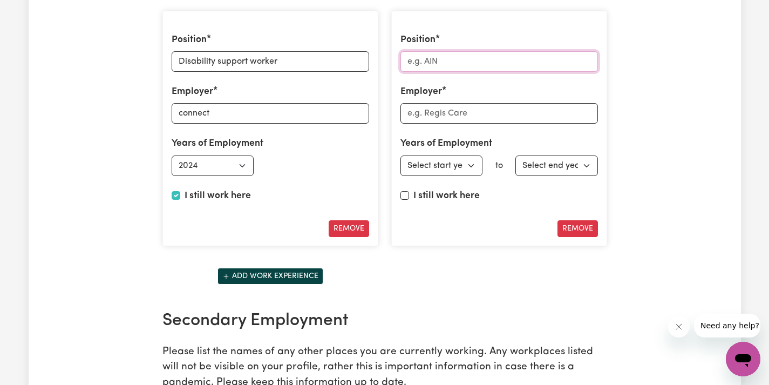
click at [496, 54] on input "Position" at bounding box center [498, 61] width 197 height 20
type input "Childcare educator"
click at [479, 103] on input "Employer" at bounding box center [498, 113] width 197 height 20
type input "t"
type input "[PERSON_NAME] early learning centre"
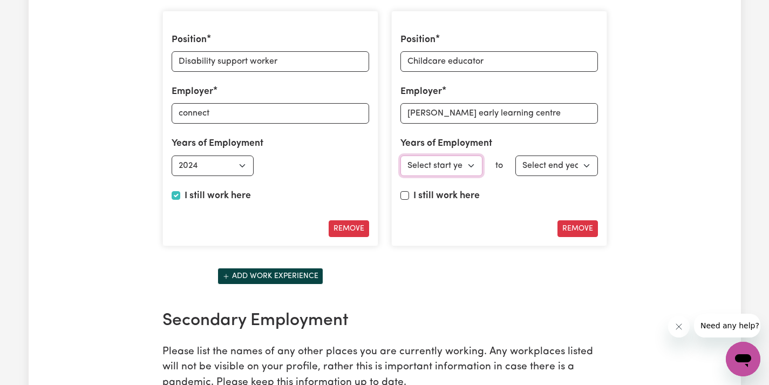
select select "2024"
select select "2025"
click at [586, 220] on button "Remove" at bounding box center [577, 228] width 40 height 17
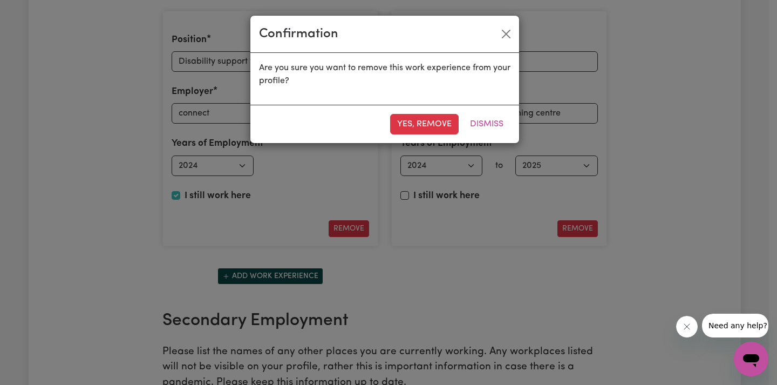
click at [509, 45] on div "Confirmation" at bounding box center [384, 34] width 269 height 37
click at [507, 38] on button "Close" at bounding box center [505, 33] width 17 height 17
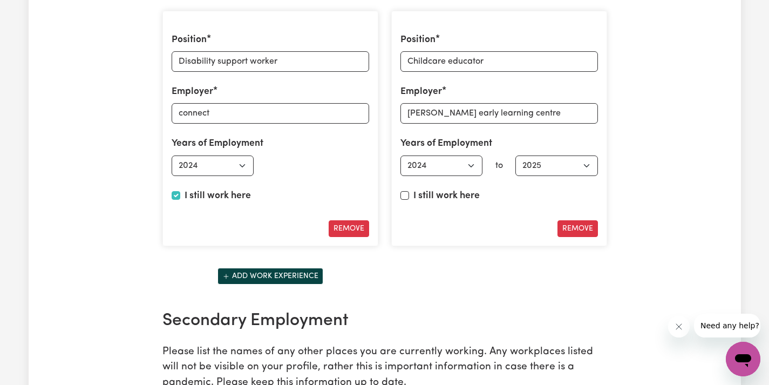
click at [313, 268] on button "Add work experience" at bounding box center [270, 276] width 106 height 17
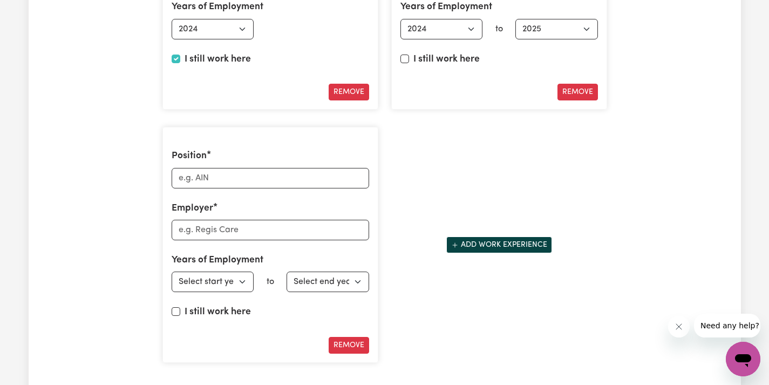
scroll to position [1750, 0]
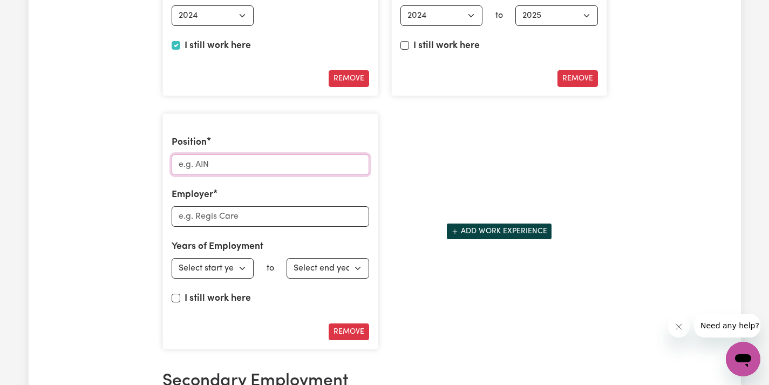
click at [253, 154] on input "Position" at bounding box center [270, 164] width 197 height 20
type input "OSHC educator"
click at [222, 209] on input "Employer" at bounding box center [270, 216] width 197 height 20
type input "[GEOGRAPHIC_DATA]"
select select "2024"
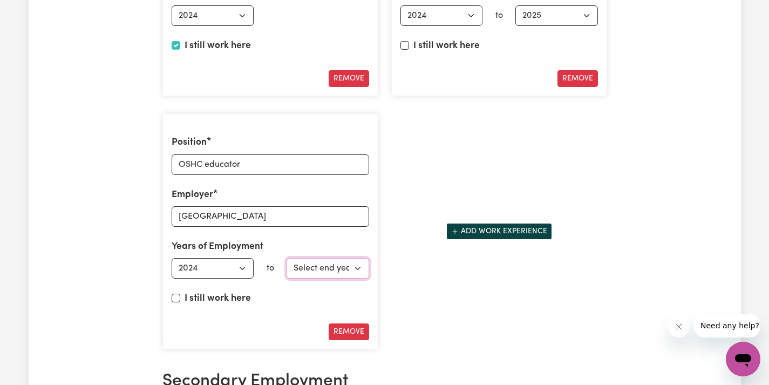
select select "2025"
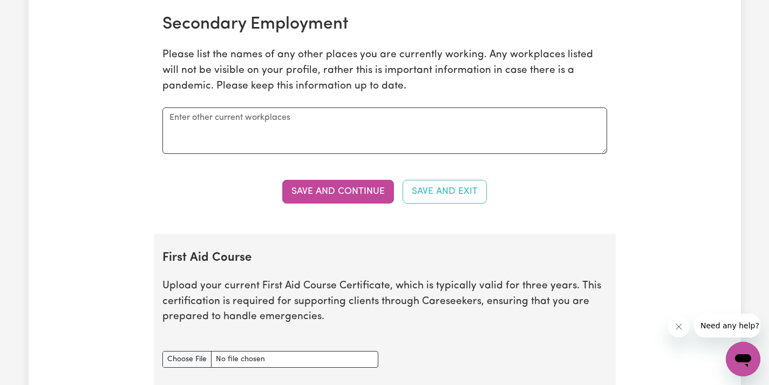
scroll to position [2106, 0]
click at [364, 188] on button "Save and Continue" at bounding box center [338, 192] width 112 height 24
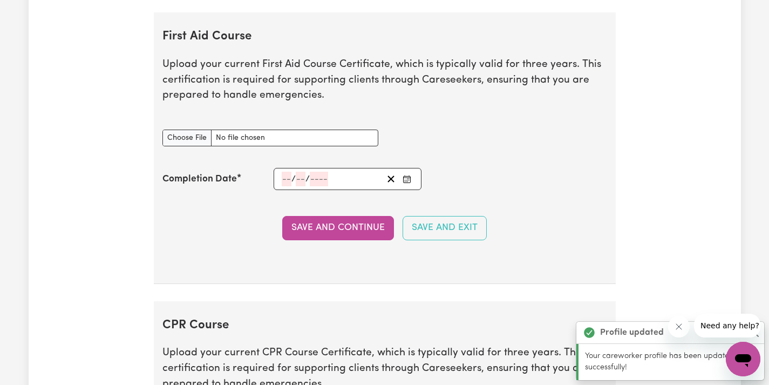
scroll to position [2329, 0]
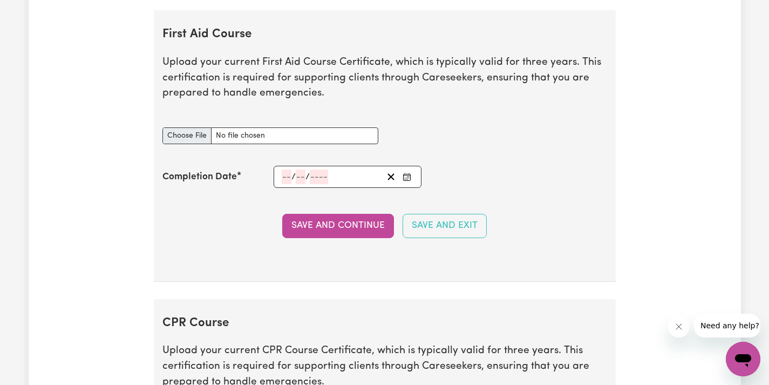
click at [205, 127] on input "First Aid Course document" at bounding box center [270, 135] width 216 height 17
type input "C:\fakepath\4343f511360f6f9e1241-Alannah_Neumann_HLTAID011___Provide_First_Aid_…"
click at [291, 172] on span "/" at bounding box center [293, 177] width 4 height 10
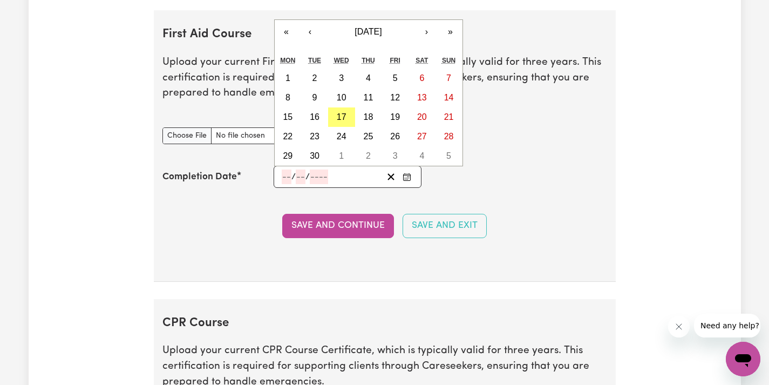
click at [282, 169] on input "number" at bounding box center [287, 176] width 10 height 15
type input "07"
type input "08"
type input "202"
type input "[DATE]"
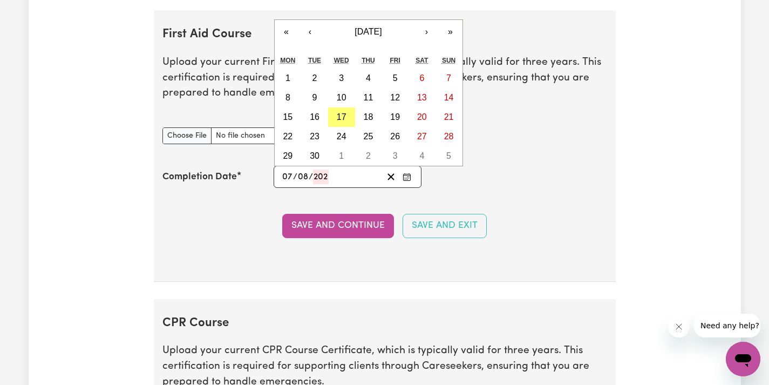
type input "7"
type input "8"
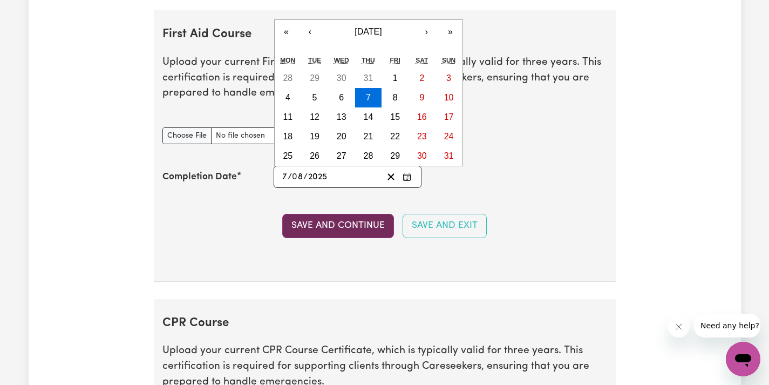
type input "2025"
click at [307, 221] on button "Save and Continue" at bounding box center [338, 226] width 112 height 24
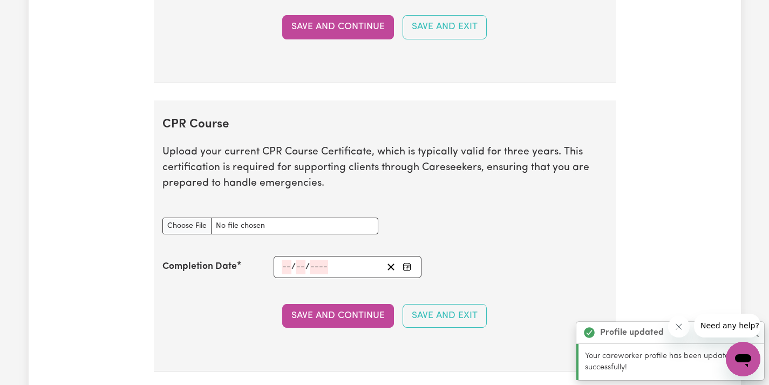
scroll to position [2616, 0]
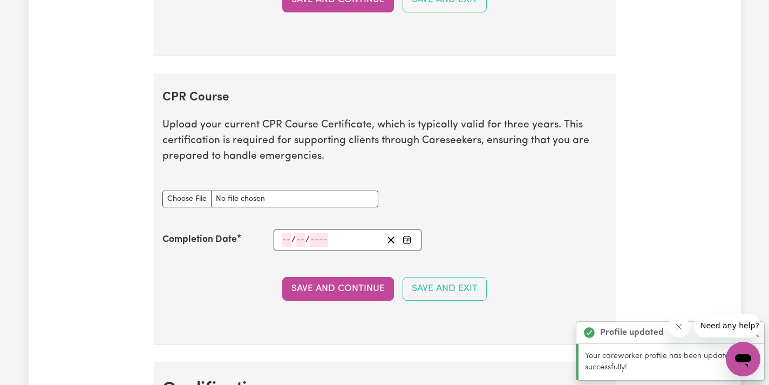
click at [284, 232] on input "number" at bounding box center [287, 239] width 10 height 15
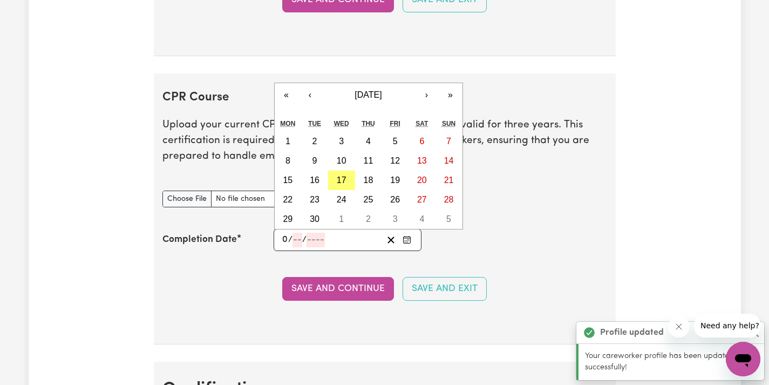
type input "07"
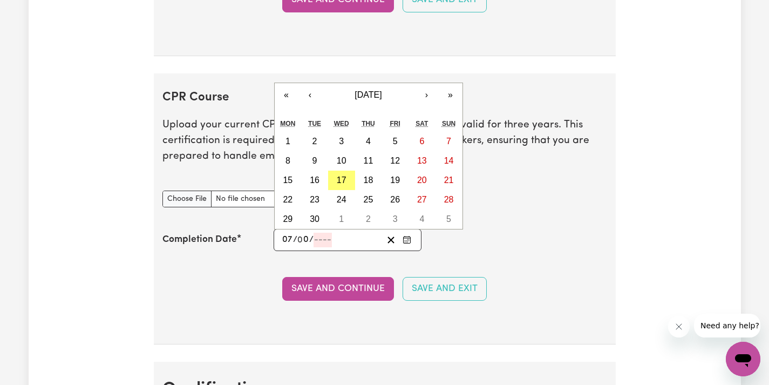
type input "08"
type input "202"
type input "[DATE]"
type input "7"
type input "8"
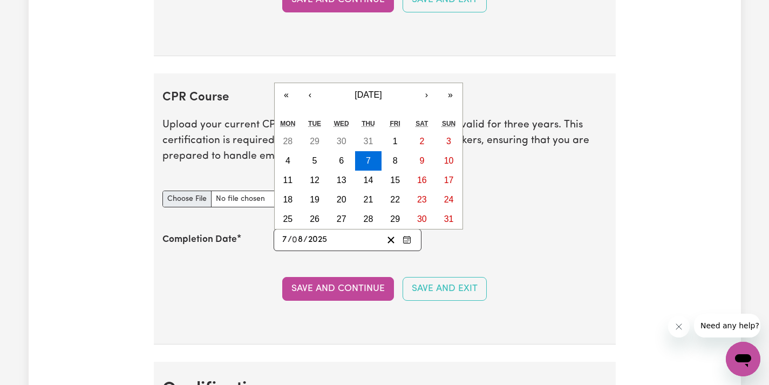
type input "2025"
click at [195, 190] on input "CPR Course document" at bounding box center [270, 198] width 216 height 17
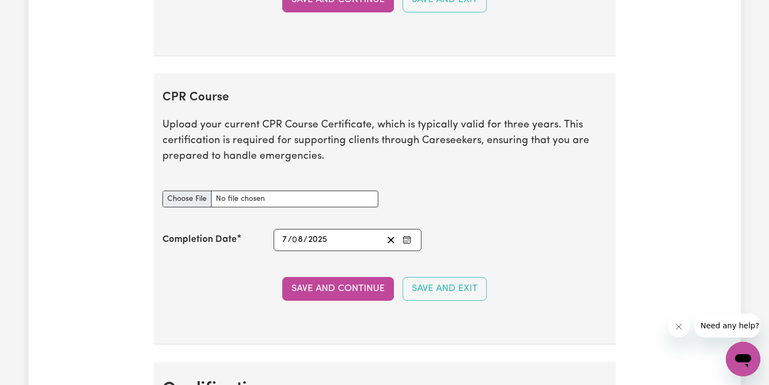
type input "C:\fakepath\4343f511360f6f9e1241-Alannah_Neumann_HLTAID011___Provide_First_Aid_…"
click at [351, 279] on button "Save and Continue" at bounding box center [338, 289] width 112 height 24
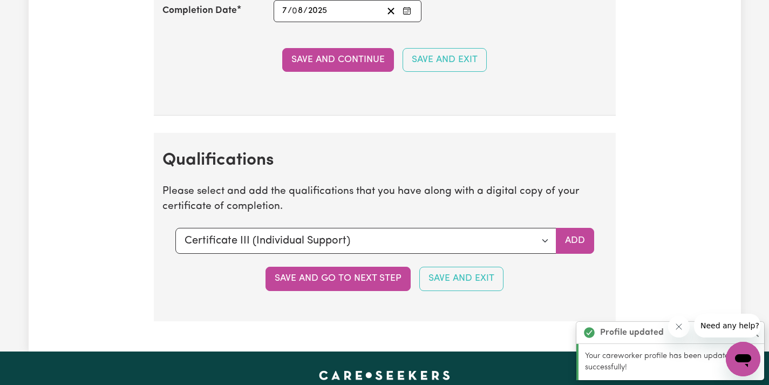
scroll to position [2963, 0]
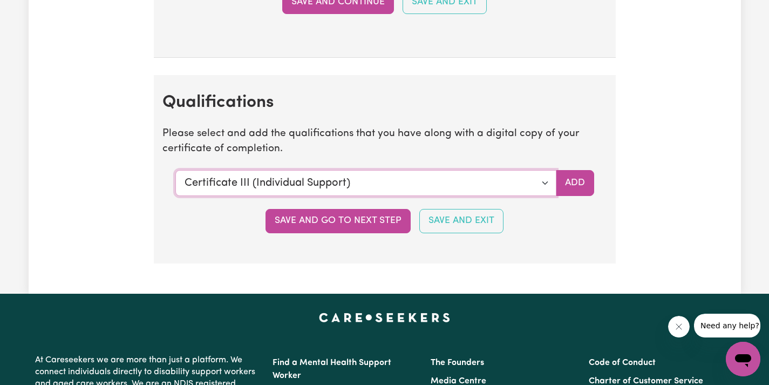
select select "Certificate III in Community Services [CHC32015]"
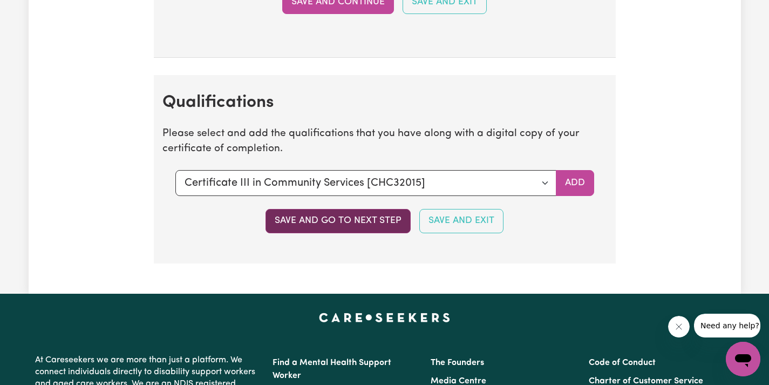
click at [369, 209] on button "Save and go to next step" at bounding box center [337, 221] width 145 height 24
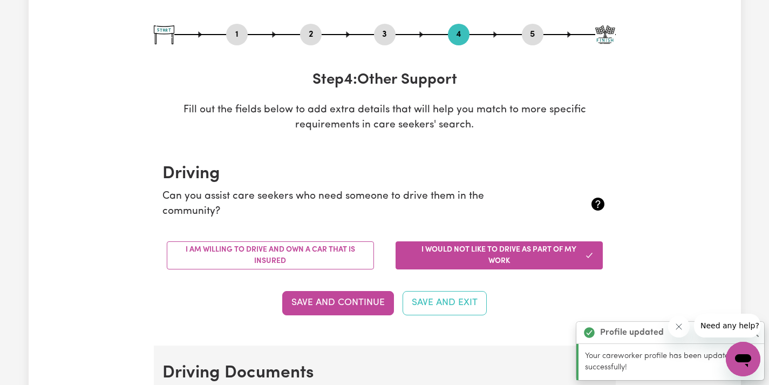
scroll to position [138, 0]
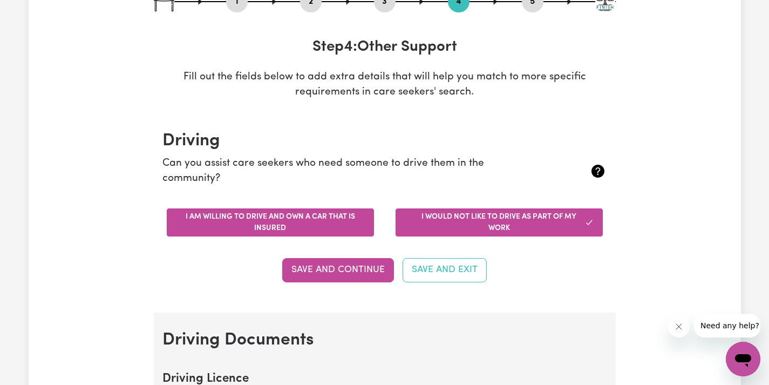
click at [341, 230] on button "I am willing to drive and own a car that is insured" at bounding box center [270, 222] width 207 height 28
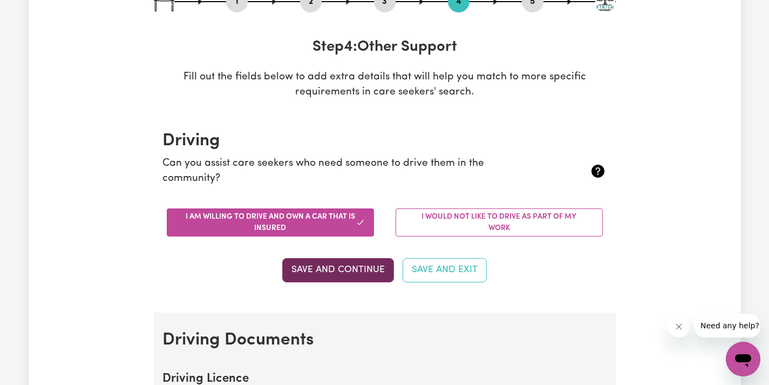
click at [361, 268] on button "Save and Continue" at bounding box center [338, 270] width 112 height 24
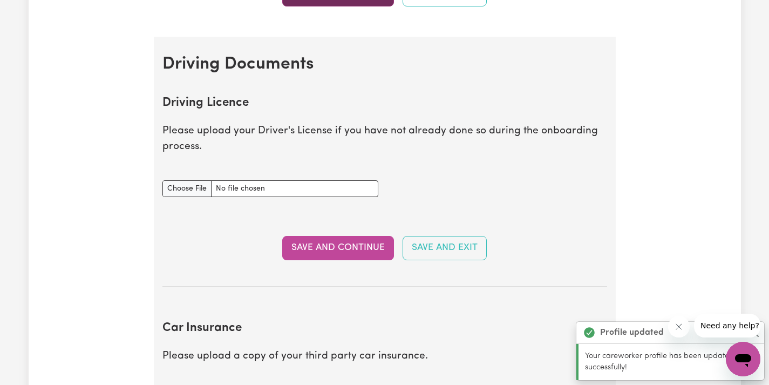
scroll to position [489, 0]
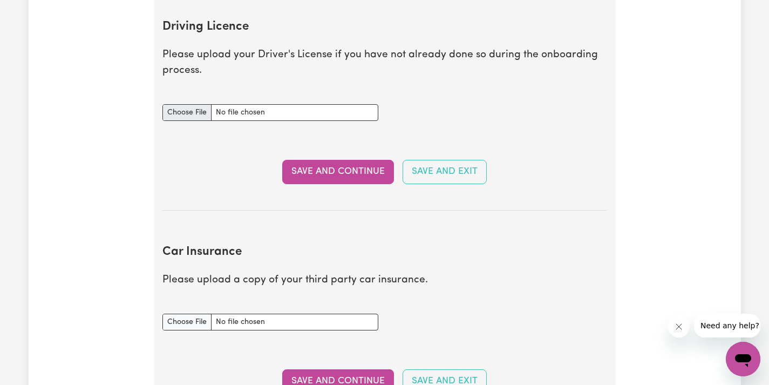
click at [180, 111] on input "Driving Licence document" at bounding box center [270, 112] width 216 height 17
type input "C:\fakepath\IMG_3877.jpg"
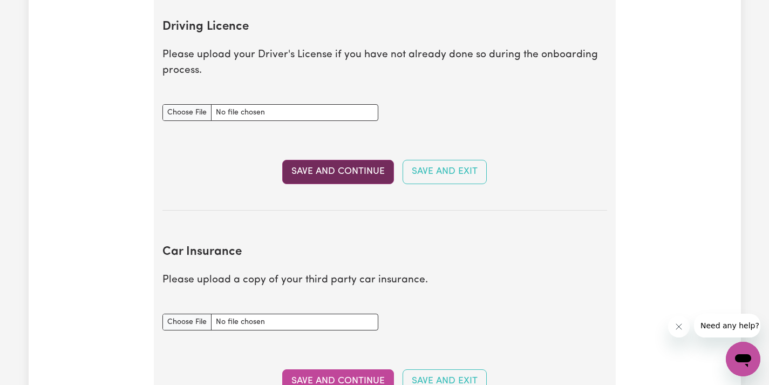
click at [336, 169] on button "Save and Continue" at bounding box center [338, 172] width 112 height 24
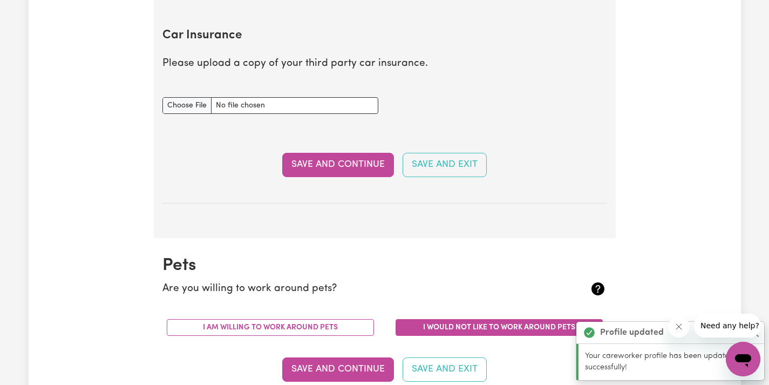
scroll to position [712, 0]
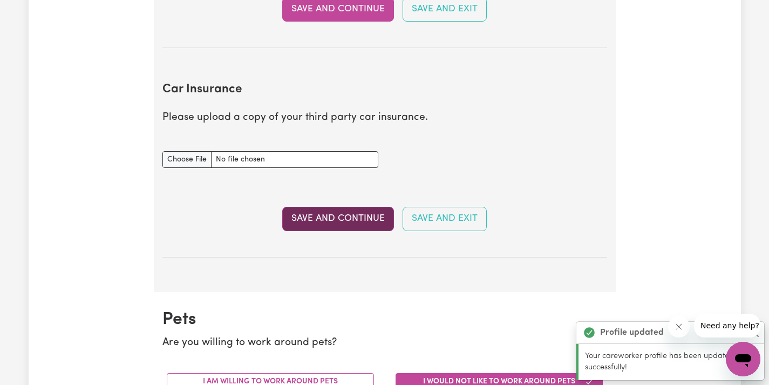
click at [354, 214] on button "Save and Continue" at bounding box center [338, 219] width 112 height 24
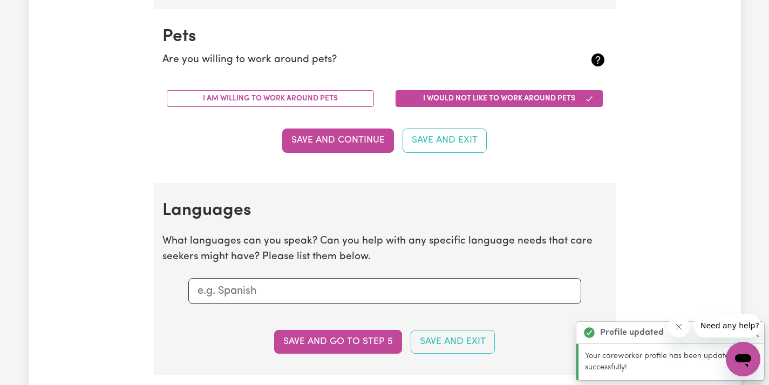
scroll to position [999, 0]
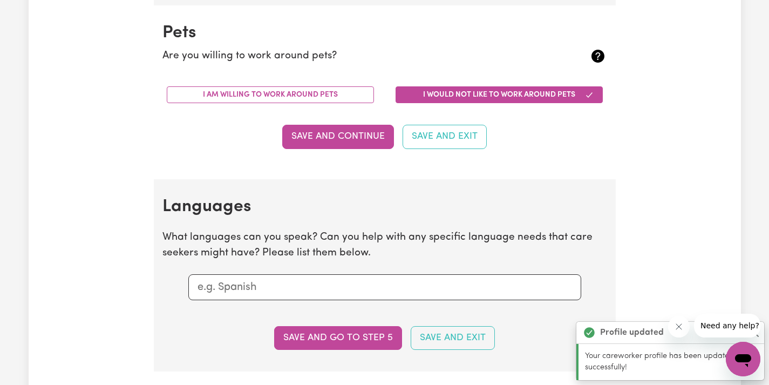
click at [306, 80] on div "I am willing to work around pets" at bounding box center [270, 95] width 229 height 34
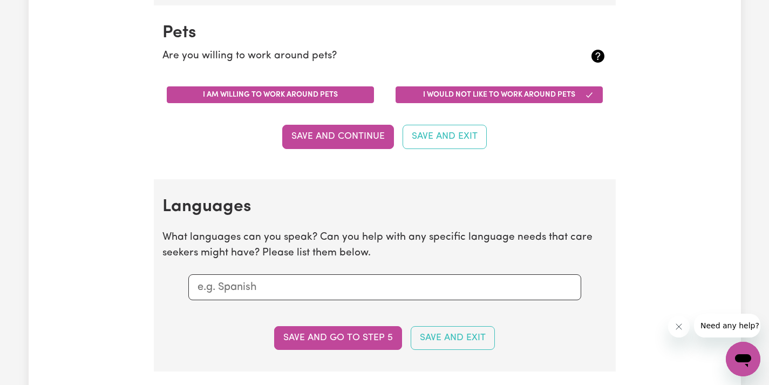
click at [312, 93] on button "I am willing to work around pets" at bounding box center [270, 94] width 207 height 17
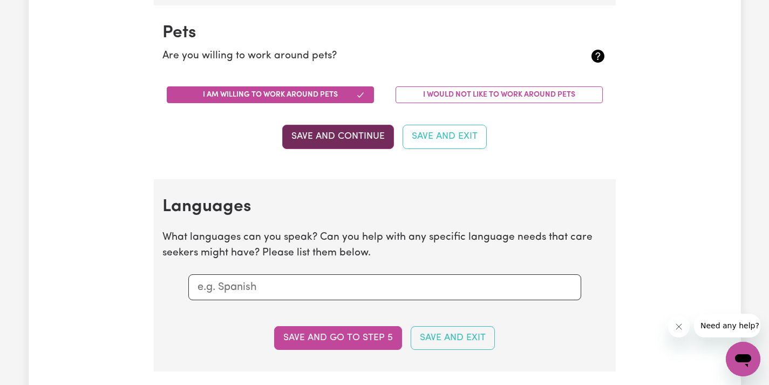
click at [322, 133] on button "Save and Continue" at bounding box center [338, 137] width 112 height 24
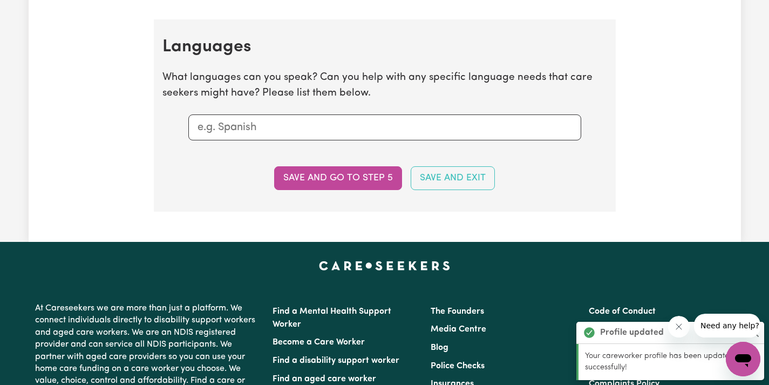
scroll to position [1172, 0]
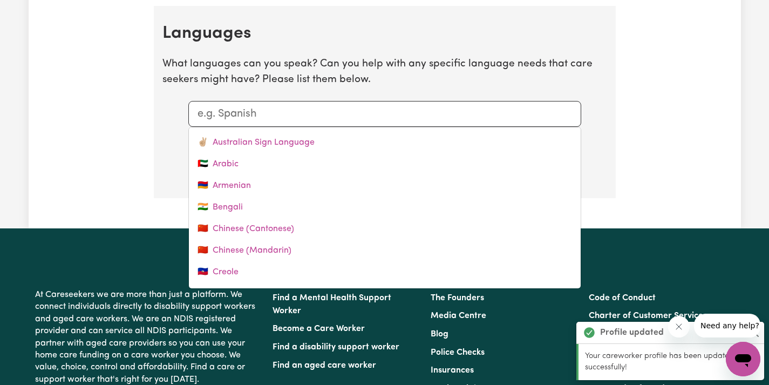
click at [305, 115] on div at bounding box center [384, 114] width 393 height 26
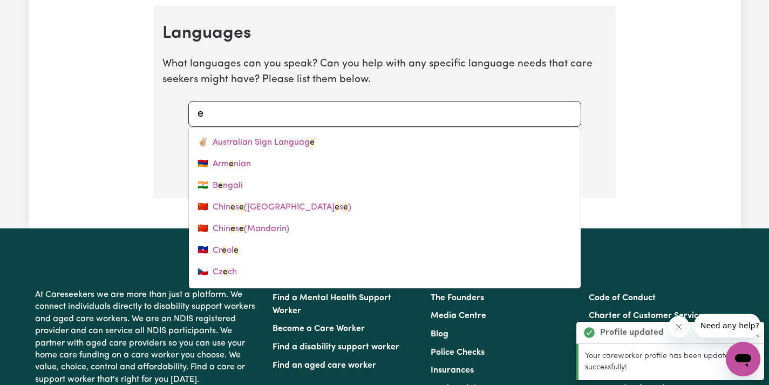
type input "en"
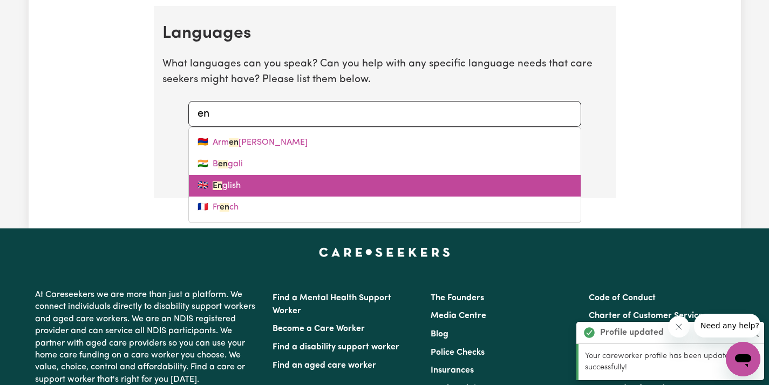
click at [275, 177] on link "🇬🇧 En glish" at bounding box center [385, 186] width 392 height 22
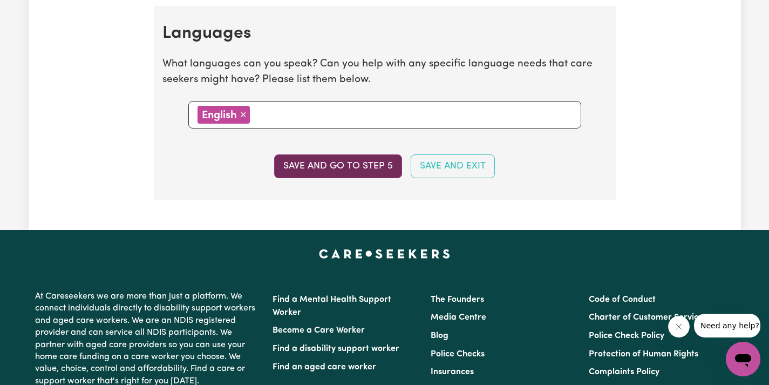
click at [310, 165] on button "Save and go to step 5" at bounding box center [338, 166] width 128 height 24
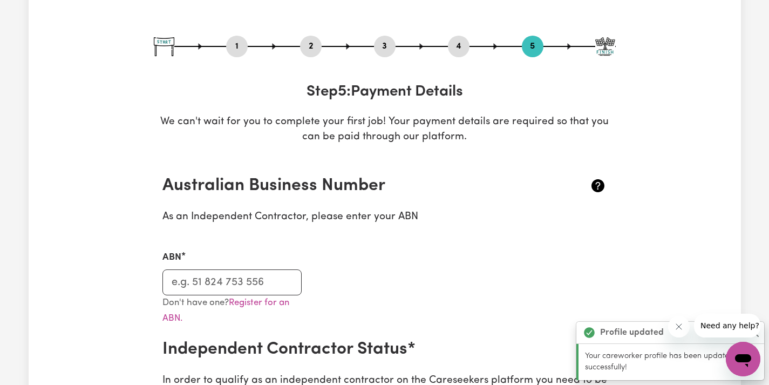
scroll to position [120, 0]
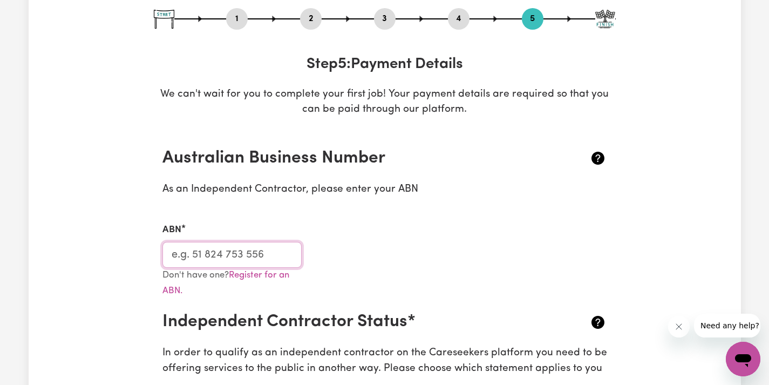
click at [256, 253] on input "ABN" at bounding box center [232, 255] width 140 height 26
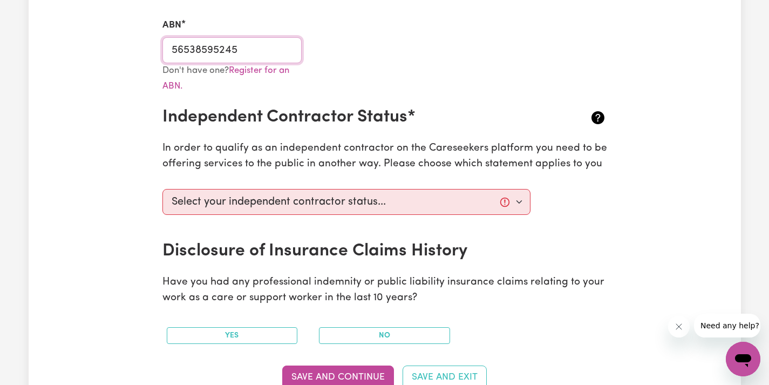
scroll to position [325, 0]
type input "56538595245"
select select "I am providing services through another platform"
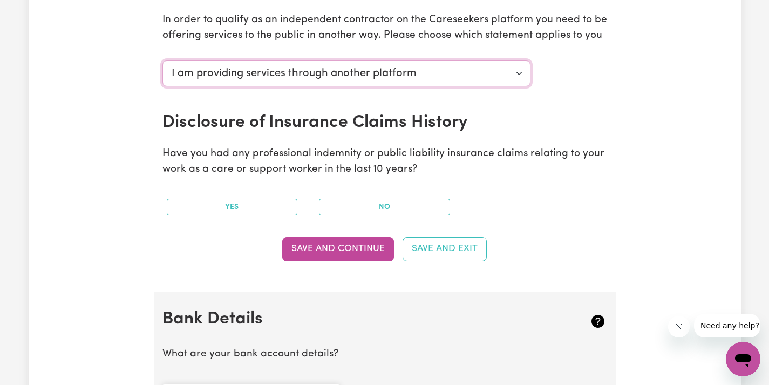
scroll to position [454, 0]
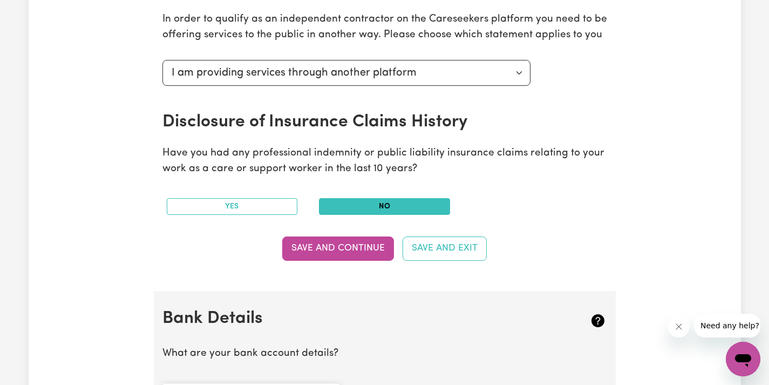
click at [390, 199] on button "No" at bounding box center [384, 206] width 131 height 17
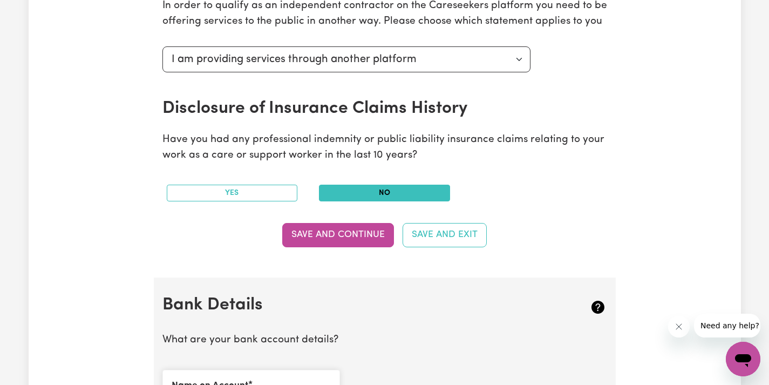
scroll to position [494, 0]
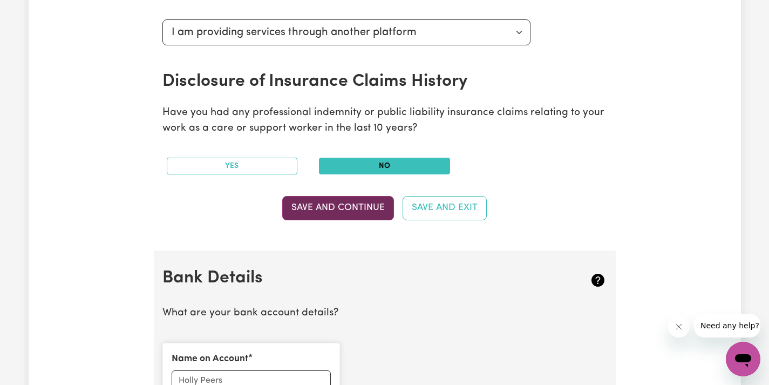
click at [367, 206] on button "Save and Continue" at bounding box center [338, 208] width 112 height 24
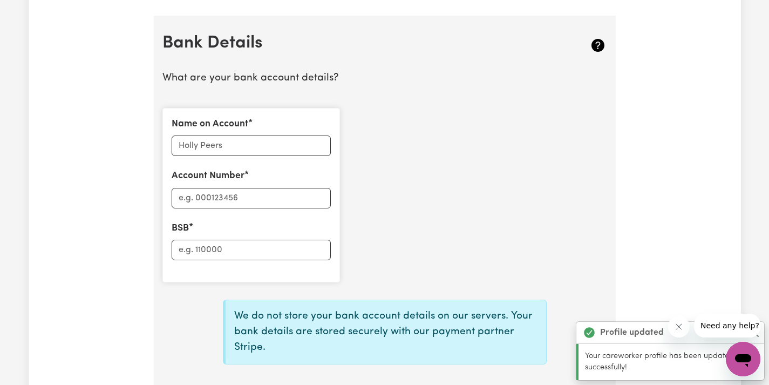
scroll to position [739, 0]
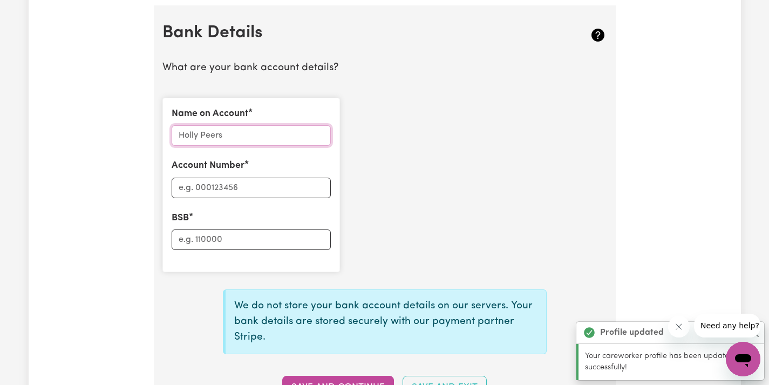
click at [298, 128] on input "Name on Account" at bounding box center [251, 135] width 159 height 20
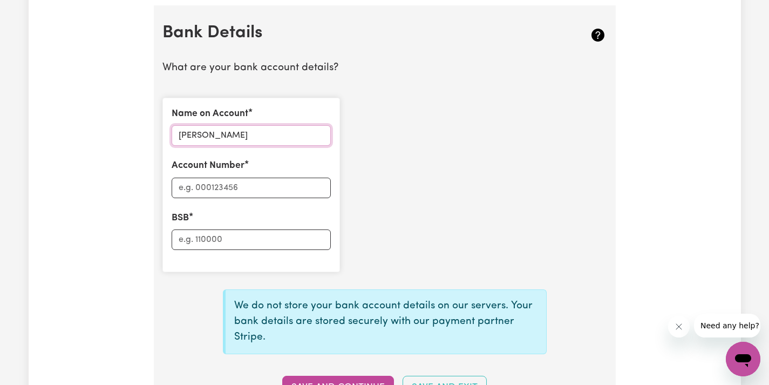
type input "[PERSON_NAME]"
click at [263, 177] on input "Account Number" at bounding box center [251, 187] width 159 height 20
type input "532618"
click at [238, 229] on input "BSB" at bounding box center [251, 239] width 159 height 20
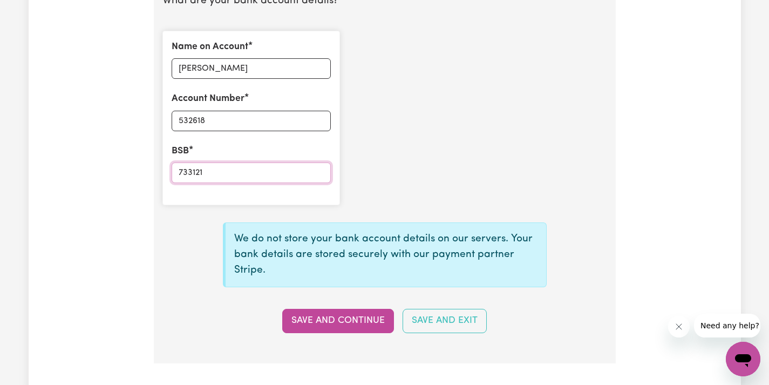
scroll to position [824, 0]
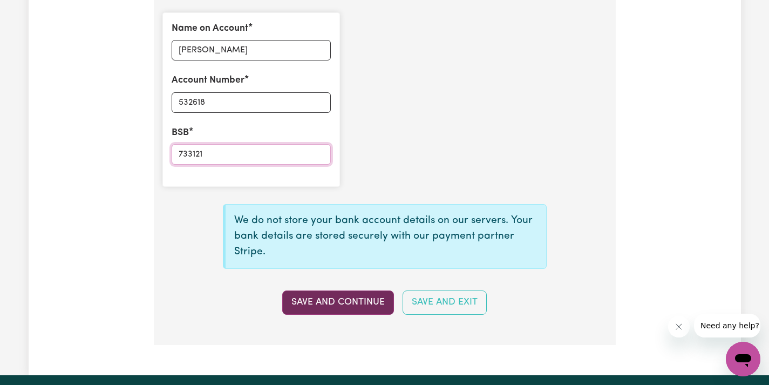
type input "733121"
click at [336, 290] on button "Save and Continue" at bounding box center [338, 302] width 112 height 24
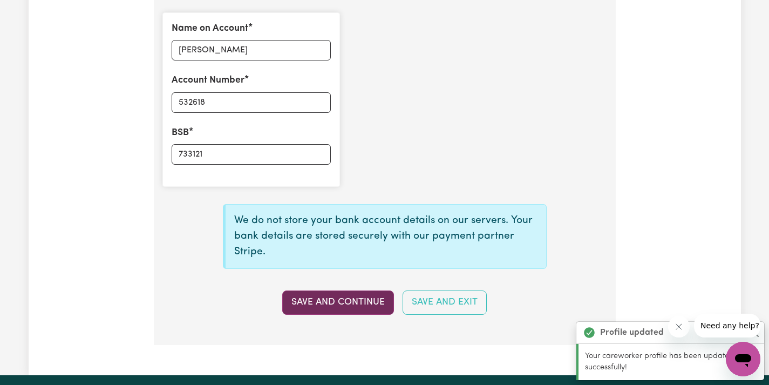
type input "****2618"
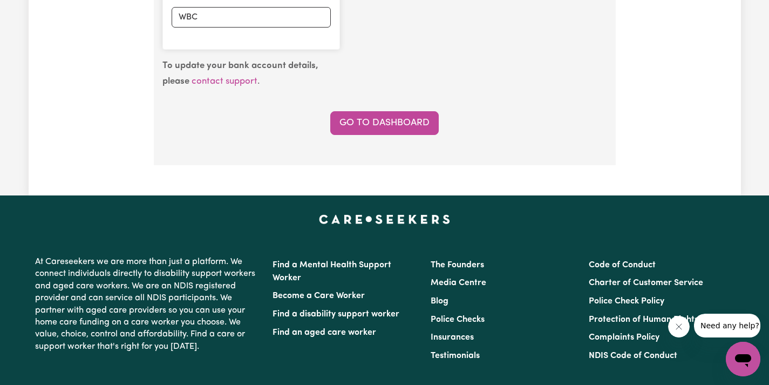
scroll to position [968, 0]
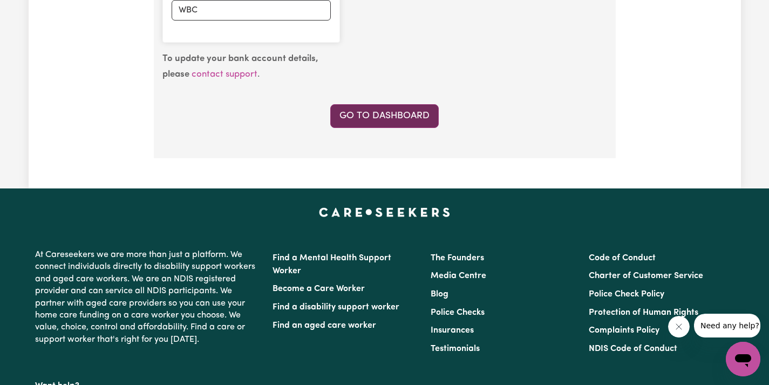
click at [374, 109] on link "Go to Dashboard" at bounding box center [384, 116] width 108 height 24
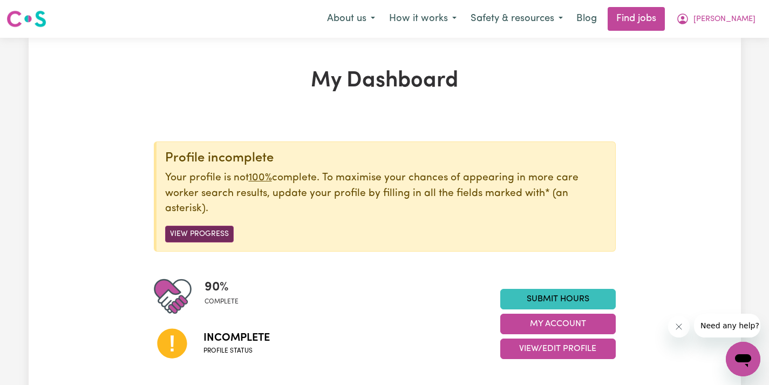
click at [222, 234] on button "View Progress" at bounding box center [199, 233] width 68 height 17
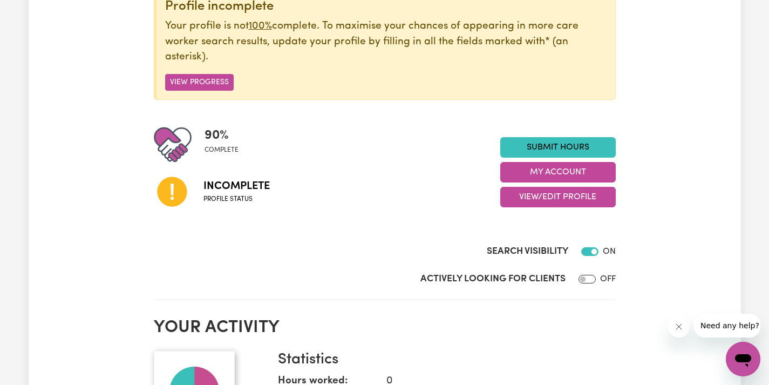
scroll to position [170, 0]
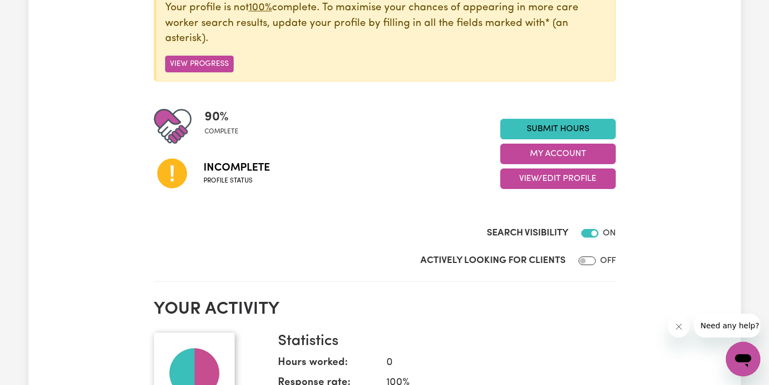
click at [591, 257] on input "Actively Looking for Clients" at bounding box center [586, 260] width 17 height 9
checkbox input "true"
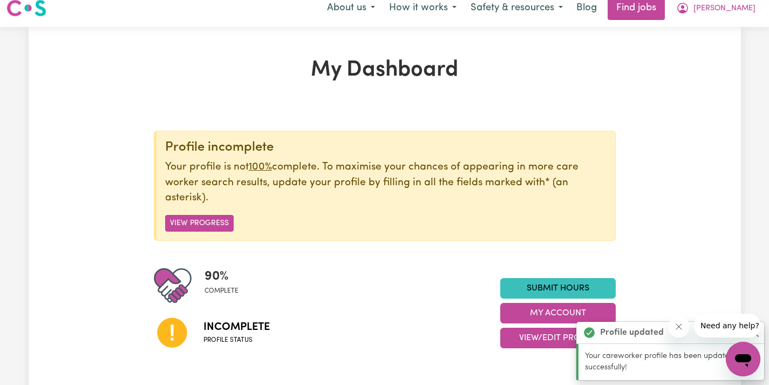
scroll to position [4, 0]
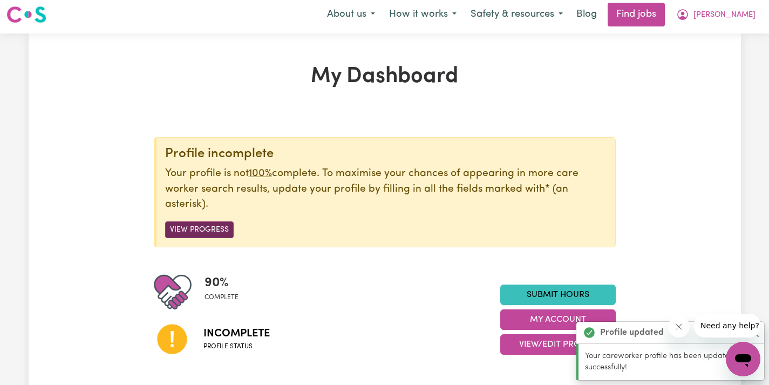
click at [206, 234] on button "View Progress" at bounding box center [199, 229] width 68 height 17
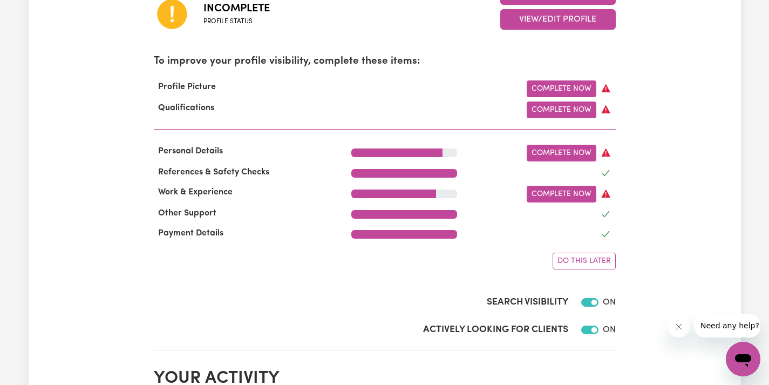
scroll to position [330, 0]
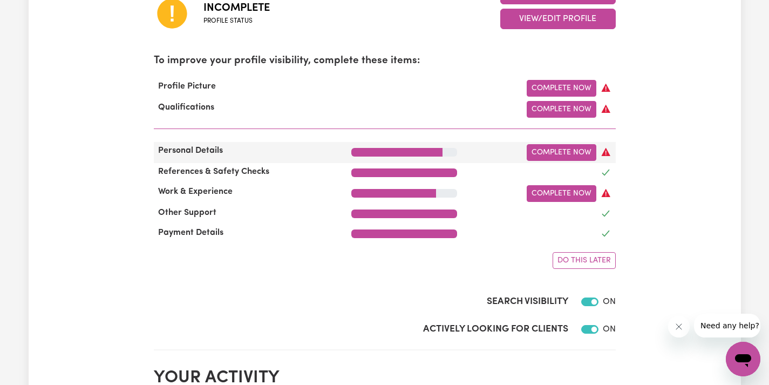
click at [526, 150] on div "Complete Now" at bounding box center [542, 152] width 158 height 17
click at [552, 153] on link "Complete Now" at bounding box center [561, 152] width 70 height 17
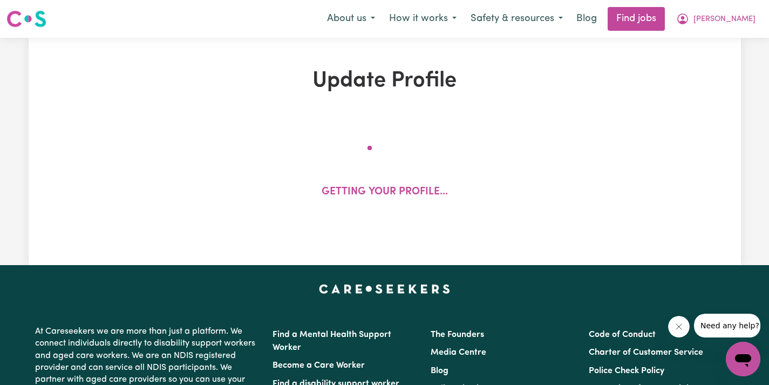
select select "[DEMOGRAPHIC_DATA]"
select select "[DEMOGRAPHIC_DATA] Citizen"
select select "Studying a healthcare related degree or qualification"
select select "60"
select select "75"
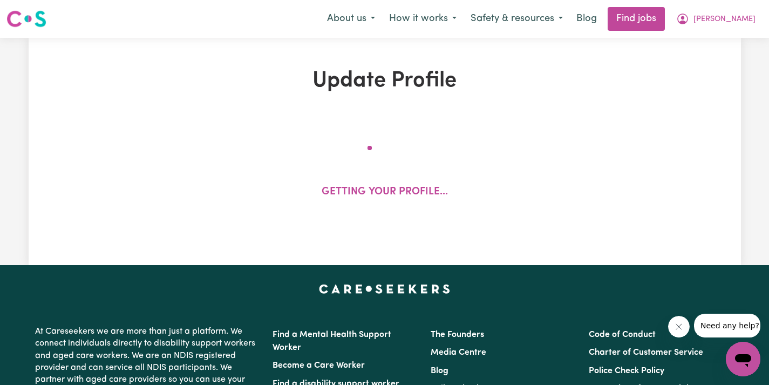
select select "85"
select select "150"
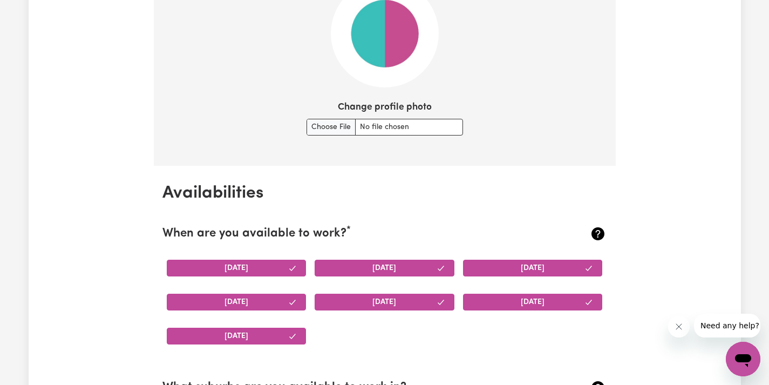
scroll to position [850, 0]
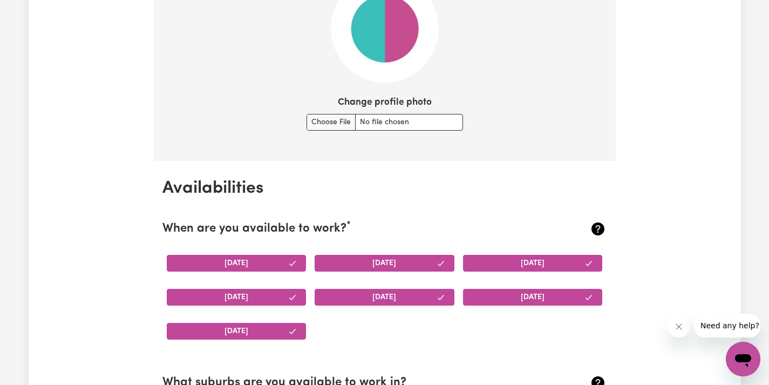
click at [318, 108] on div "Change profile photo" at bounding box center [384, 112] width 156 height 35
click at [319, 116] on input "Change profile photo" at bounding box center [384, 122] width 156 height 17
type input "C:\fakepath\IMG_3576.jpg"
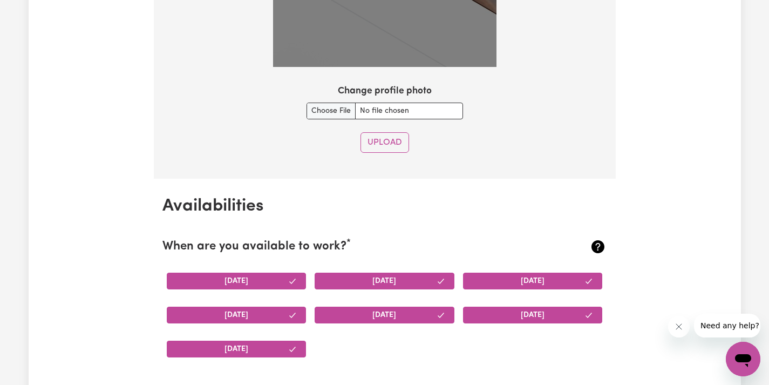
scroll to position [1509, 0]
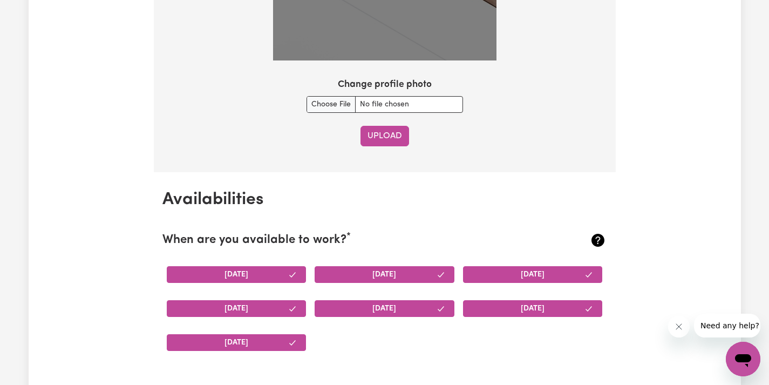
click at [373, 132] on button "Upload" at bounding box center [384, 136] width 49 height 20
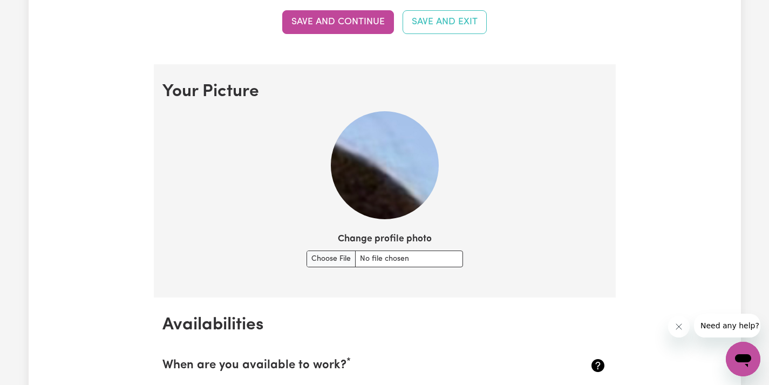
scroll to position [702, 0]
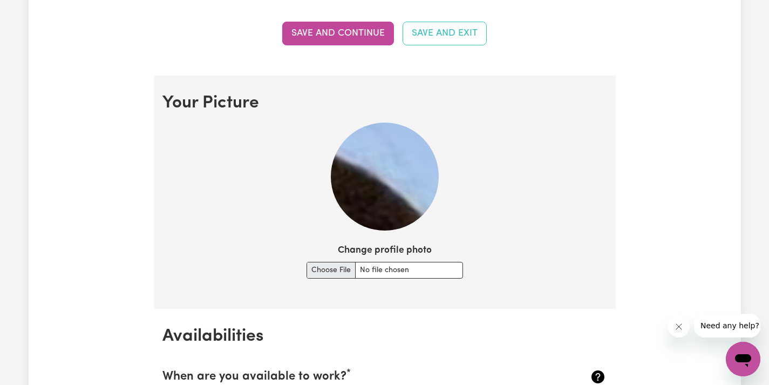
click at [338, 269] on input "Change profile photo" at bounding box center [384, 270] width 156 height 17
type input "C:\fakepath\IMG_3576.jpg"
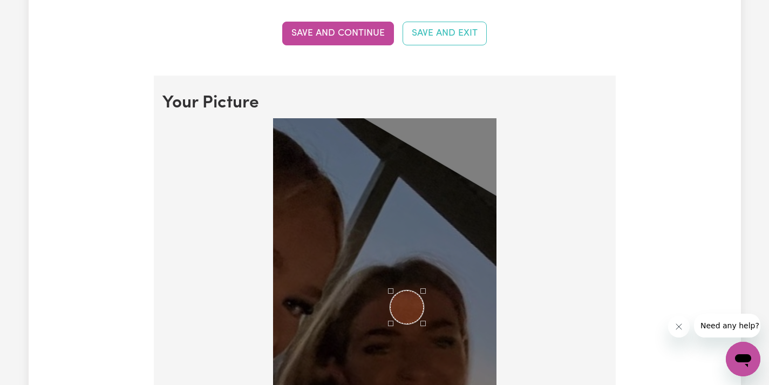
click at [402, 304] on div "Use the arrow keys to move the crop selection area" at bounding box center [406, 306] width 33 height 33
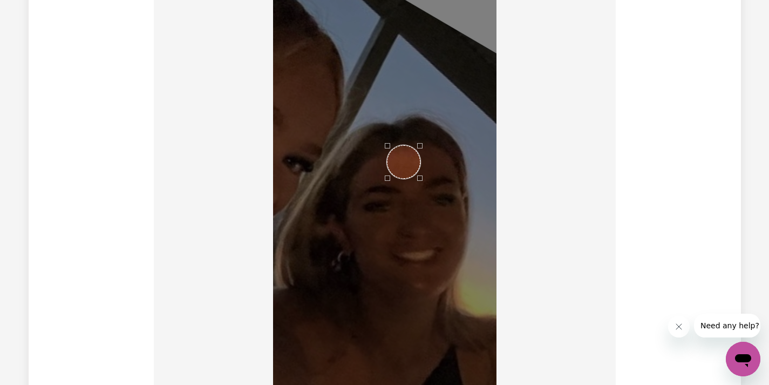
scroll to position [845, 0]
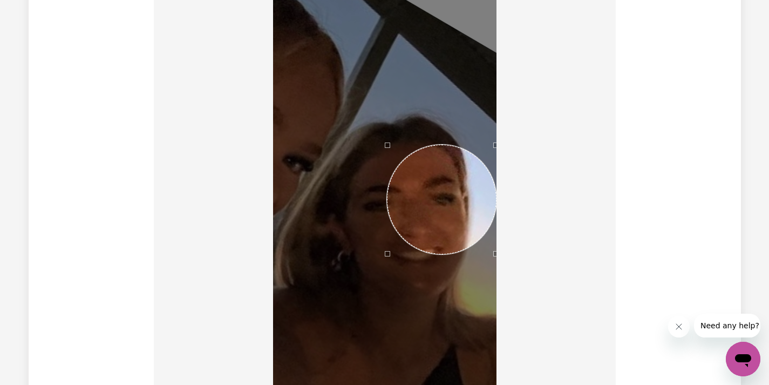
click at [497, 325] on div at bounding box center [384, 351] width 444 height 753
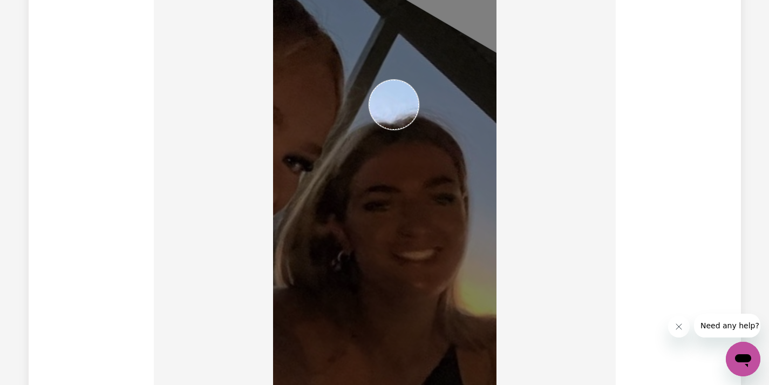
click at [370, 120] on img at bounding box center [384, 349] width 223 height 749
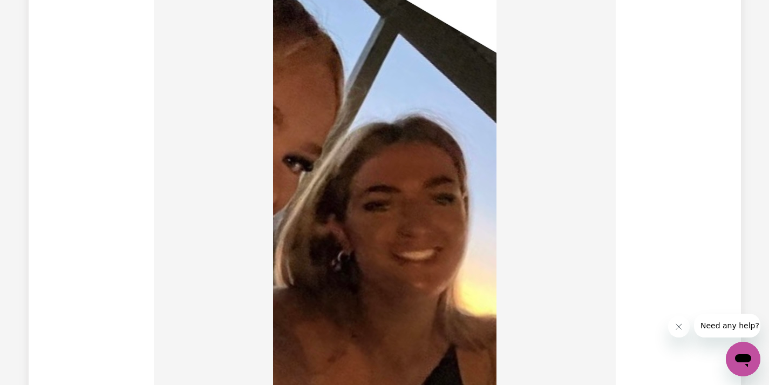
click at [347, 153] on img at bounding box center [384, 349] width 223 height 749
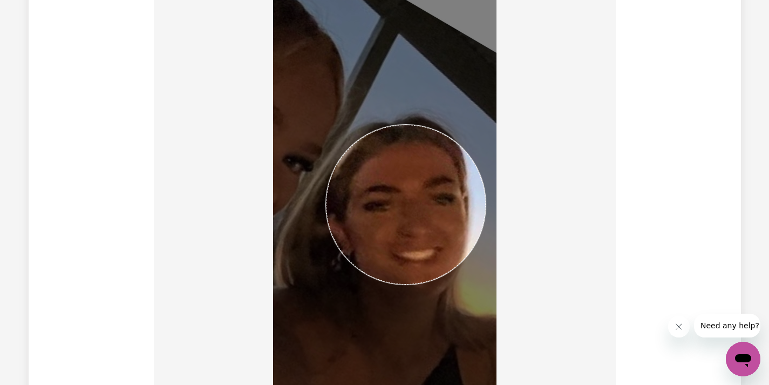
click at [485, 315] on img at bounding box center [384, 349] width 223 height 749
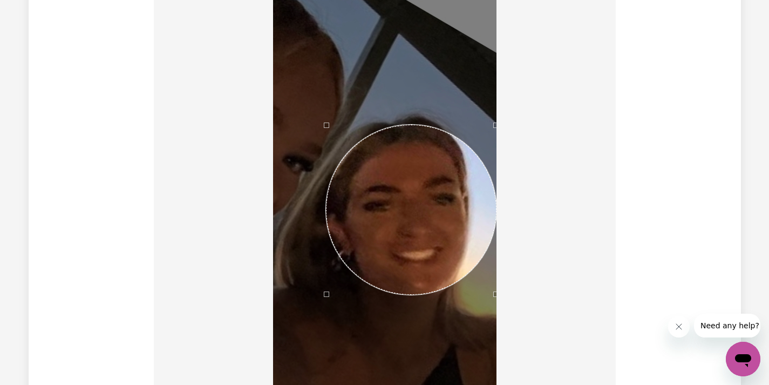
click at [534, 362] on div at bounding box center [384, 351] width 444 height 753
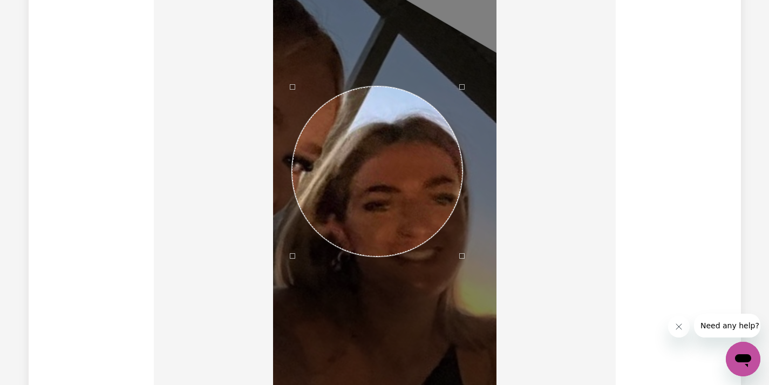
click at [404, 207] on div "Use the arrow keys to move the crop selection area" at bounding box center [377, 171] width 170 height 170
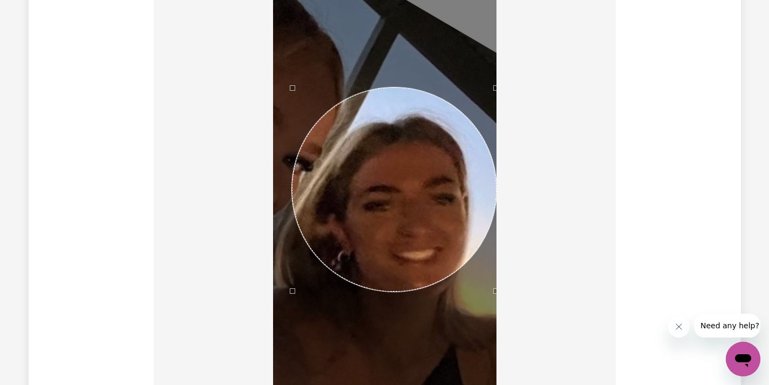
click at [524, 345] on div at bounding box center [384, 351] width 444 height 753
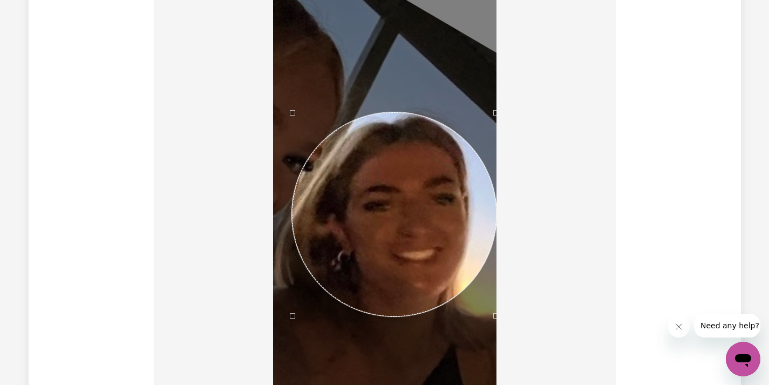
click at [434, 249] on div "Use the arrow keys to move the crop selection area" at bounding box center [394, 214] width 204 height 204
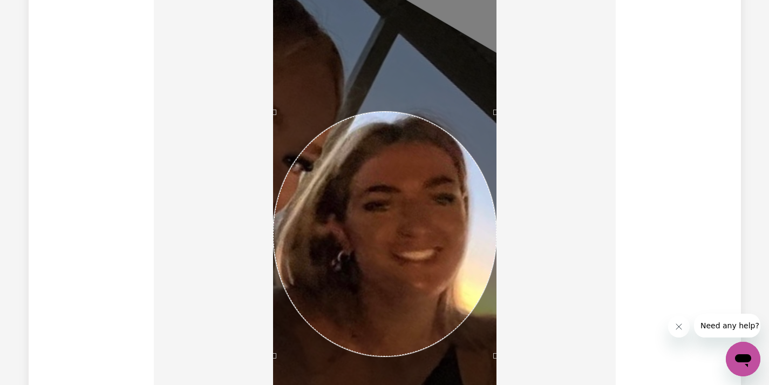
click at [247, 359] on div at bounding box center [384, 351] width 444 height 753
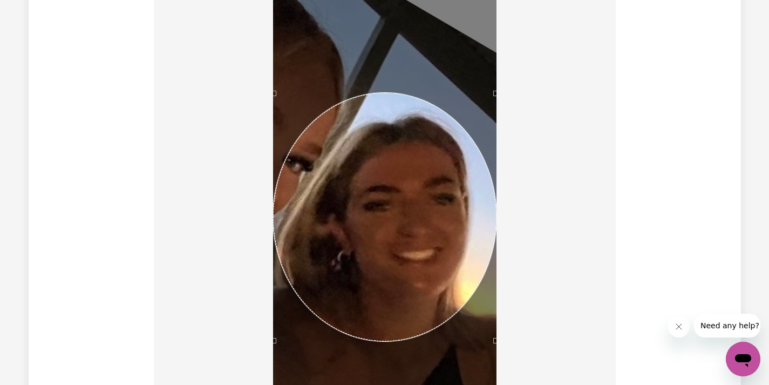
click at [386, 253] on div "Use the arrow keys to move the crop selection area" at bounding box center [384, 217] width 223 height 249
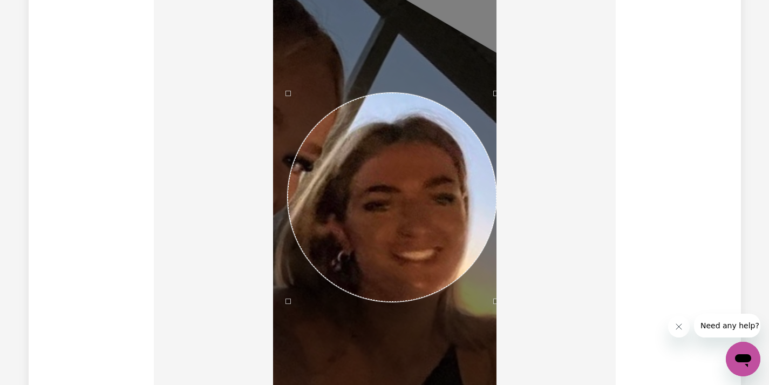
click at [288, 334] on div at bounding box center [384, 349] width 223 height 749
click at [496, 319] on div at bounding box center [384, 351] width 444 height 753
click at [491, 316] on div at bounding box center [384, 349] width 223 height 749
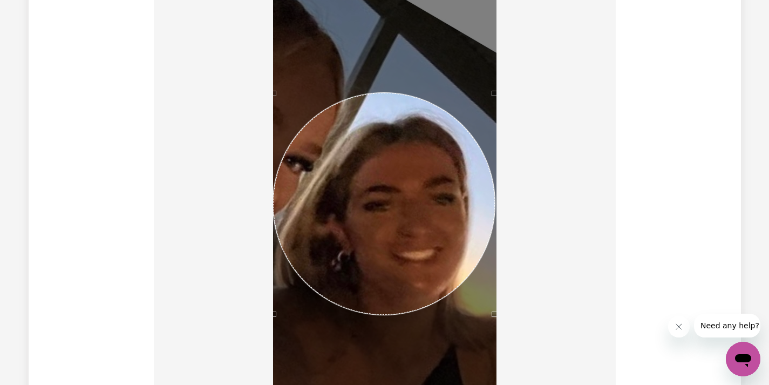
click at [494, 107] on div at bounding box center [384, 349] width 223 height 749
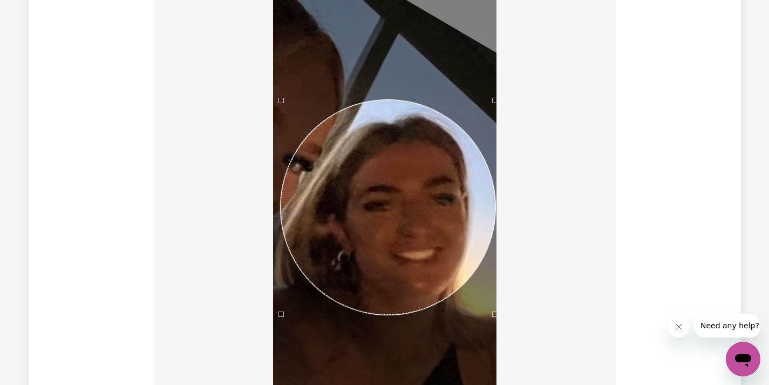
click at [280, 93] on div at bounding box center [384, 349] width 223 height 749
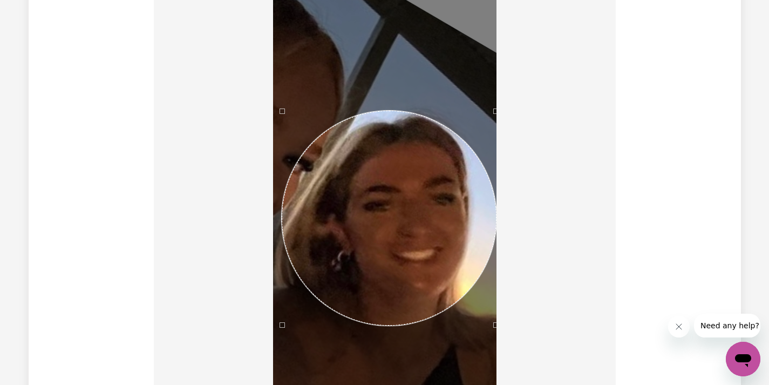
click at [370, 136] on div "Use the arrow keys to move the crop selection area" at bounding box center [389, 218] width 215 height 215
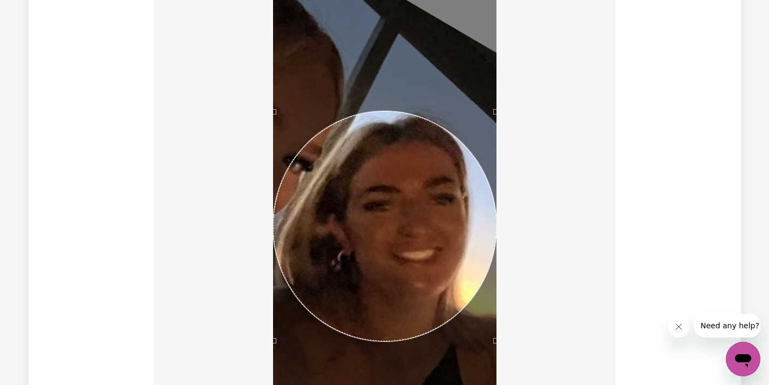
click at [264, 380] on div at bounding box center [384, 351] width 444 height 753
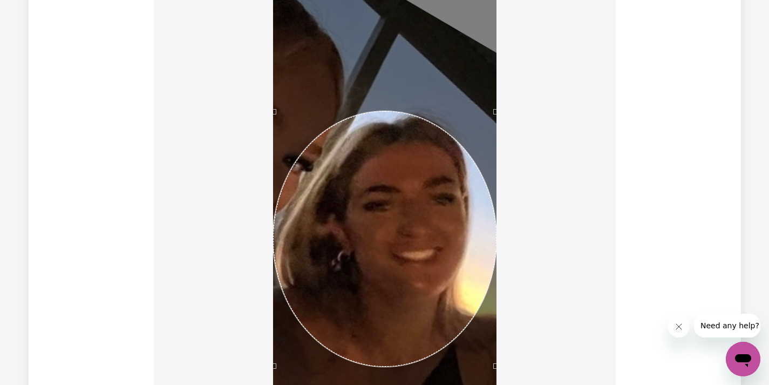
click at [364, 296] on div "Use the arrow keys to move the crop selection area" at bounding box center [384, 238] width 223 height 255
click at [582, 248] on div at bounding box center [384, 351] width 444 height 753
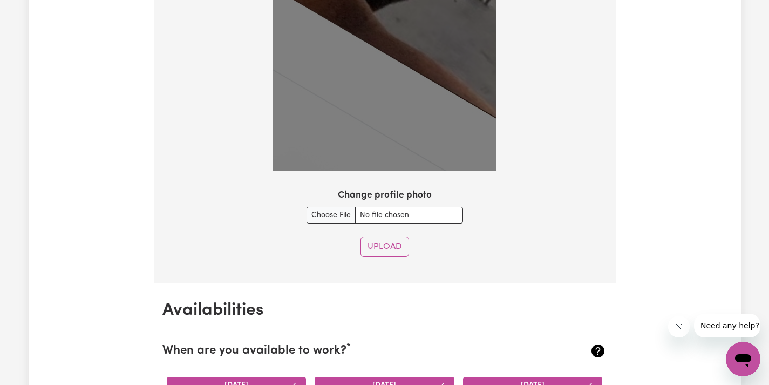
scroll to position [1466, 0]
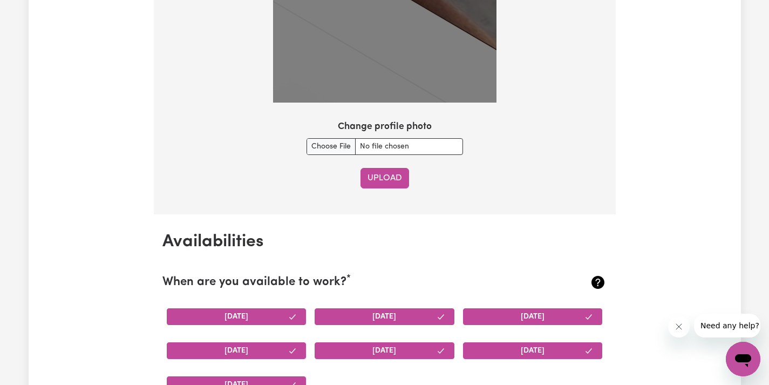
click at [383, 176] on button "Upload" at bounding box center [384, 178] width 49 height 20
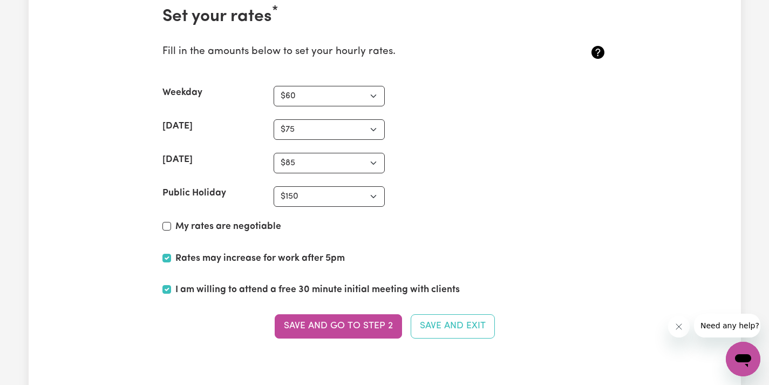
scroll to position [2640, 0]
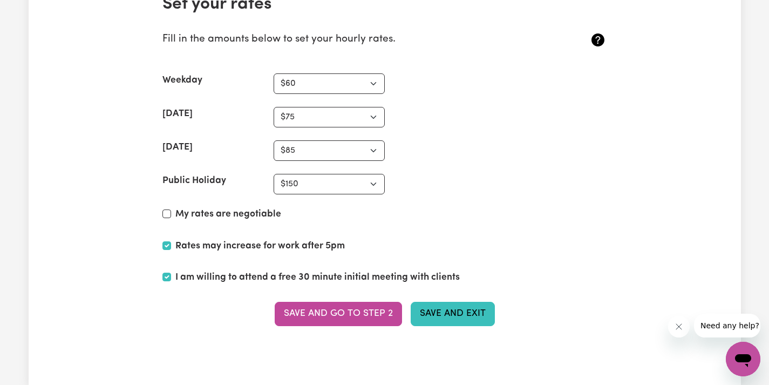
click at [435, 305] on button "Save and Exit" at bounding box center [452, 313] width 84 height 24
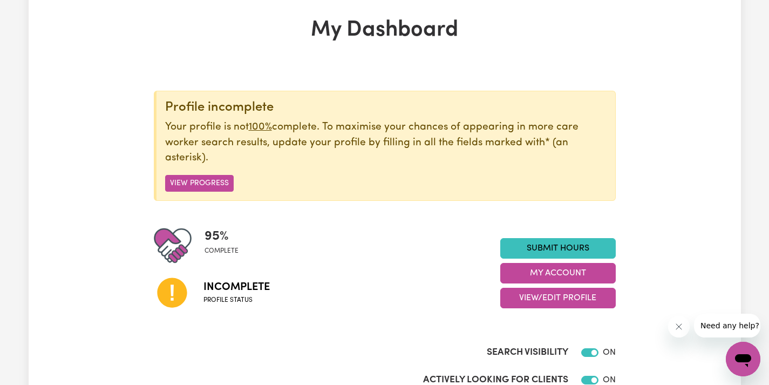
scroll to position [50, 0]
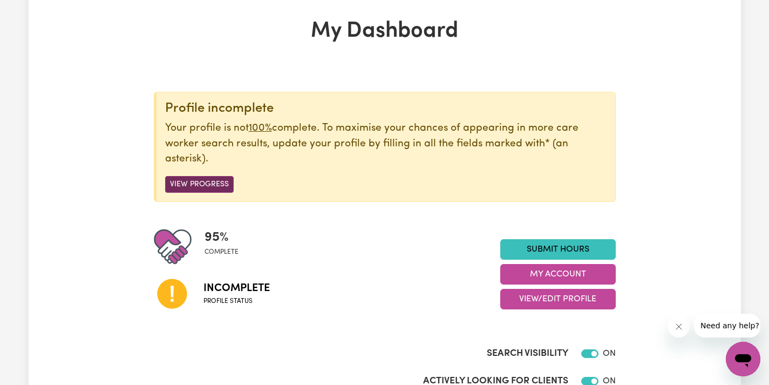
click at [224, 184] on button "View Progress" at bounding box center [199, 184] width 68 height 17
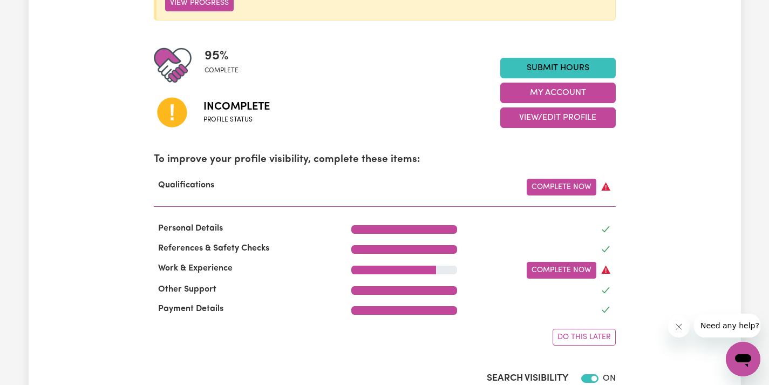
scroll to position [234, 0]
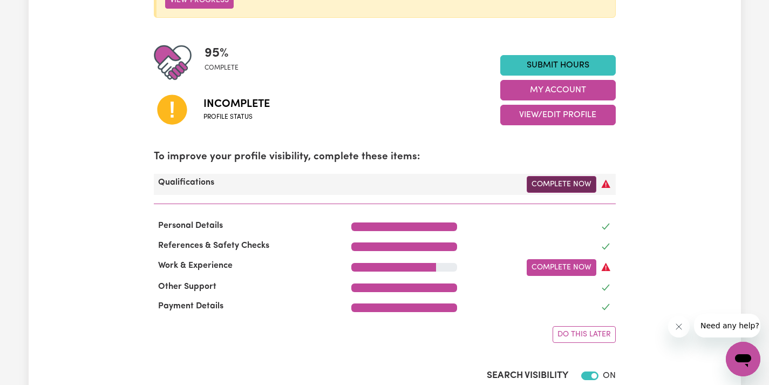
click at [537, 179] on link "Complete Now" at bounding box center [561, 184] width 70 height 17
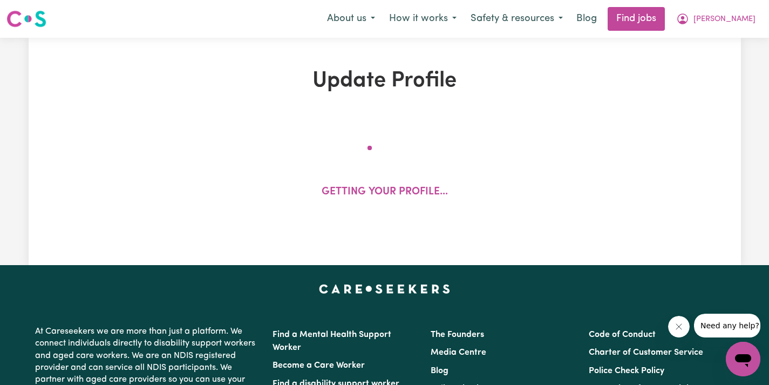
select select "2024"
select select "2025"
select select "2024"
select select "2025"
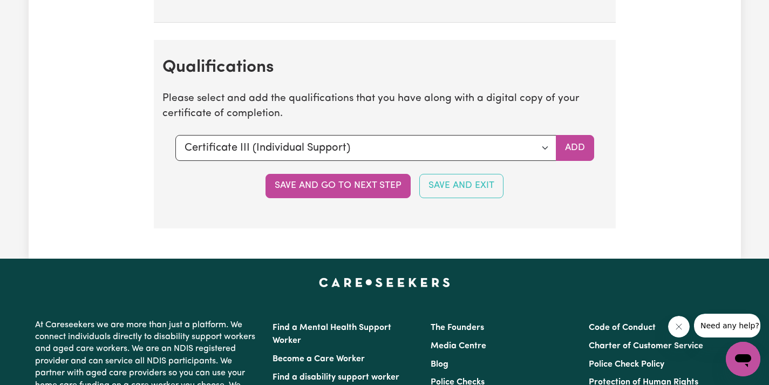
scroll to position [2990, 0]
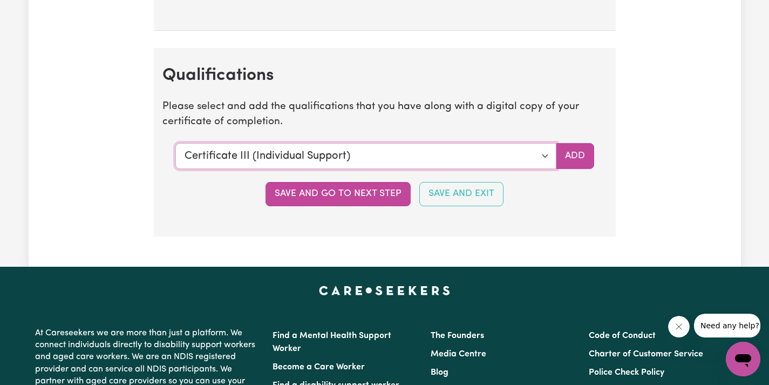
select select "CPR Course [HLTAID009-12]"
click at [581, 143] on button "Add" at bounding box center [575, 156] width 38 height 26
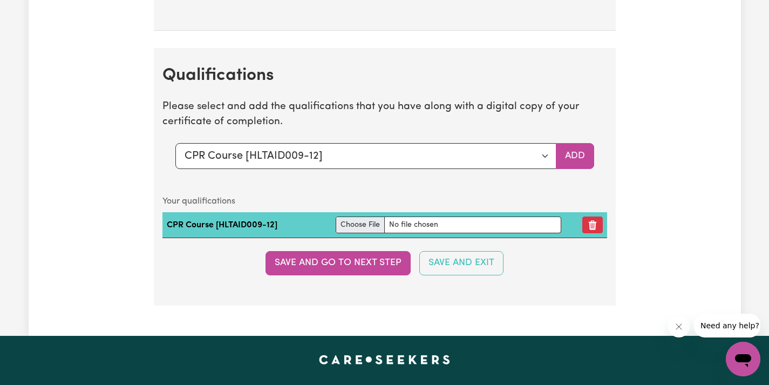
click at [371, 216] on input "file" at bounding box center [447, 224] width 225 height 17
type input "C:\fakepath\4343f511360f6f9e1241-Alannah_Neumann_HLTAID011___Provide_First_Aid_…"
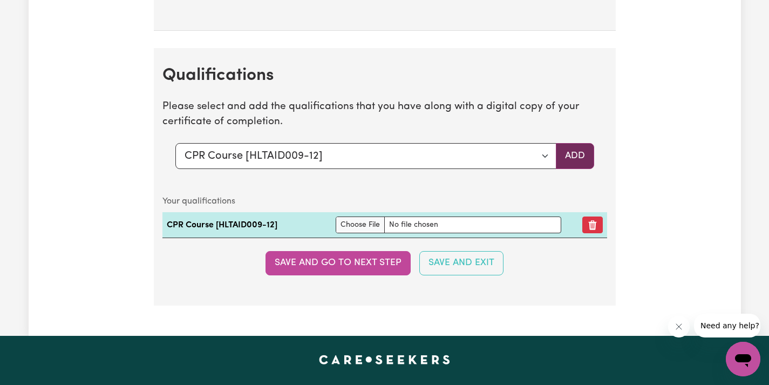
click at [569, 146] on button "Add" at bounding box center [575, 156] width 38 height 26
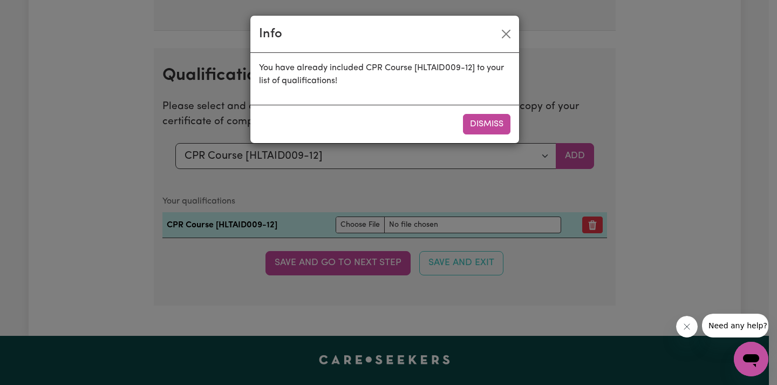
click at [481, 151] on div "Info You have already included CPR Course [HLTAID009-12] to your list of qualif…" at bounding box center [388, 192] width 777 height 385
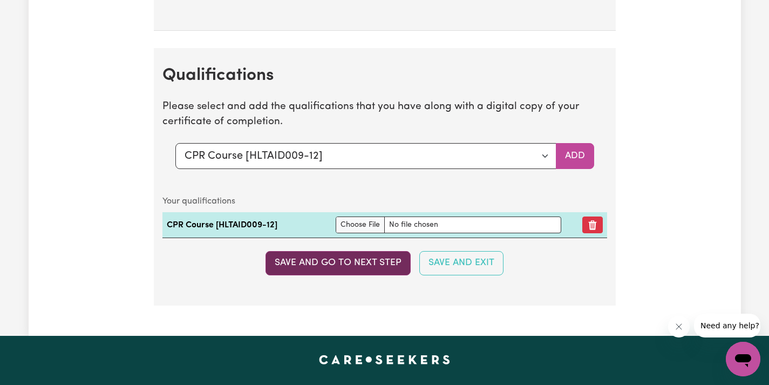
click at [372, 251] on button "Save and go to next step" at bounding box center [337, 263] width 145 height 24
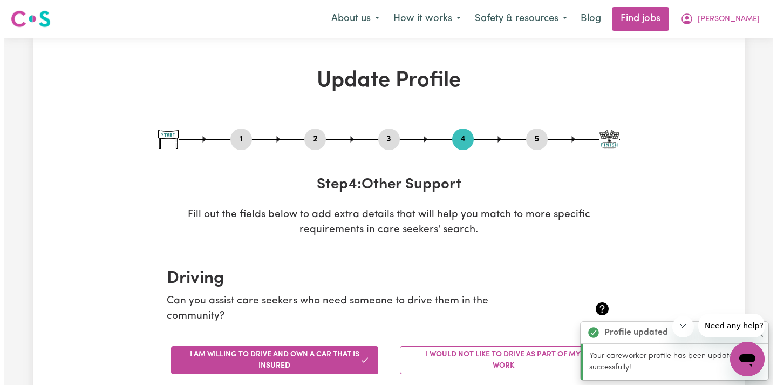
scroll to position [0, 0]
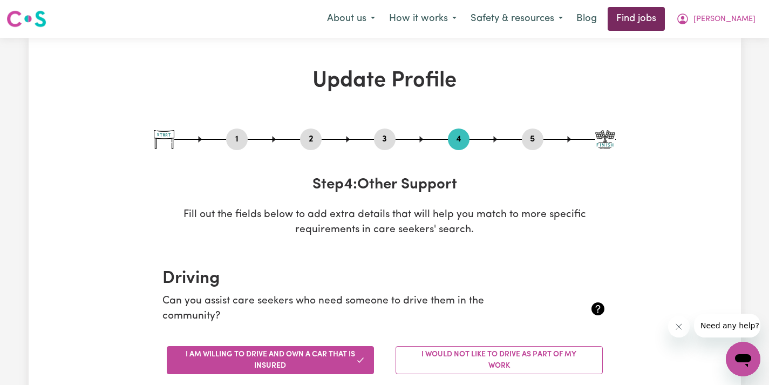
click at [664, 25] on link "Find jobs" at bounding box center [635, 19] width 57 height 24
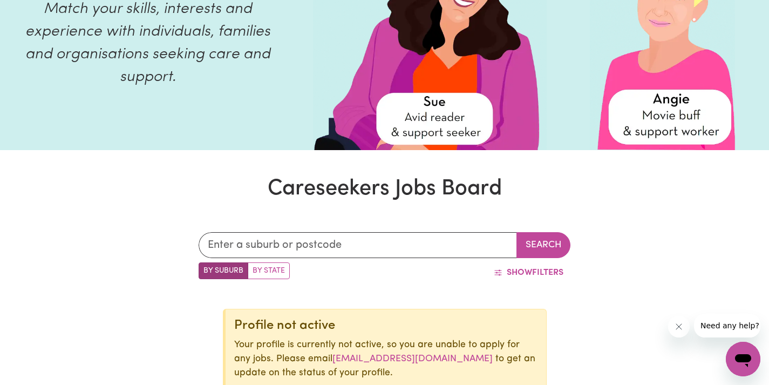
scroll to position [133, 0]
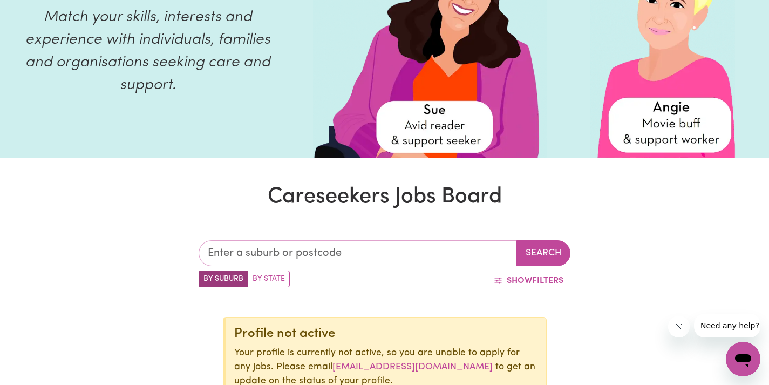
click at [366, 259] on input "text" at bounding box center [357, 253] width 318 height 26
type input "3341"
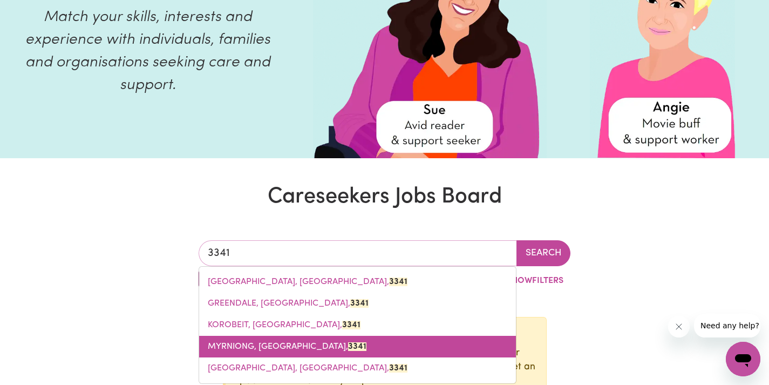
click at [285, 341] on link "MYRNIONG, Victoria, 3341" at bounding box center [357, 346] width 317 height 22
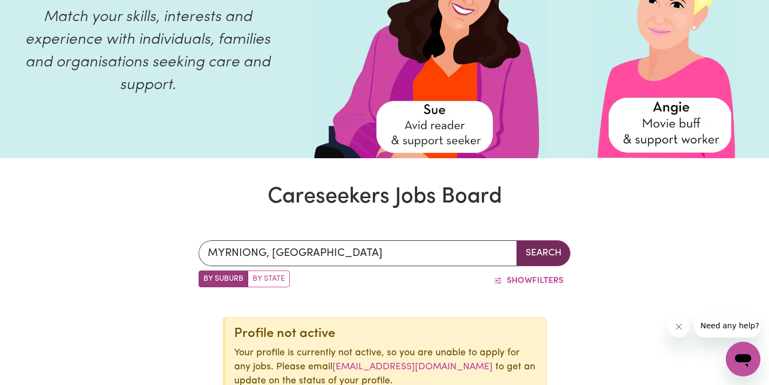
click at [552, 255] on button "Search" at bounding box center [543, 253] width 54 height 26
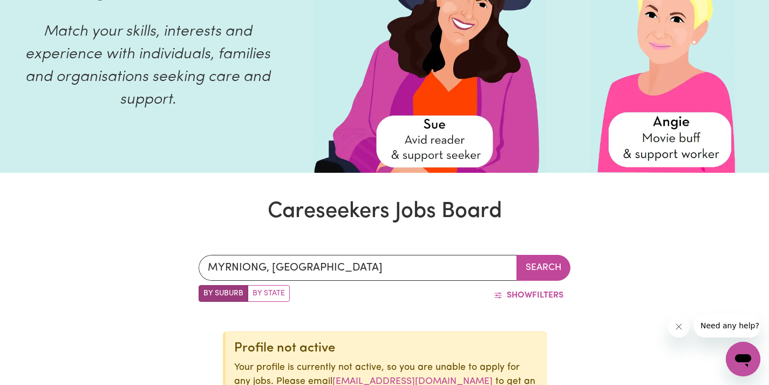
scroll to position [112, 0]
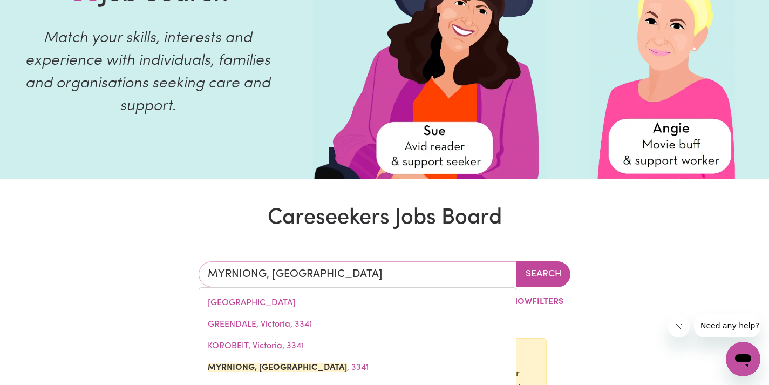
click at [471, 277] on input "MYRNIONG, [GEOGRAPHIC_DATA]" at bounding box center [357, 274] width 318 height 26
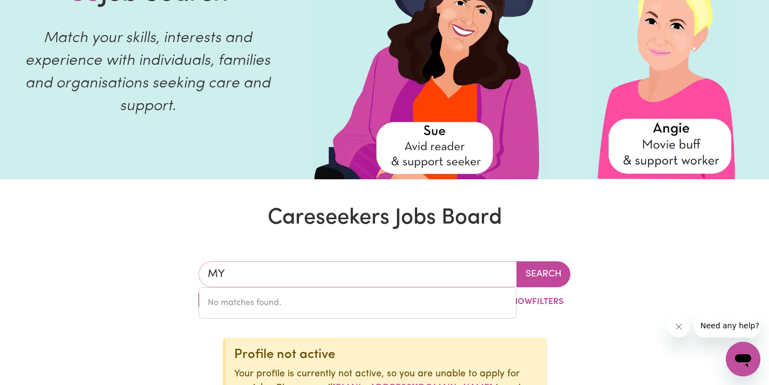
type input "M"
type input "ball"
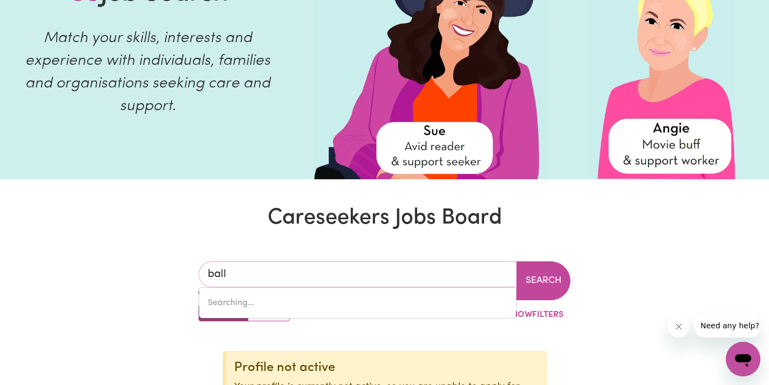
type input "[GEOGRAPHIC_DATA], [GEOGRAPHIC_DATA], 4741"
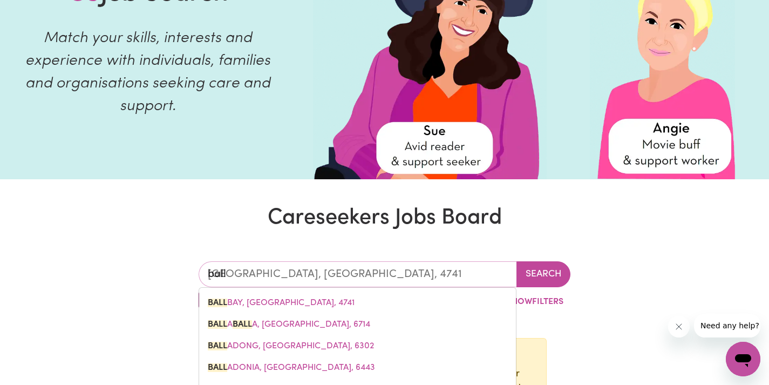
type input "balla"
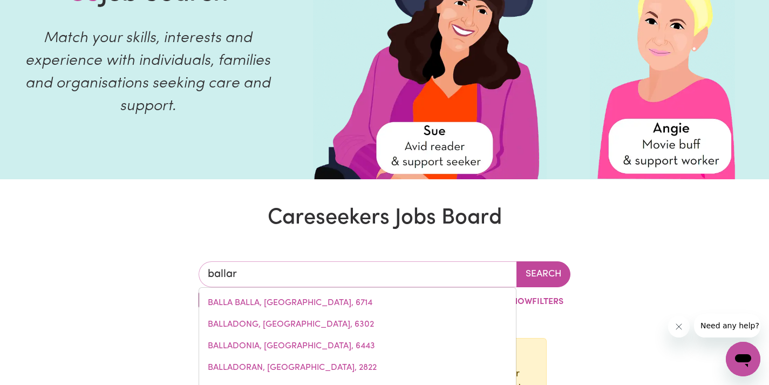
type input "ballara"
type input "ballaraT, [GEOGRAPHIC_DATA], 3350"
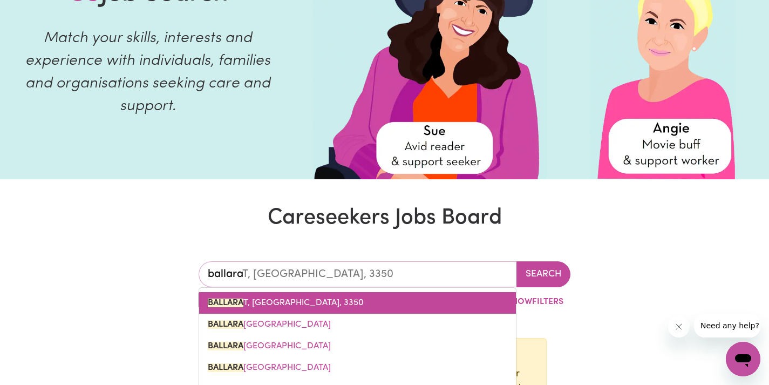
click at [291, 303] on span "BALLARA T, Victoria, 3350" at bounding box center [286, 302] width 156 height 9
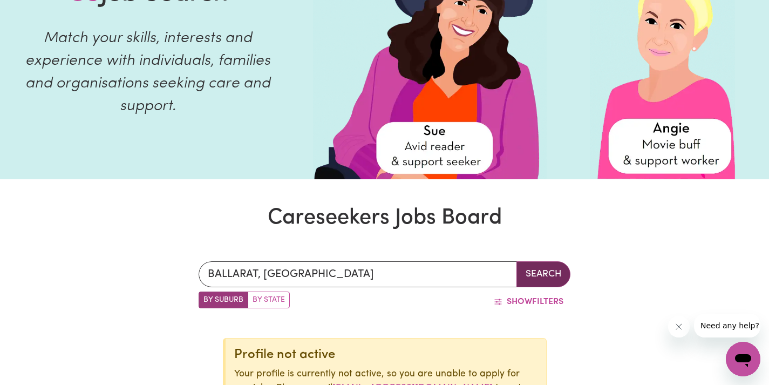
click at [557, 268] on button "Search" at bounding box center [543, 274] width 54 height 26
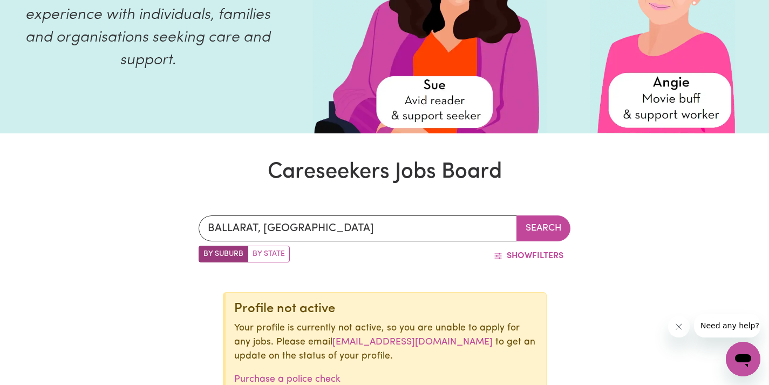
scroll to position [172, 0]
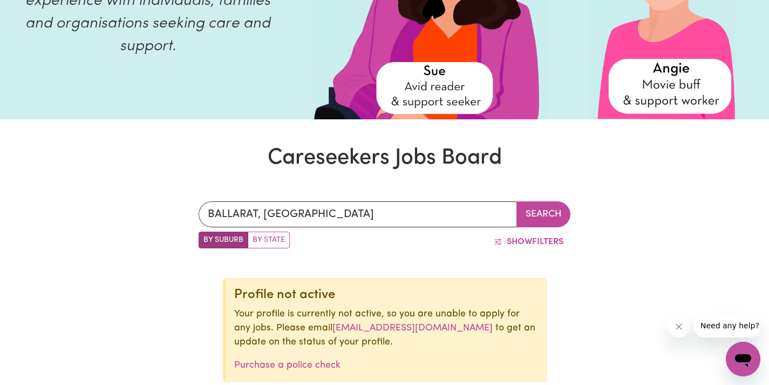
click at [425, 240] on div "Show Filters" at bounding box center [430, 241] width 280 height 20
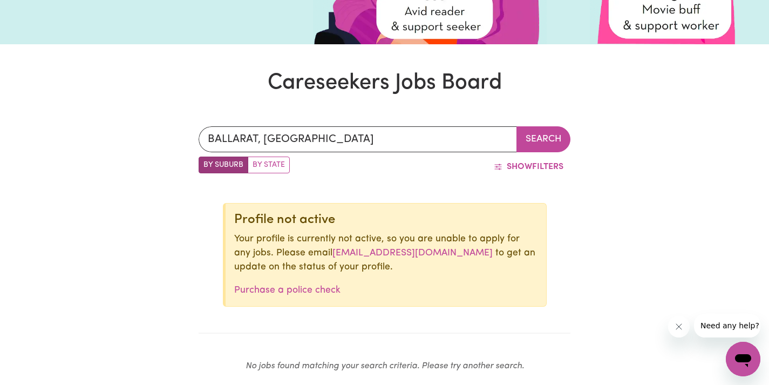
scroll to position [253, 0]
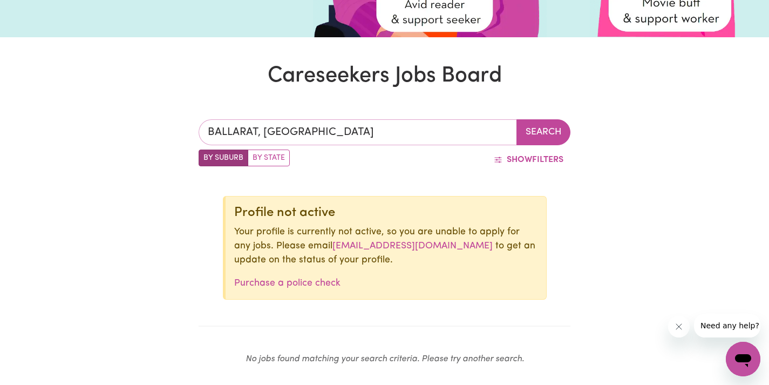
type input "BALLARAT, [GEOGRAPHIC_DATA], 3350"
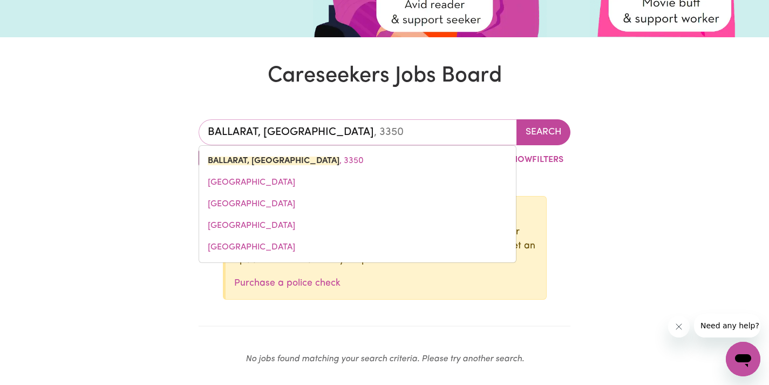
click at [305, 129] on input "BALLARAT, [GEOGRAPHIC_DATA]" at bounding box center [357, 132] width 318 height 26
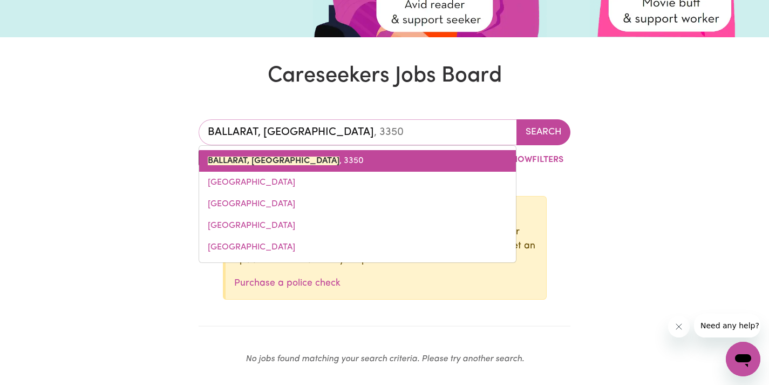
click at [292, 162] on span "BALLARAT, [GEOGRAPHIC_DATA] , 3350" at bounding box center [286, 160] width 156 height 9
type input "BALLARAT, [GEOGRAPHIC_DATA], 3350"
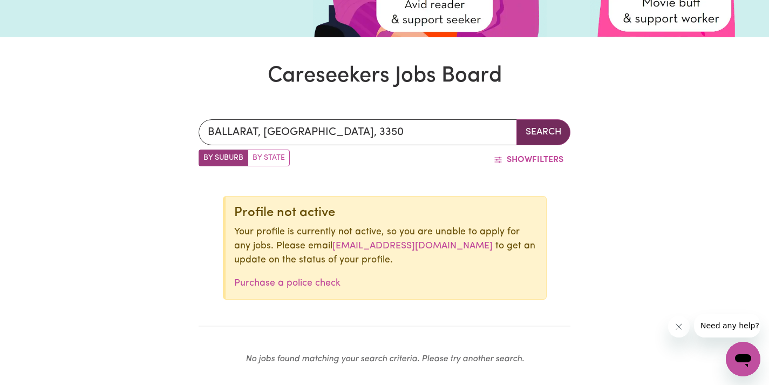
click at [544, 138] on button "Search" at bounding box center [543, 132] width 54 height 26
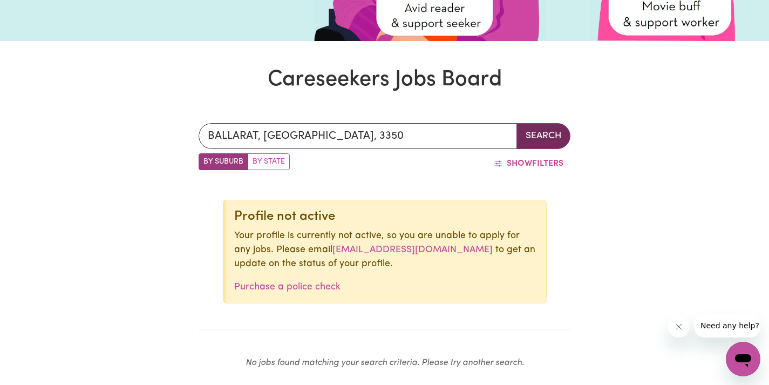
scroll to position [235, 0]
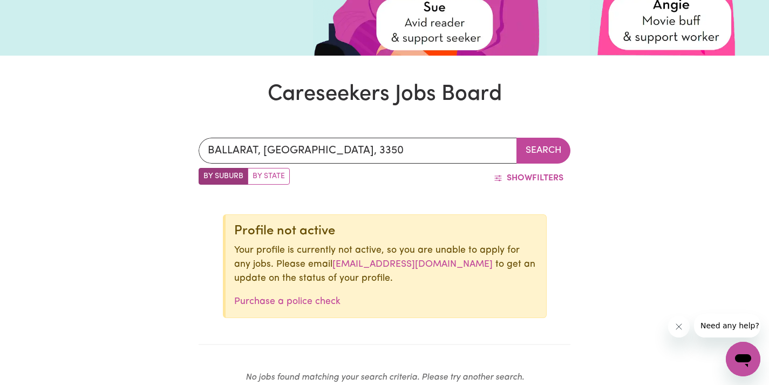
click at [273, 181] on label "By State" at bounding box center [269, 176] width 42 height 17
click at [205, 175] on input "By State" at bounding box center [201, 171] width 7 height 7
radio input "true"
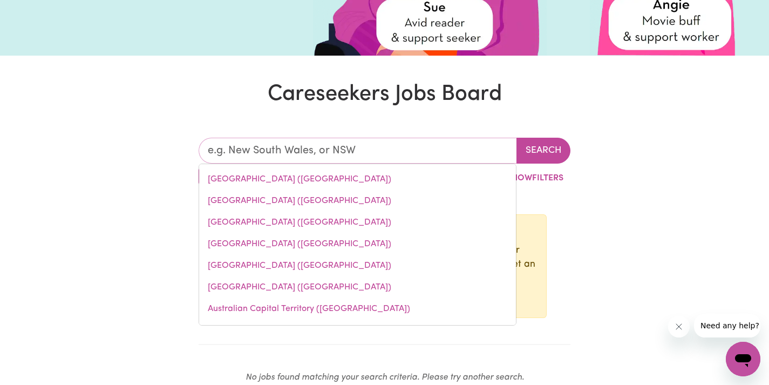
drag, startPoint x: 353, startPoint y: 152, endPoint x: 186, endPoint y: 168, distance: 168.6
click at [186, 168] on div "[GEOGRAPHIC_DATA] ([GEOGRAPHIC_DATA]) [GEOGRAPHIC_DATA] ([GEOGRAPHIC_DATA]) [GE…" at bounding box center [384, 265] width 769 height 306
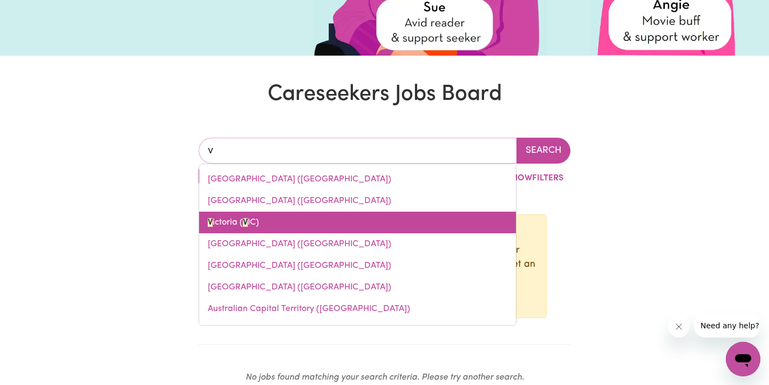
click at [268, 229] on link "V ictoria ( V IC)" at bounding box center [357, 222] width 317 height 22
type input "[GEOGRAPHIC_DATA] ([GEOGRAPHIC_DATA])"
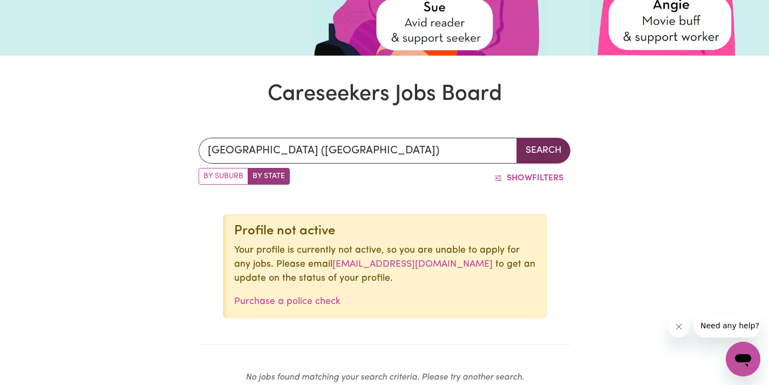
click at [558, 154] on button "Search" at bounding box center [543, 151] width 54 height 26
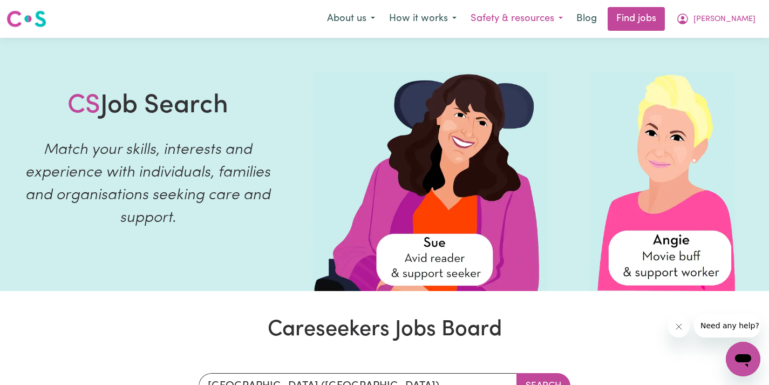
scroll to position [0, 0]
click at [660, 16] on link "Find jobs" at bounding box center [635, 19] width 57 height 24
click at [661, 25] on link "Find jobs" at bounding box center [635, 19] width 57 height 24
click at [382, 20] on button "About us" at bounding box center [351, 19] width 62 height 23
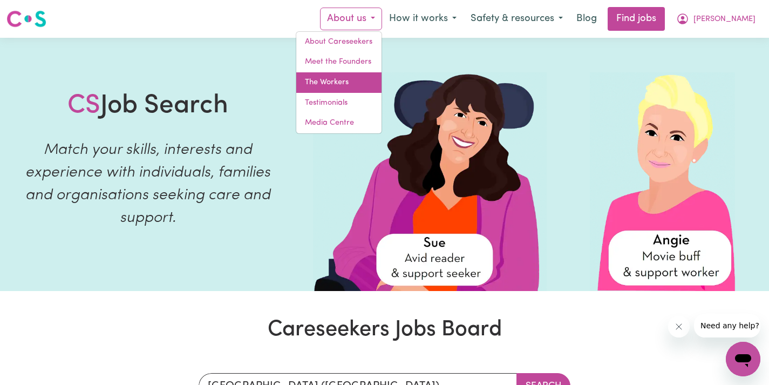
click at [381, 87] on link "The Workers" at bounding box center [338, 82] width 85 height 20
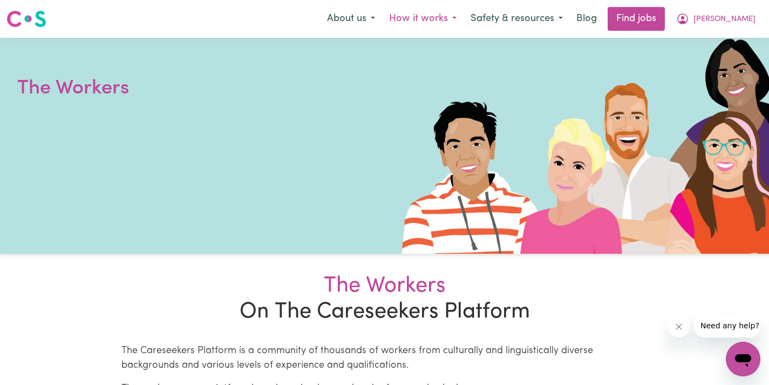
click at [428, 25] on button "How it works" at bounding box center [422, 19] width 81 height 23
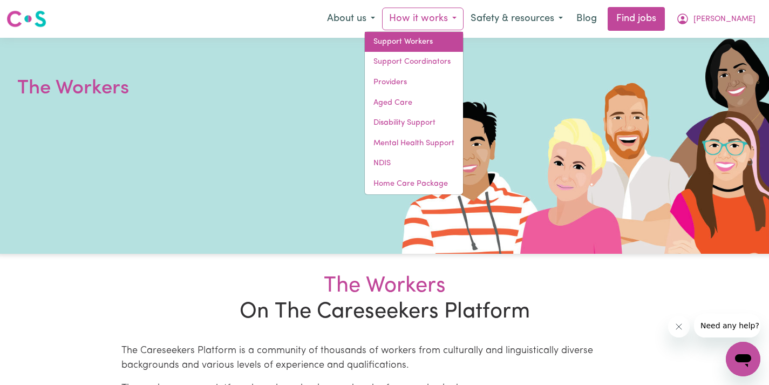
click at [430, 44] on link "Support Workers" at bounding box center [414, 42] width 98 height 20
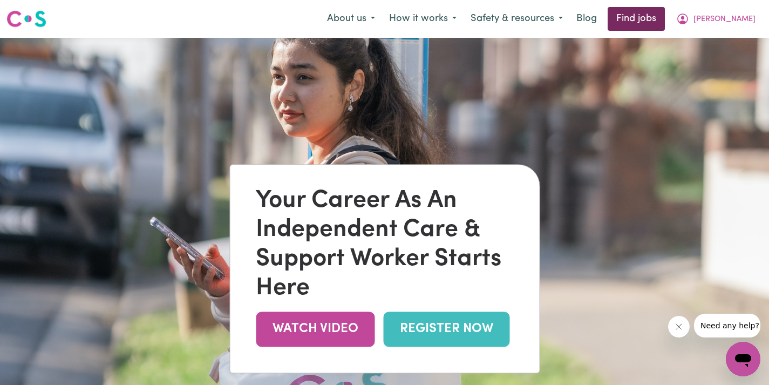
click at [664, 21] on link "Find jobs" at bounding box center [635, 19] width 57 height 24
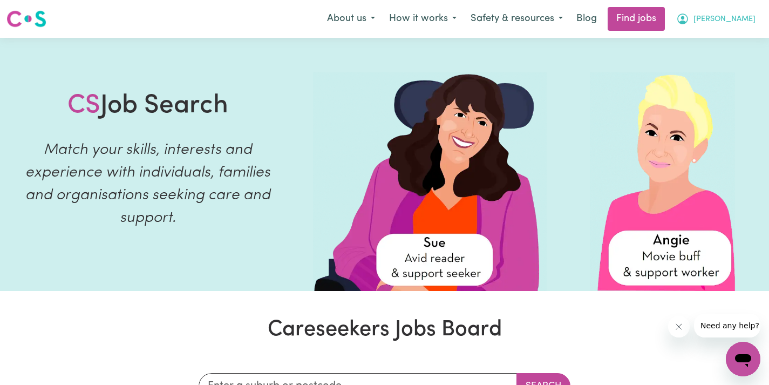
click at [689, 20] on icon "My Account" at bounding box center [682, 18] width 13 height 13
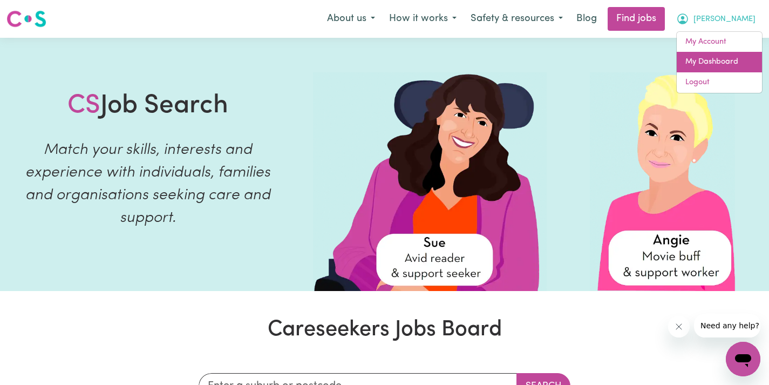
click at [719, 53] on link "My Dashboard" at bounding box center [718, 62] width 85 height 20
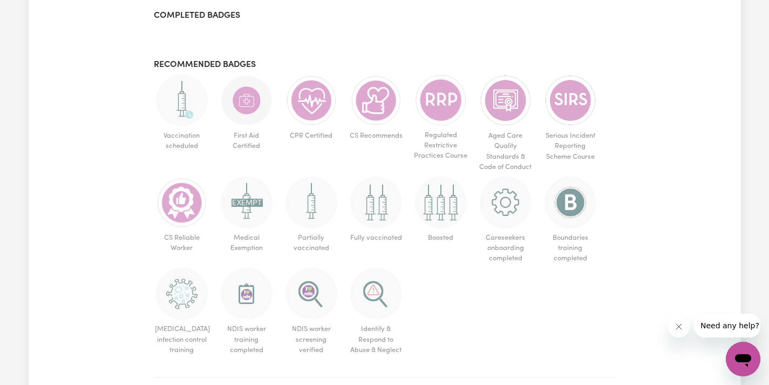
scroll to position [537, 0]
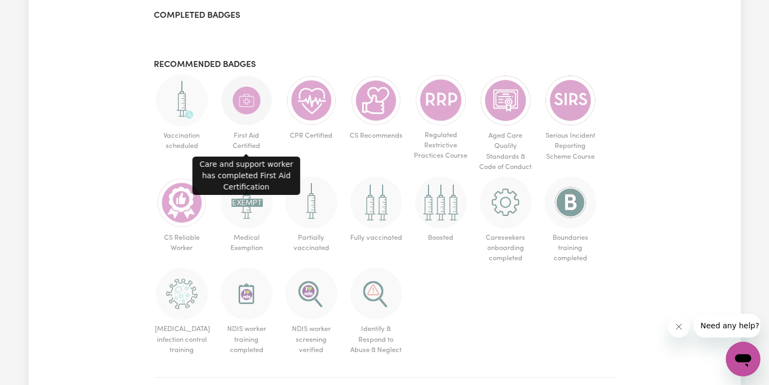
click at [258, 105] on img at bounding box center [247, 100] width 52 height 52
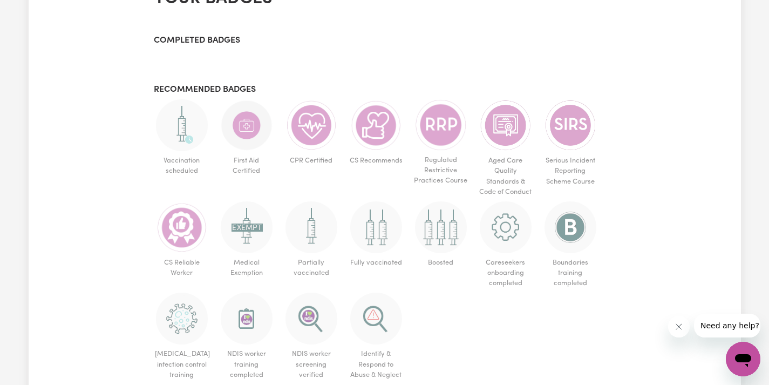
scroll to position [485, 0]
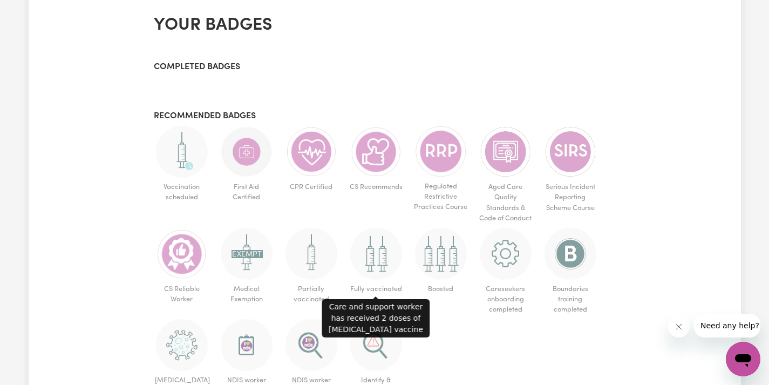
click at [384, 255] on img at bounding box center [376, 254] width 52 height 52
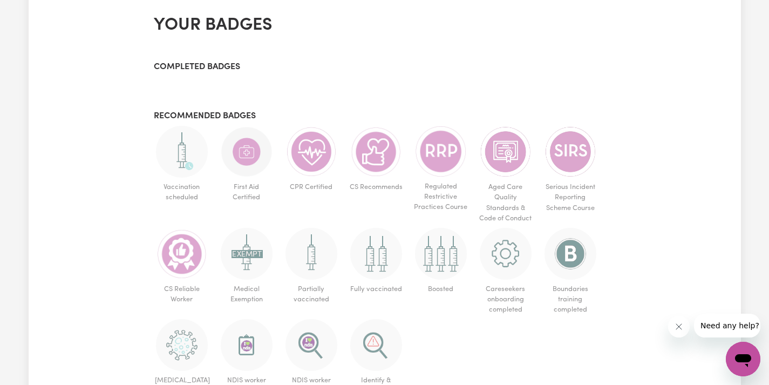
click at [368, 265] on img at bounding box center [376, 254] width 52 height 52
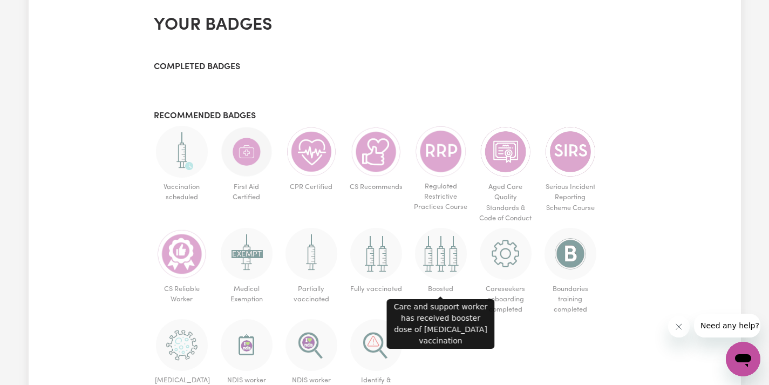
click at [430, 262] on img at bounding box center [441, 254] width 52 height 52
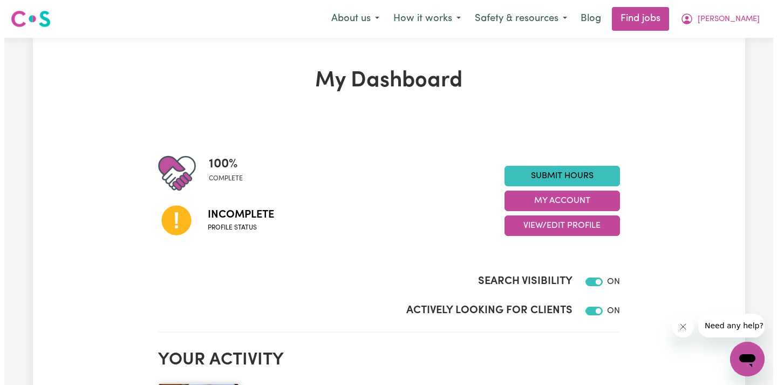
scroll to position [0, 0]
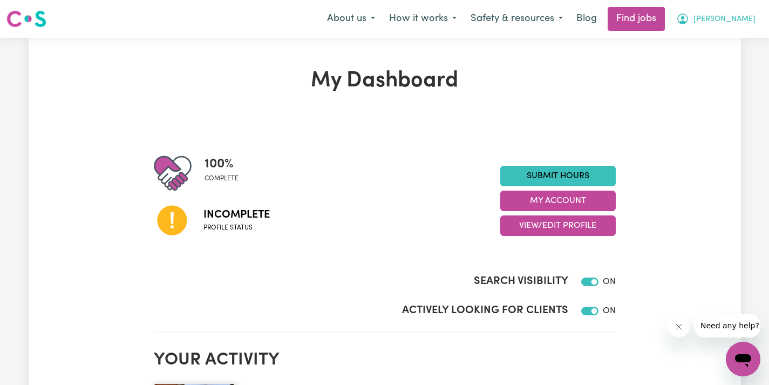
click at [688, 23] on icon "My Account" at bounding box center [682, 18] width 11 height 11
click at [715, 39] on link "My Account" at bounding box center [718, 42] width 85 height 20
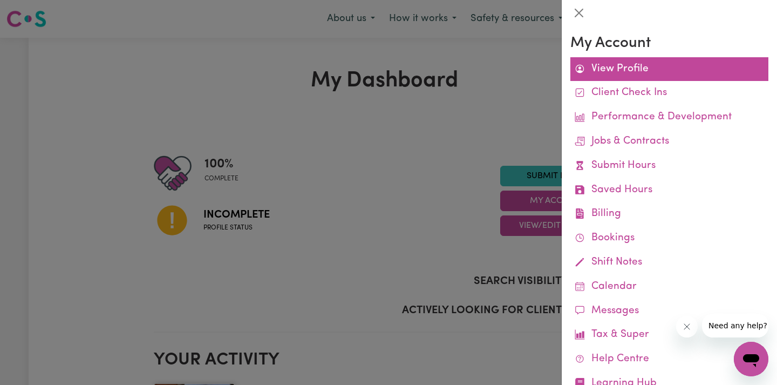
click at [634, 59] on link "View Profile" at bounding box center [669, 69] width 198 height 24
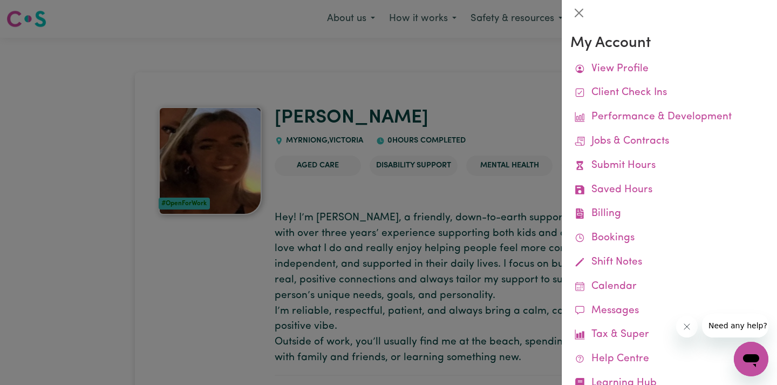
click at [524, 127] on div at bounding box center [388, 192] width 777 height 385
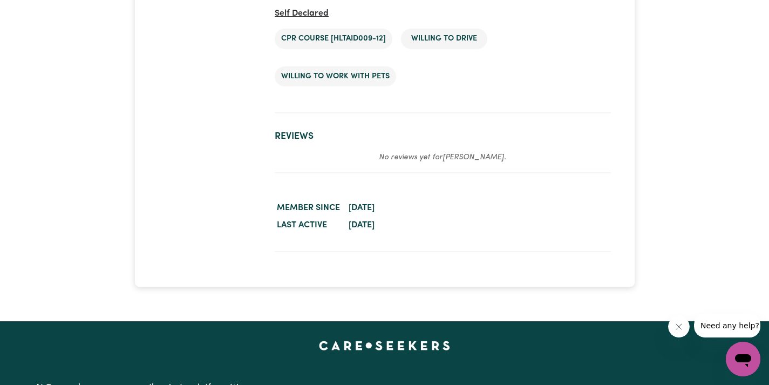
scroll to position [2319, 0]
